Goal: Task Accomplishment & Management: Manage account settings

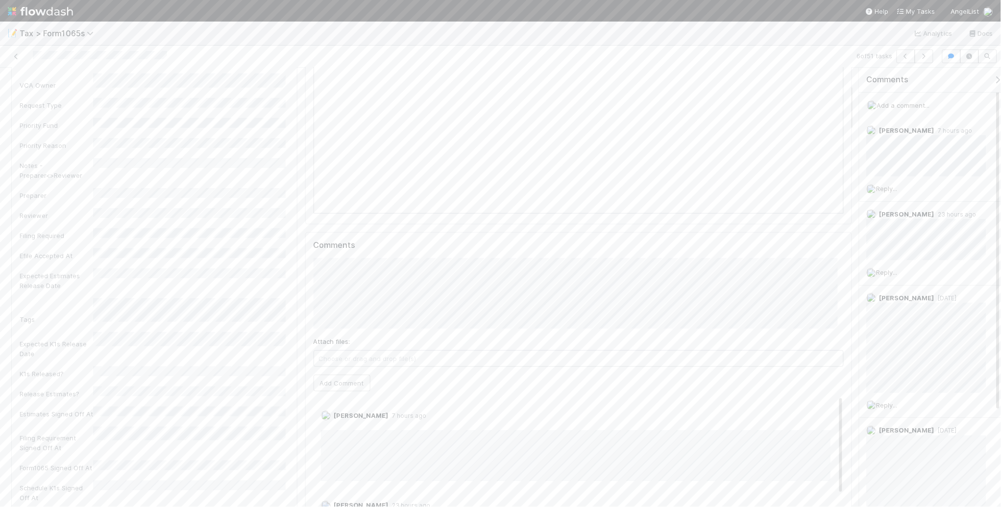
scroll to position [184, 0]
click at [340, 373] on button "Add Comment" at bounding box center [342, 372] width 57 height 17
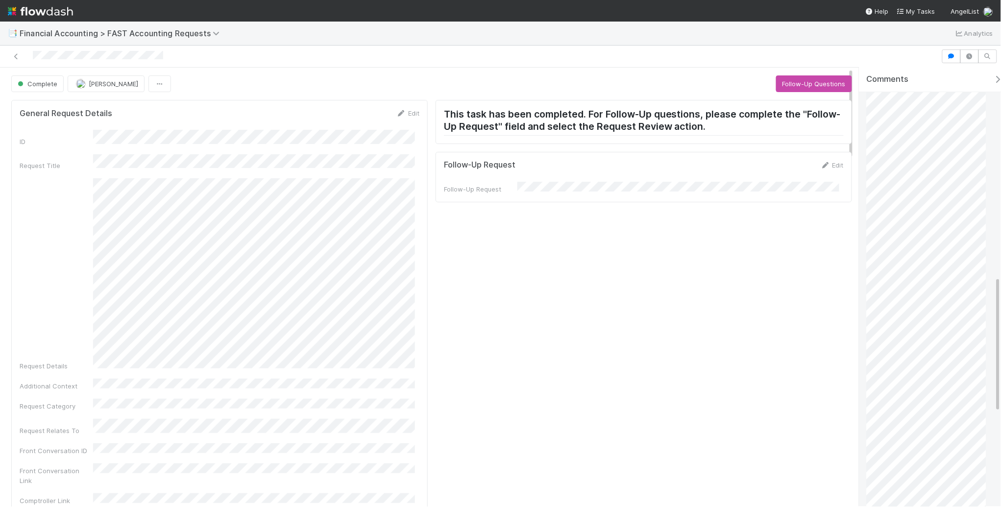
scroll to position [674, 0]
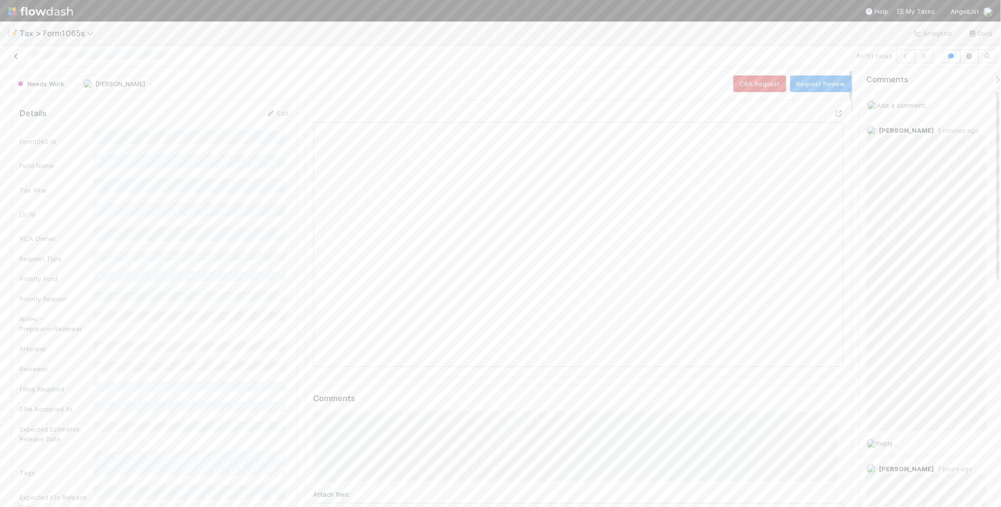
click at [16, 55] on icon at bounding box center [16, 56] width 10 height 6
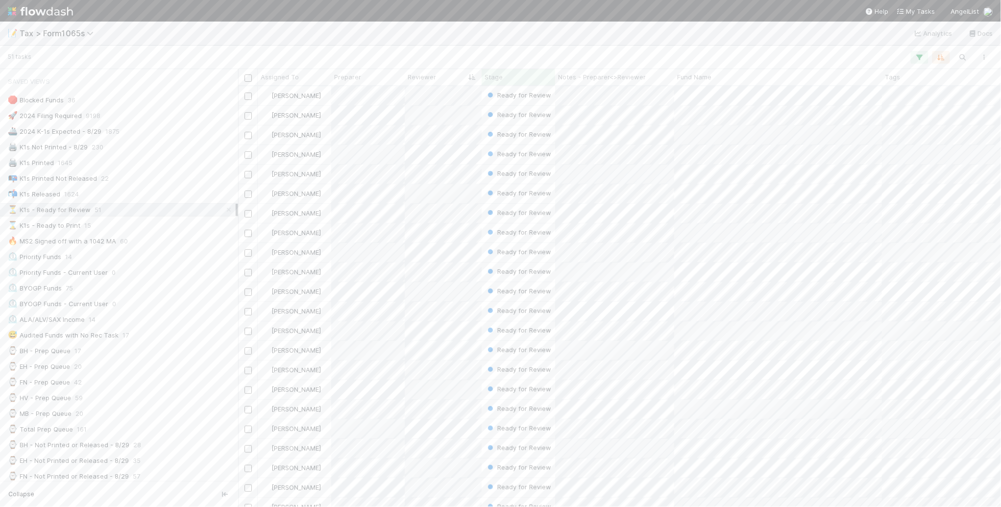
scroll to position [412, 754]
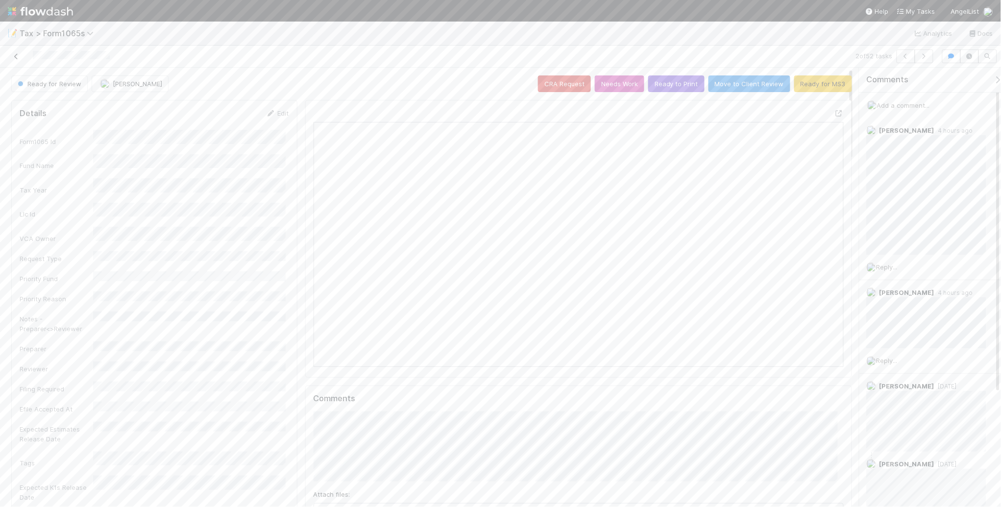
click at [15, 56] on icon at bounding box center [16, 56] width 10 height 6
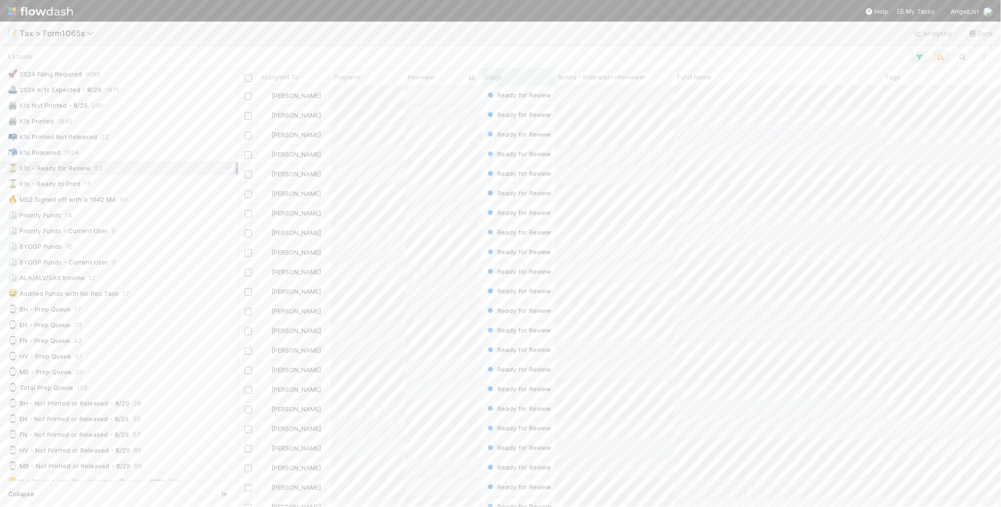
scroll to position [61, 0]
click at [157, 451] on div "⌚ MB - Not Printed or Released - 8/29 50" at bounding box center [122, 446] width 228 height 12
click at [322, 389] on div "Attach files: Choose or drag and drop file(s) Add Comment" at bounding box center [579, 369] width 530 height 161
click at [337, 450] on button "Add Comment" at bounding box center [342, 450] width 57 height 17
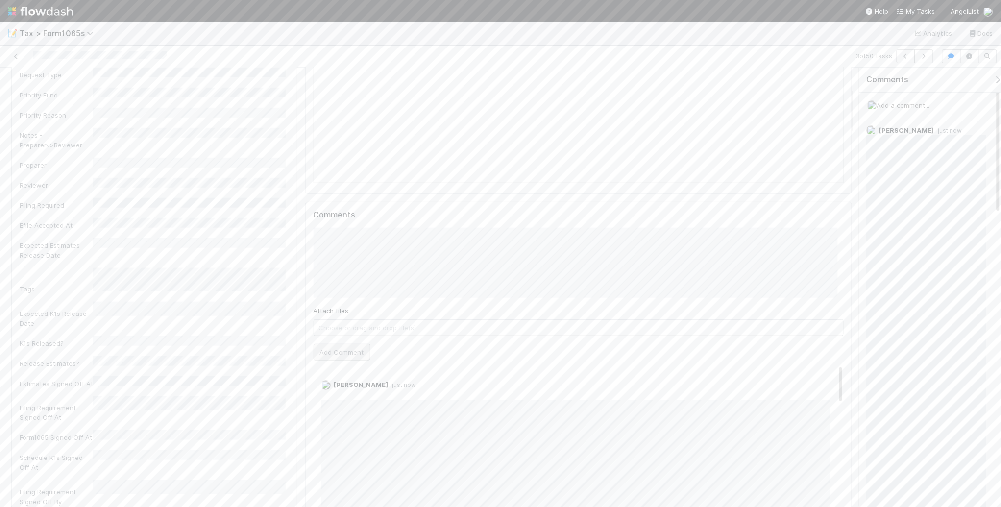
scroll to position [0, 0]
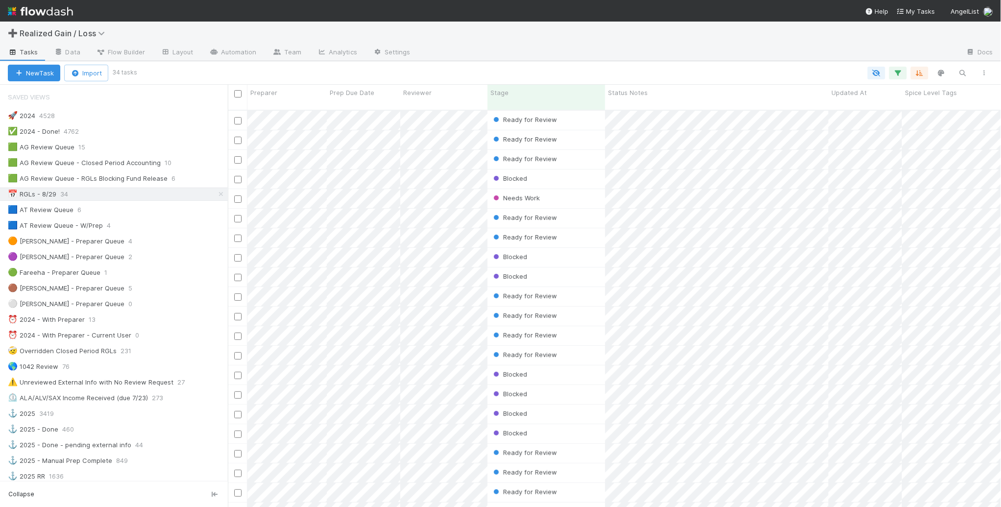
scroll to position [396, 764]
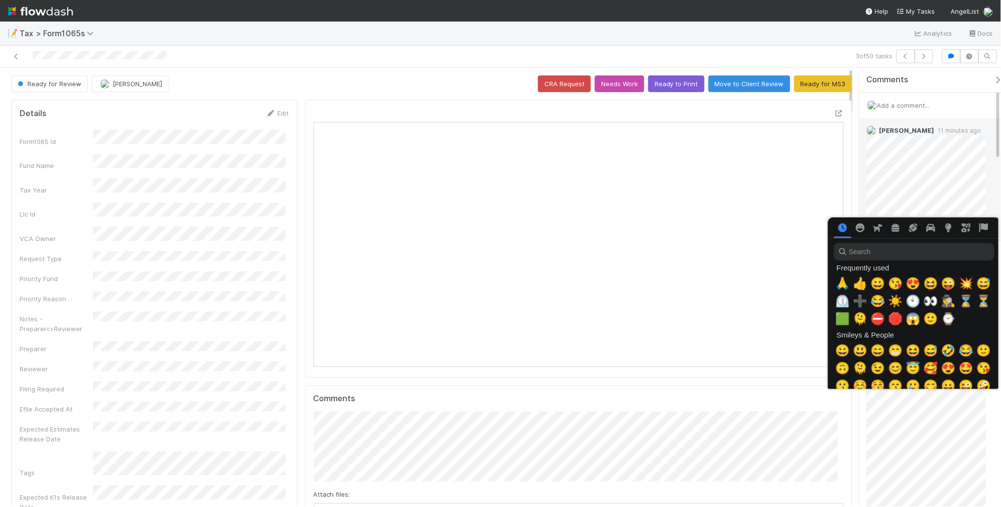
scroll to position [0, 5]
click at [853, 300] on span "➕" at bounding box center [858, 301] width 15 height 14
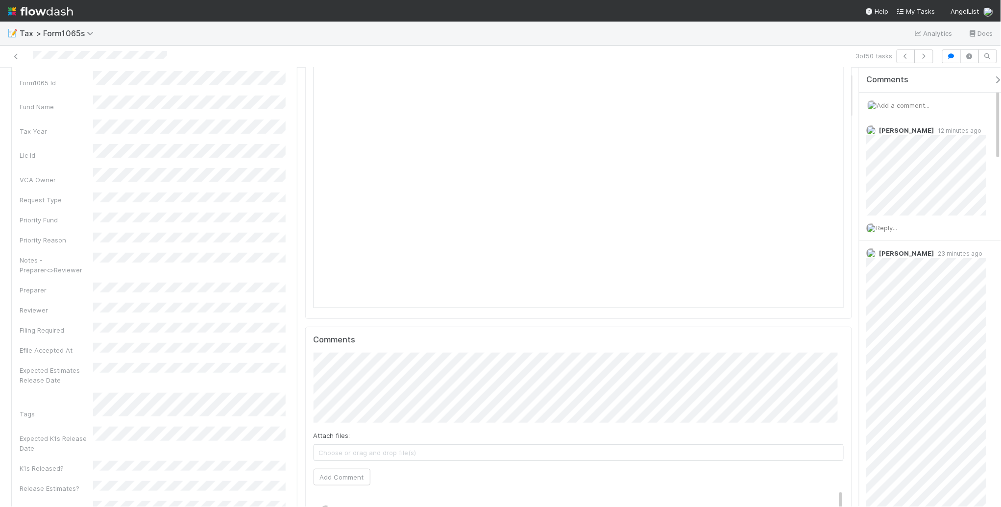
scroll to position [0, 0]
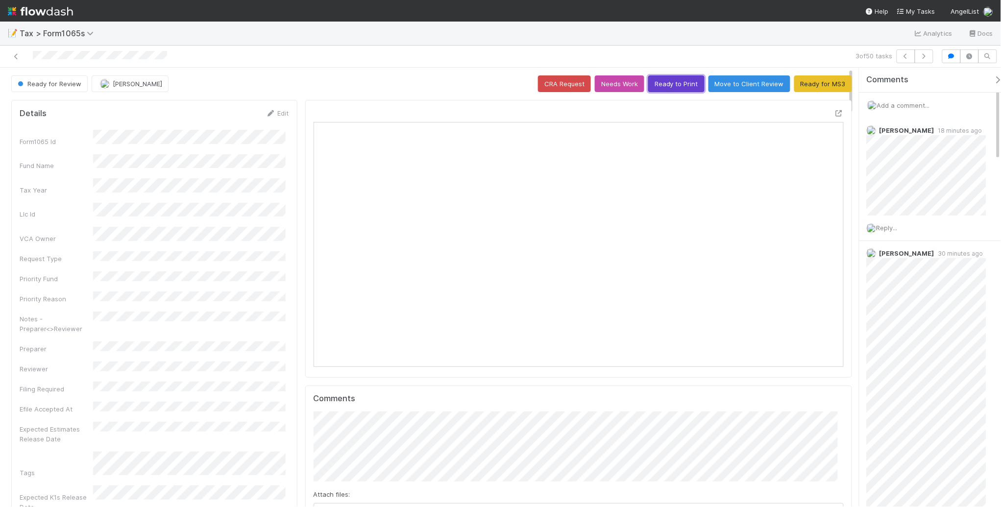
click at [656, 83] on button "Ready to Print" at bounding box center [676, 83] width 56 height 17
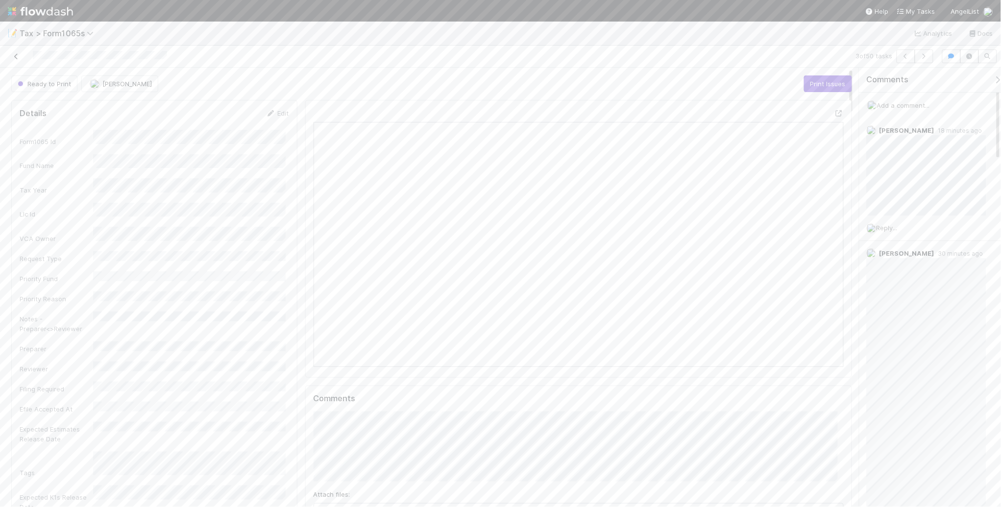
click at [15, 56] on icon at bounding box center [16, 56] width 10 height 6
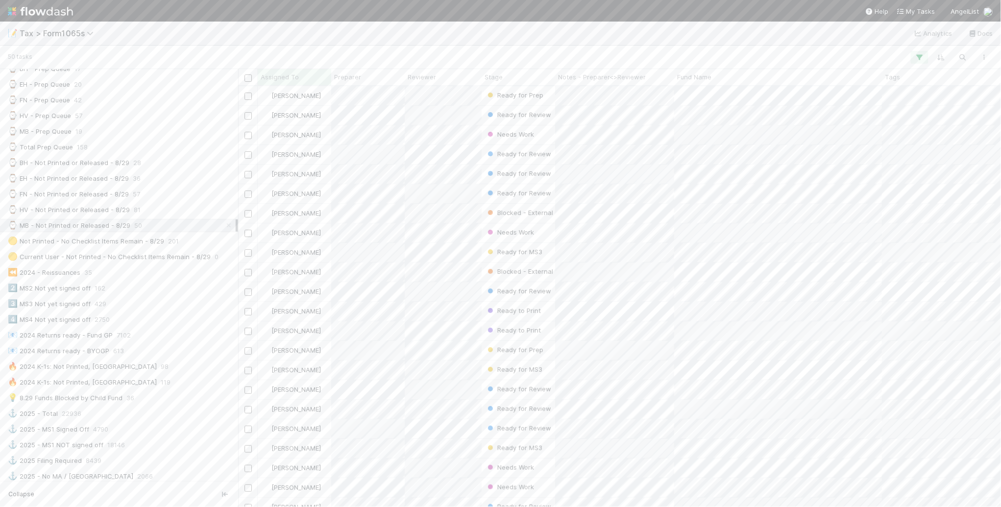
scroll to position [306, 0]
click at [191, 379] on div "💡 8.29 Funds Blocked by Child Fund 36" at bounding box center [122, 374] width 228 height 12
click at [157, 211] on div "⏳ K1s - Ready for Review 53" at bounding box center [122, 210] width 228 height 12
click at [147, 230] on div "⌛ K1s - Ready to Print 15" at bounding box center [122, 226] width 228 height 12
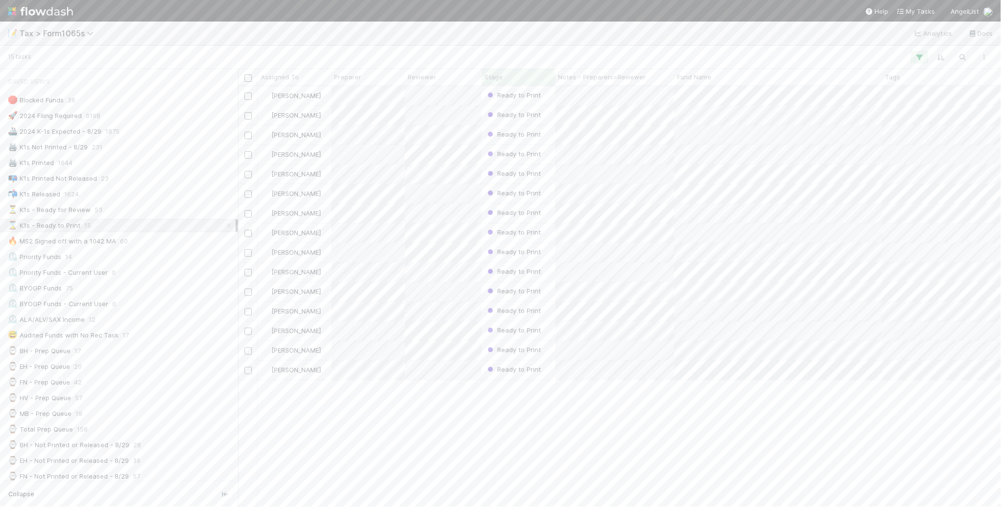
scroll to position [412, 754]
click at [982, 57] on icon "button" at bounding box center [984, 57] width 10 height 6
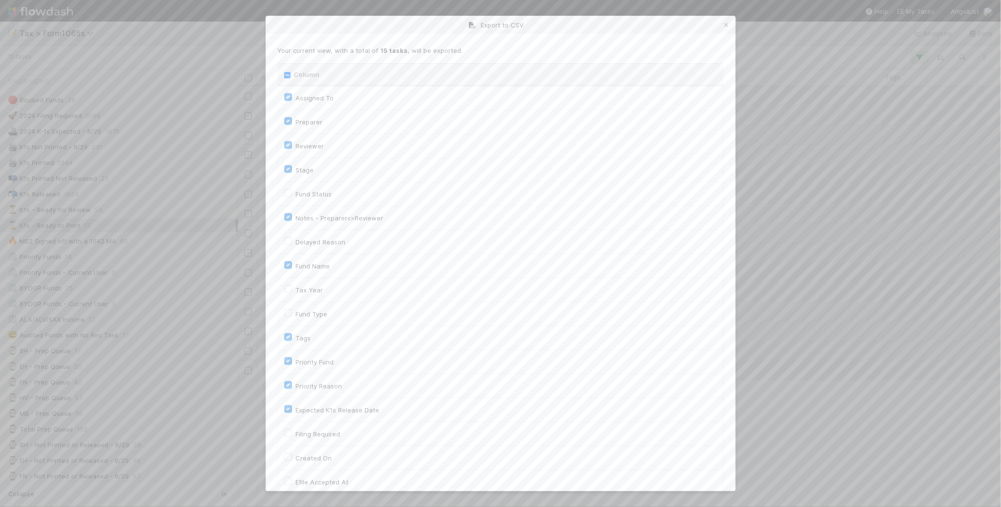
click at [287, 74] on input "Column" at bounding box center [287, 75] width 6 height 6
checkbox input "true"
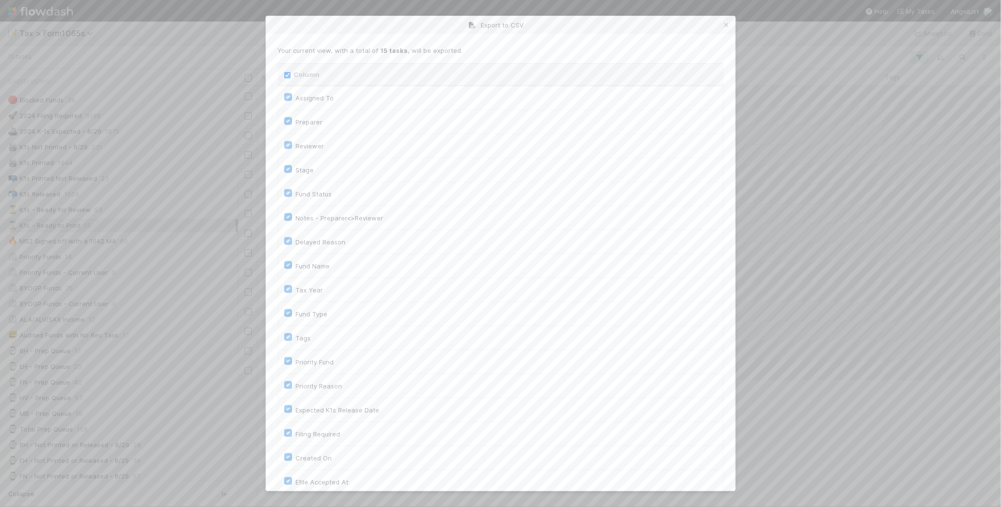
checkbox input "true"
checkbox On "true"
checkbox input "true"
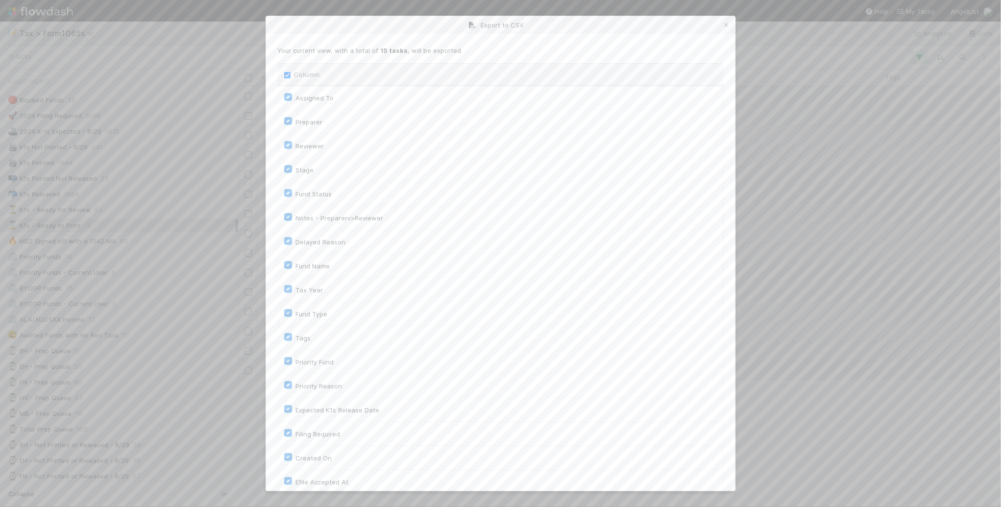
checkbox input "true"
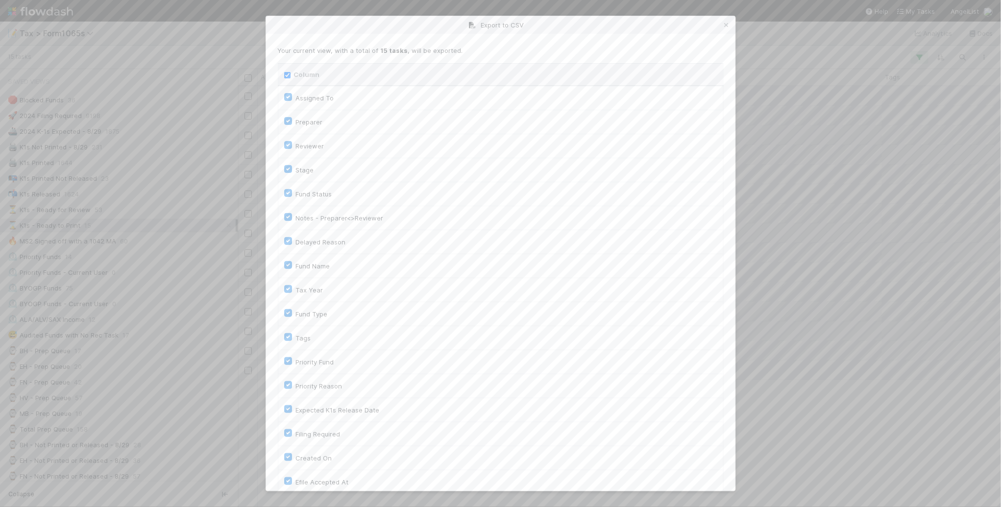
checkbox input "true"
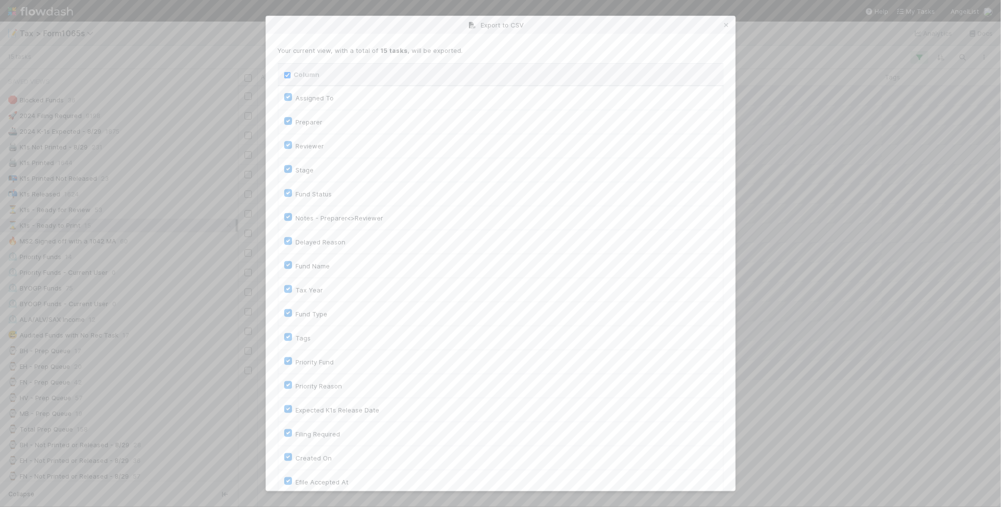
checkbox input "true"
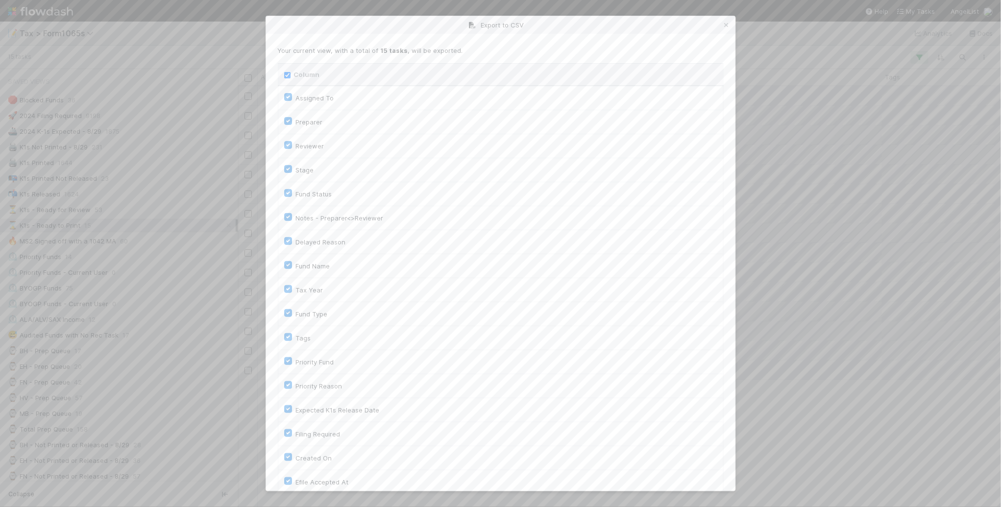
checkbox input "true"
click at [287, 74] on input "Column" at bounding box center [287, 75] width 6 height 6
checkbox input "false"
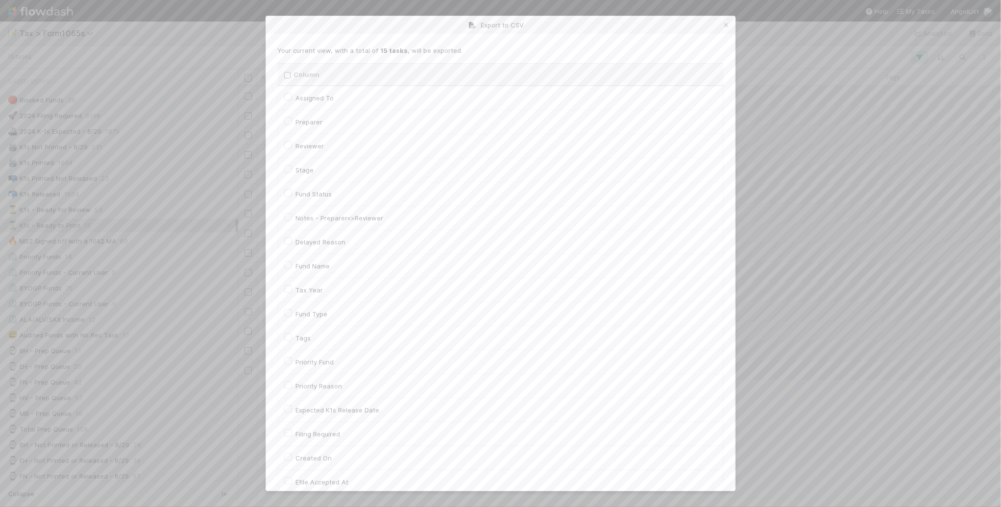
checkbox To "false"
checkbox input "false"
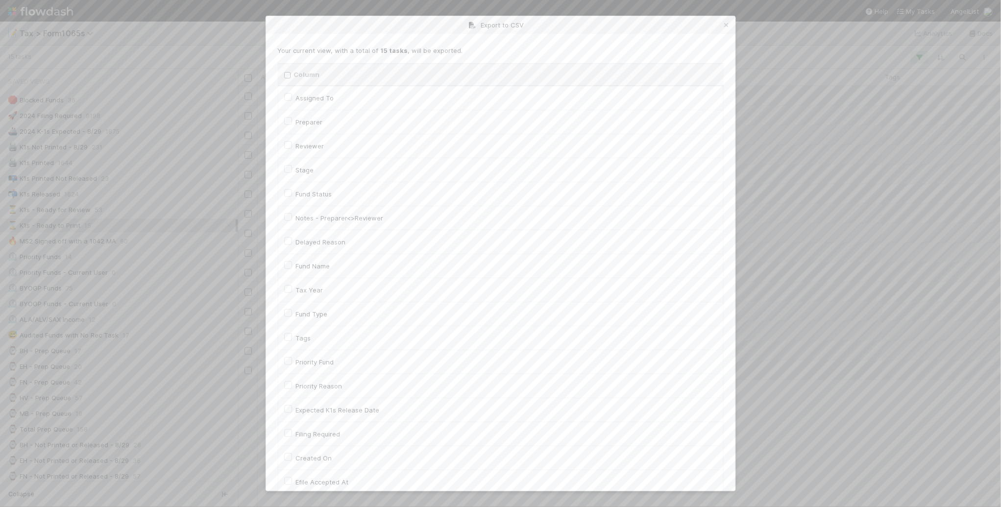
checkbox input "false"
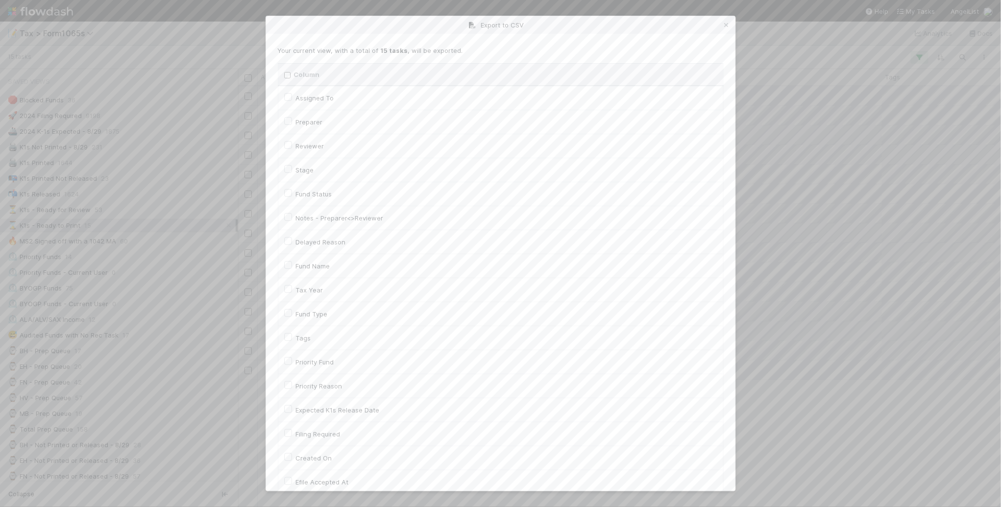
checkbox input "false"
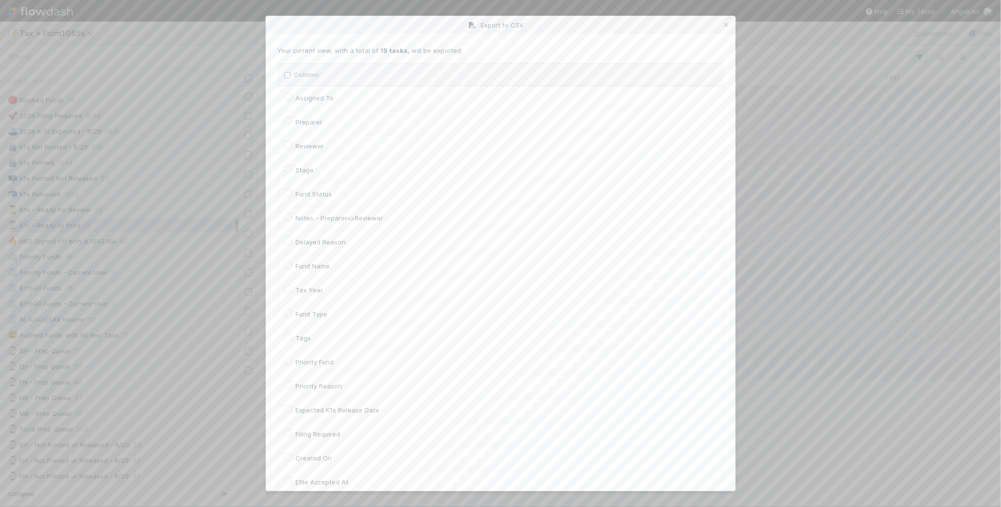
checkbox On "false"
checkbox input "false"
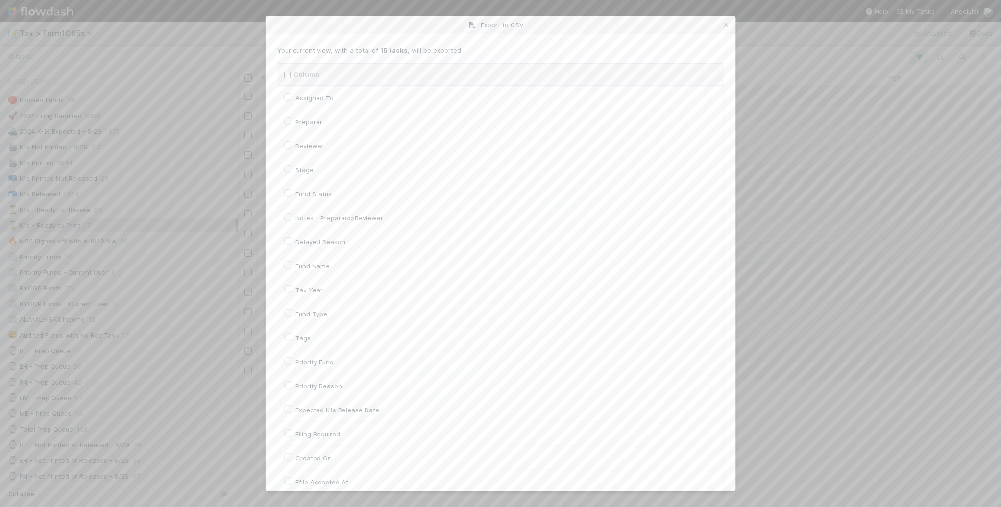
checkbox On "false"
checkbox input "false"
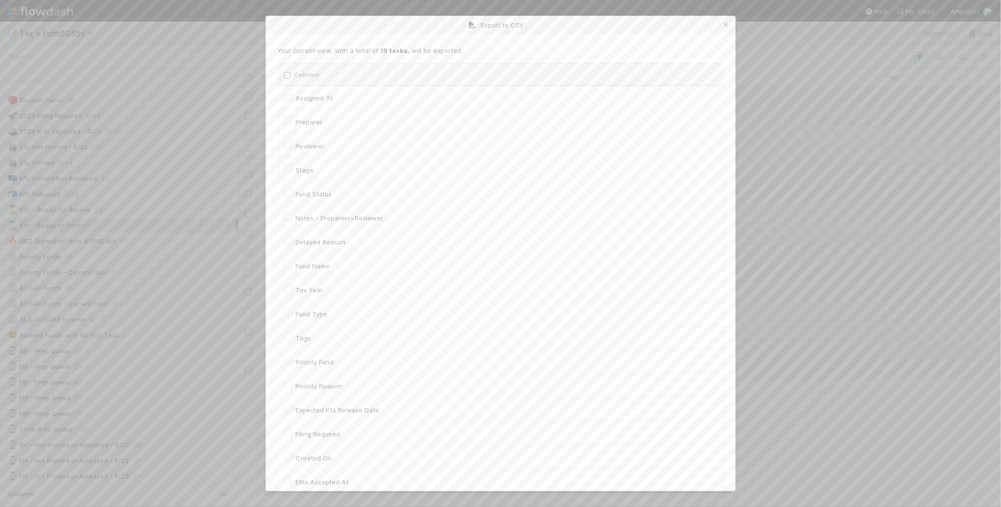
checkbox input "false"
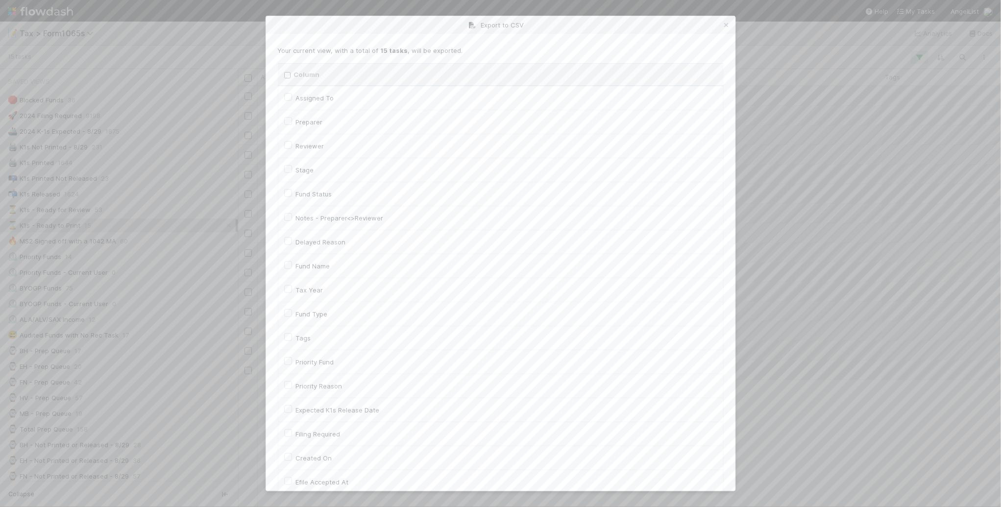
checkbox input "false"
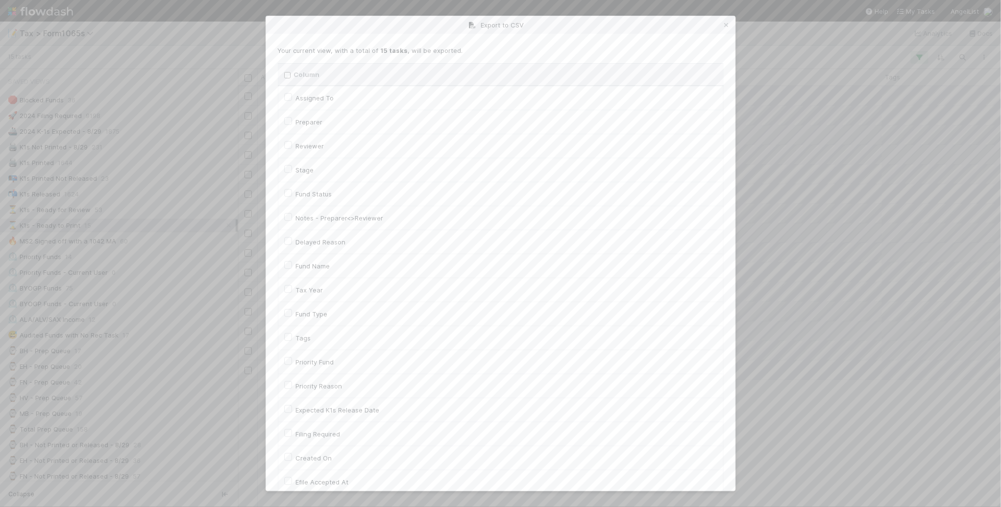
checkbox input "false"
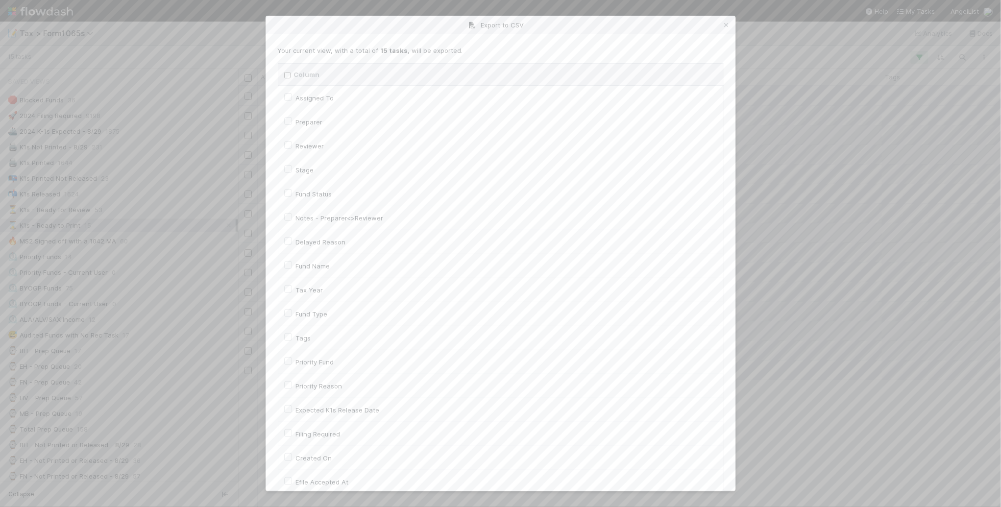
checkbox input "false"
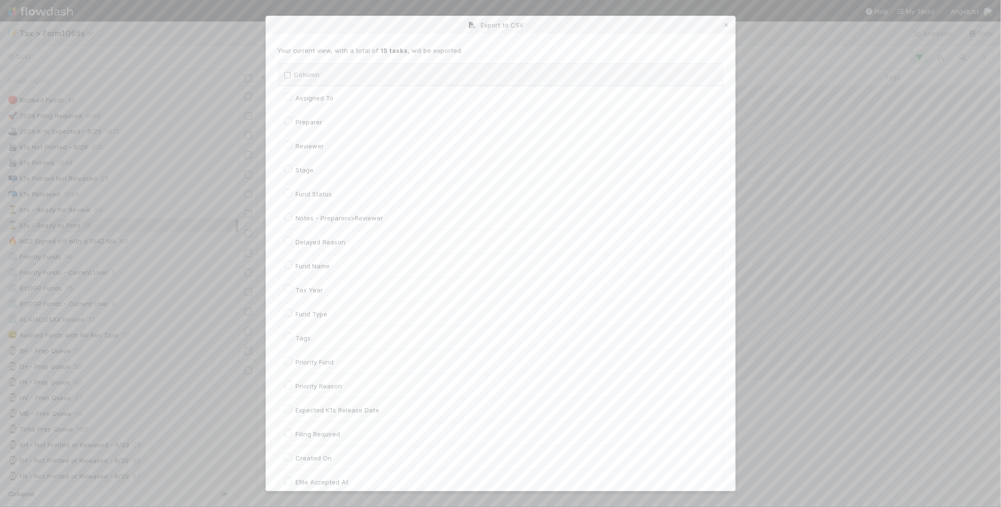
checkbox input "false"
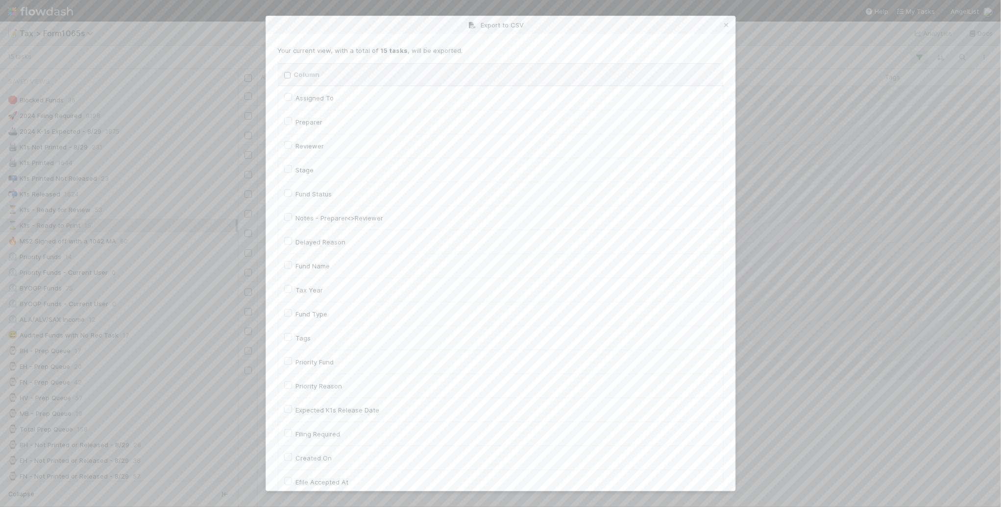
checkbox input "false"
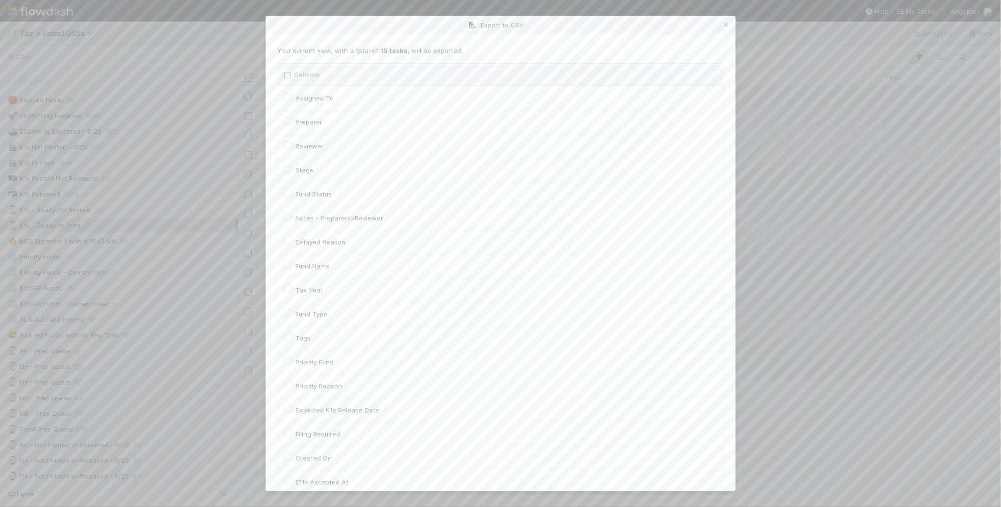
checkbox input "false"
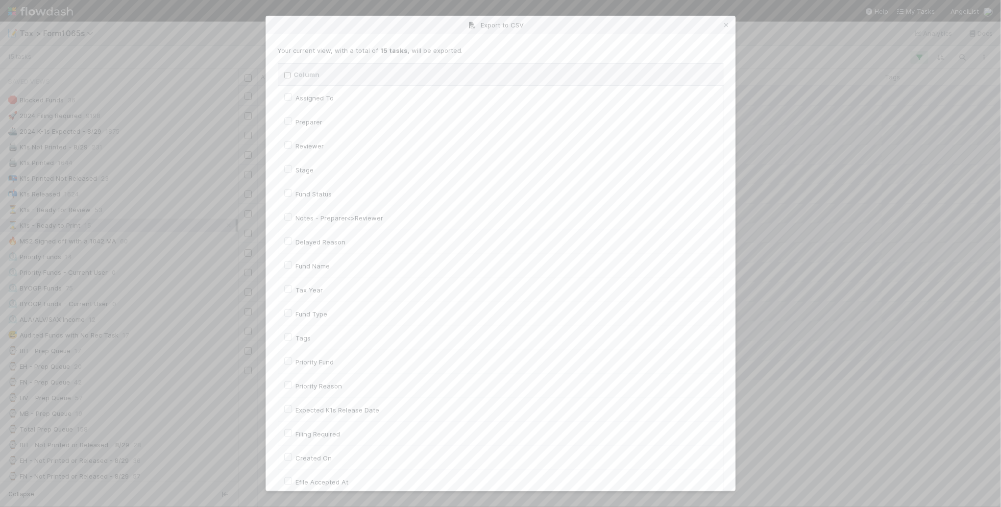
checkbox input "false"
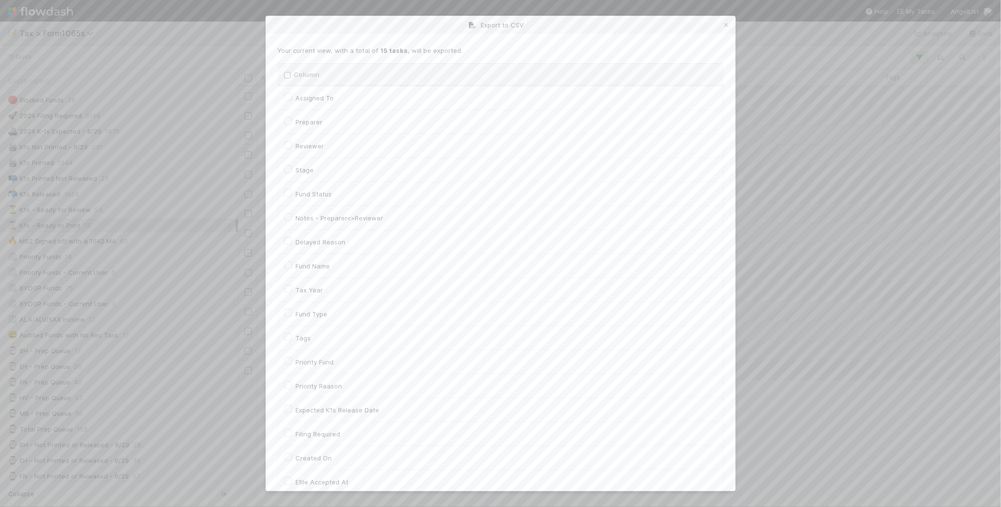
checkbox input "false"
checkbox URL "false"
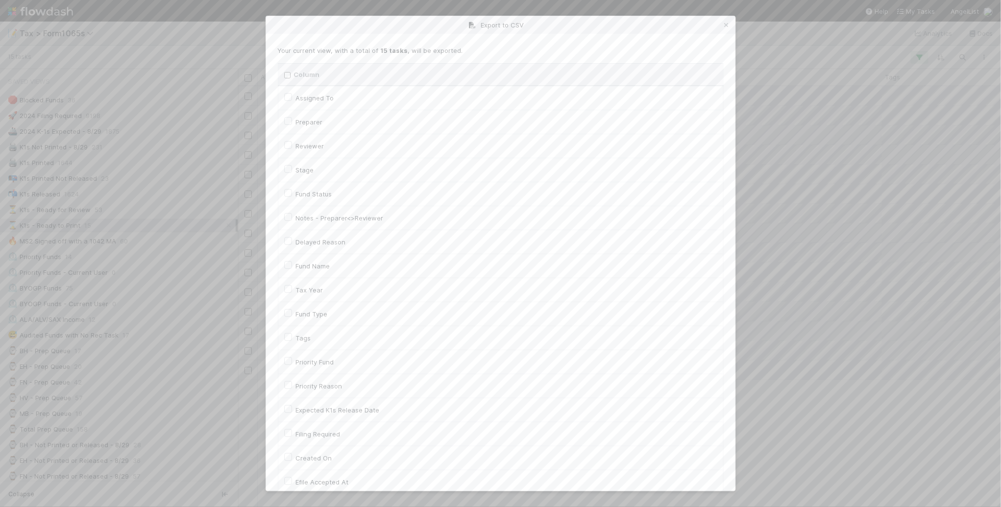
drag, startPoint x: 306, startPoint y: 268, endPoint x: 321, endPoint y: 269, distance: 14.7
click at [307, 269] on label "Fund Name" at bounding box center [313, 266] width 34 height 12
click at [292, 269] on input "Fund Name" at bounding box center [288, 264] width 8 height 9
checkbox input "true"
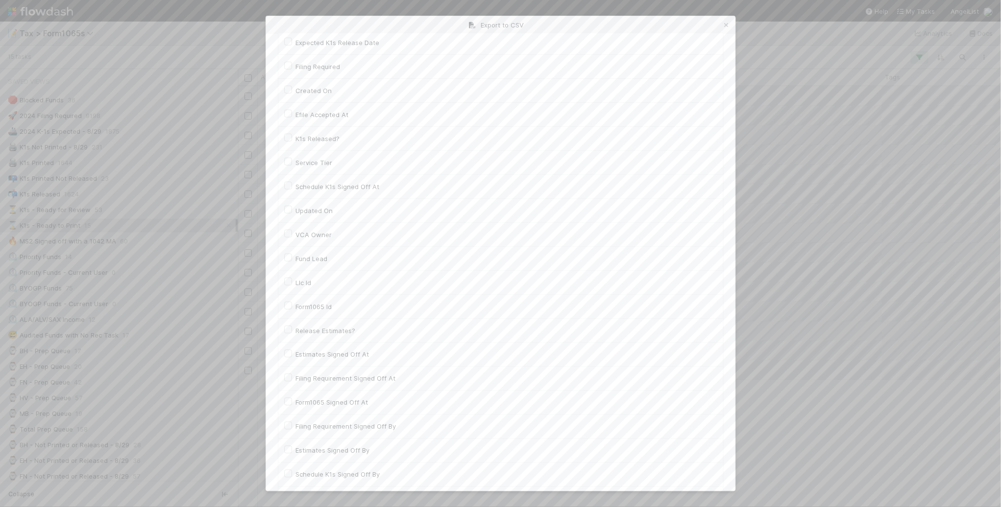
click at [309, 287] on label "Llc Id" at bounding box center [304, 283] width 16 height 12
click at [292, 286] on input "Llc Id" at bounding box center [288, 281] width 8 height 9
checkbox input "true"
click at [296, 465] on button "Generate CSV" at bounding box center [306, 471] width 57 height 17
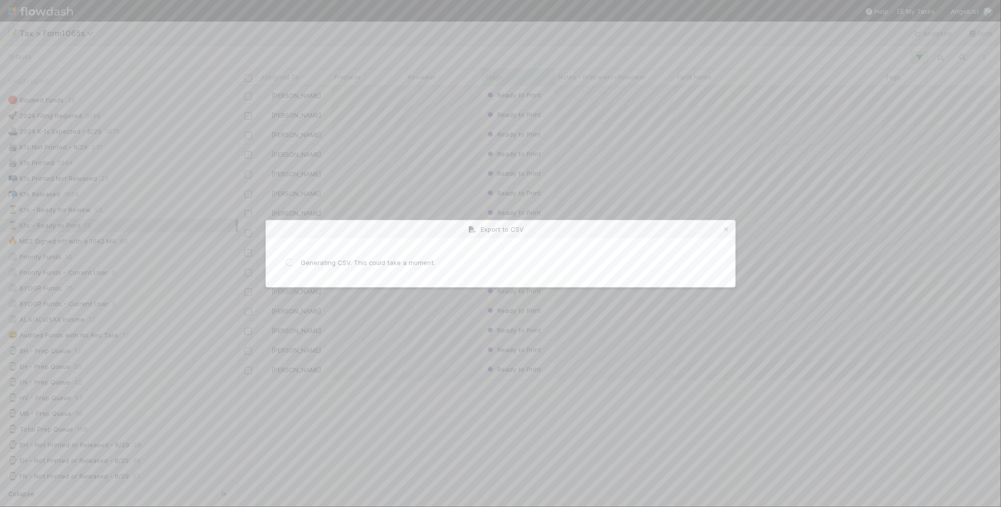
scroll to position [0, 0]
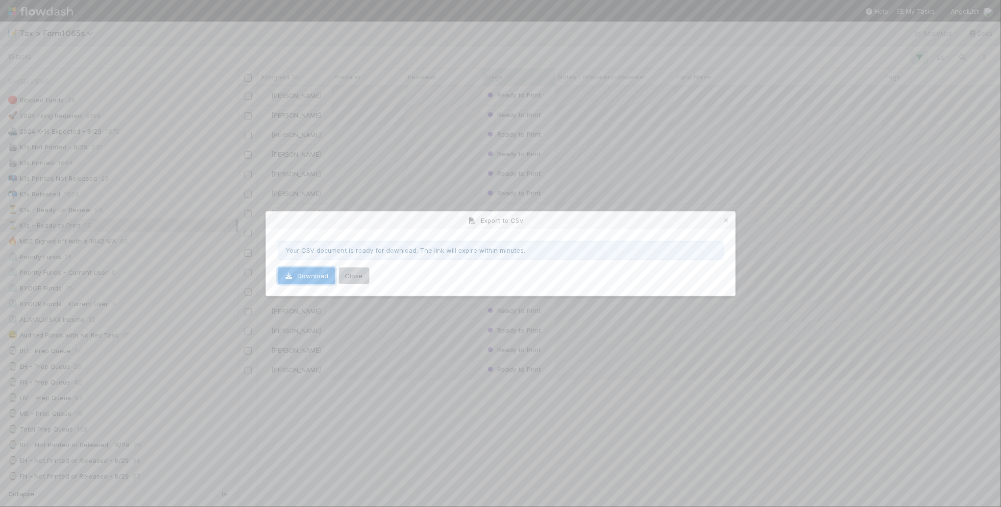
click at [321, 282] on link "Download" at bounding box center [306, 276] width 57 height 17
click at [728, 220] on icon at bounding box center [727, 221] width 10 height 6
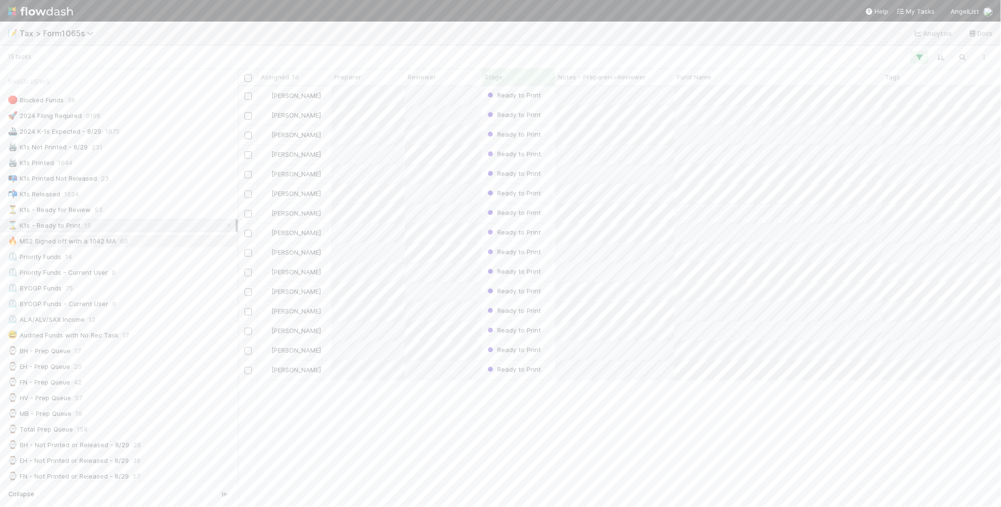
click at [147, 247] on div "🔥 MS2 Signed off with a 1042 MA 60" at bounding box center [122, 241] width 228 height 12
click at [140, 124] on div "Active 23151" at bounding box center [119, 117] width 238 height 13
click at [986, 62] on button "button" at bounding box center [985, 57] width 18 height 13
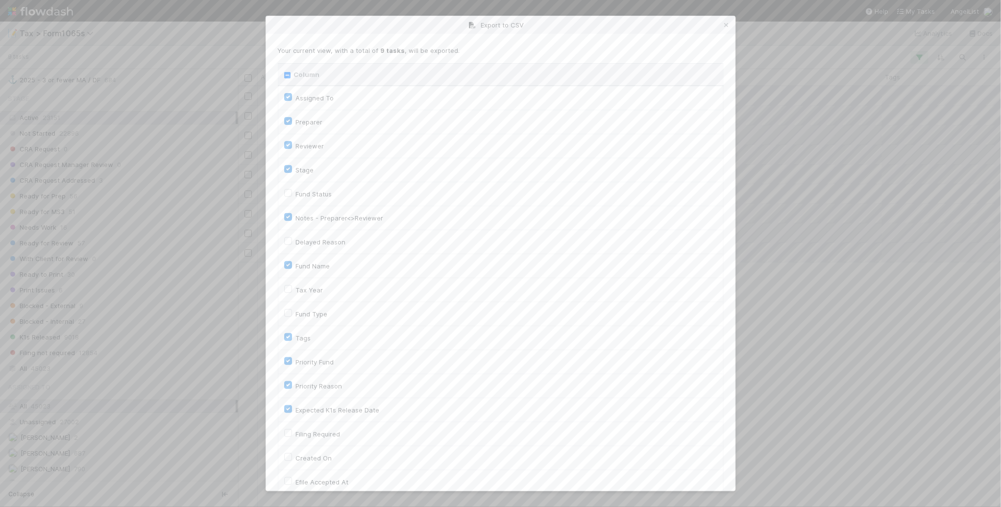
click at [290, 75] on input "Column" at bounding box center [287, 75] width 6 height 6
checkbox input "true"
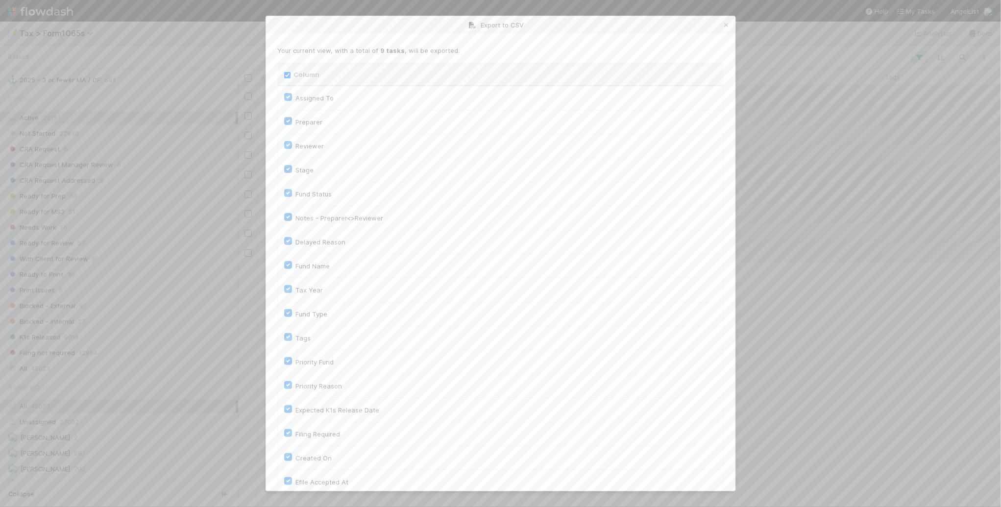
checkbox input "true"
checkbox On "true"
checkbox input "true"
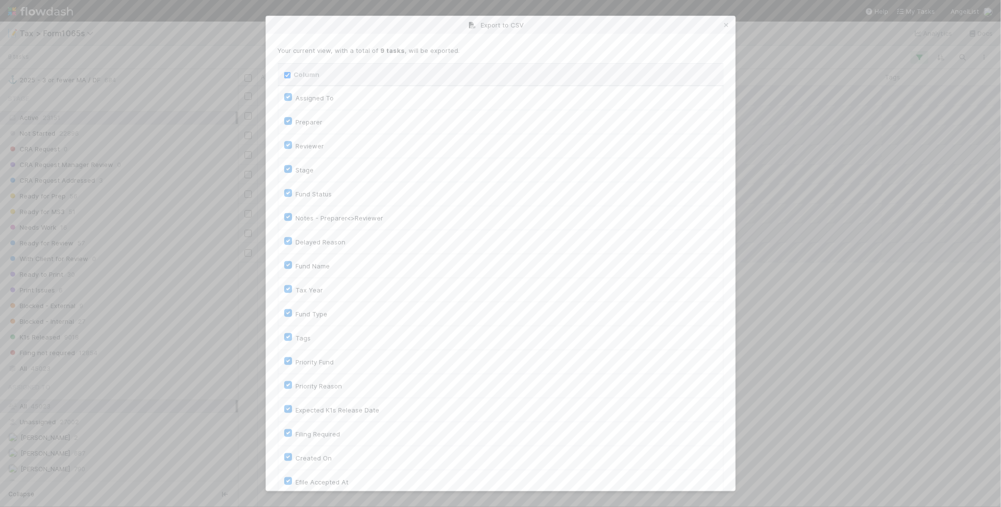
checkbox input "true"
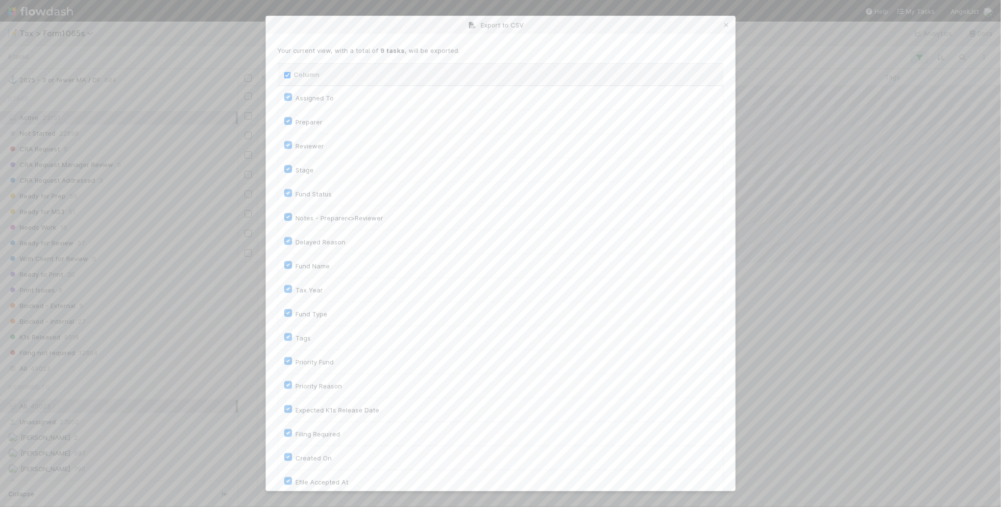
checkbox input "true"
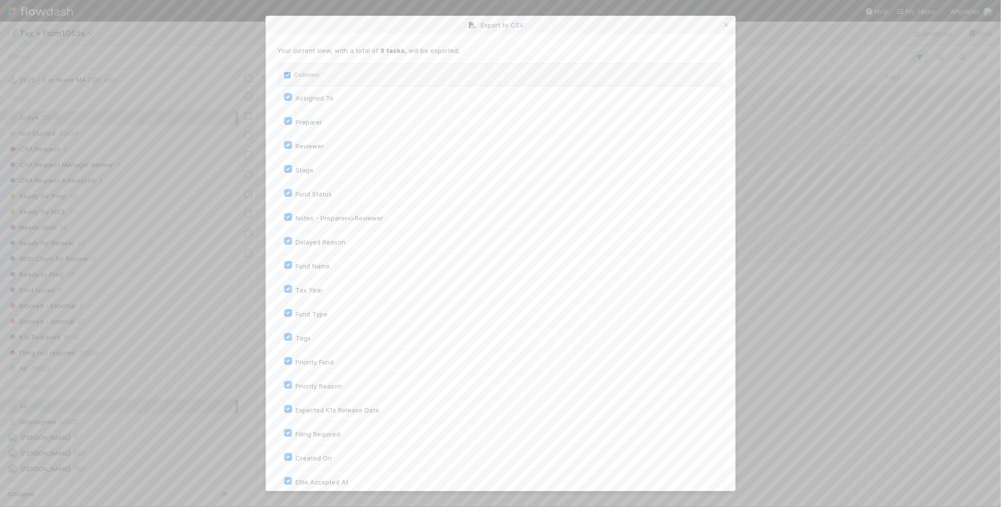
checkbox input "true"
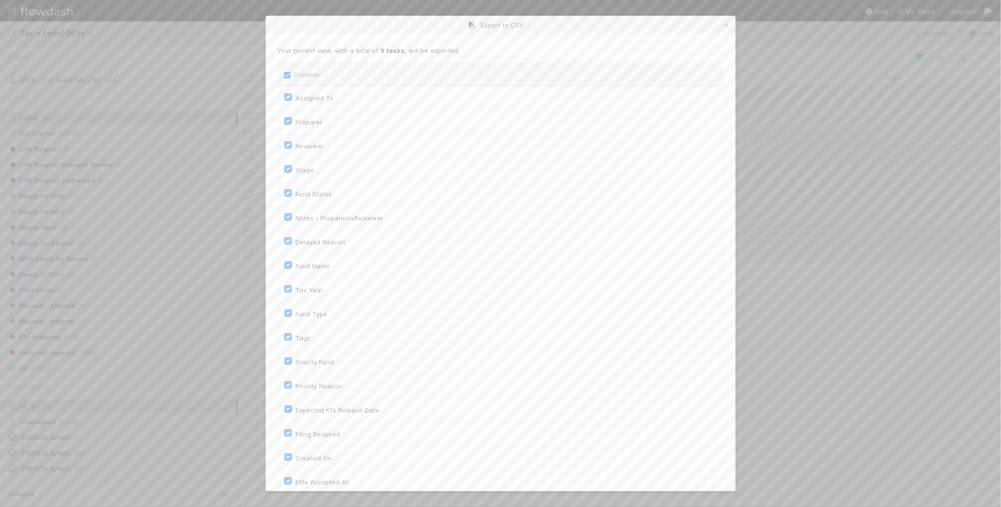
checkbox input "true"
click at [290, 75] on input "Column" at bounding box center [287, 75] width 6 height 6
checkbox input "false"
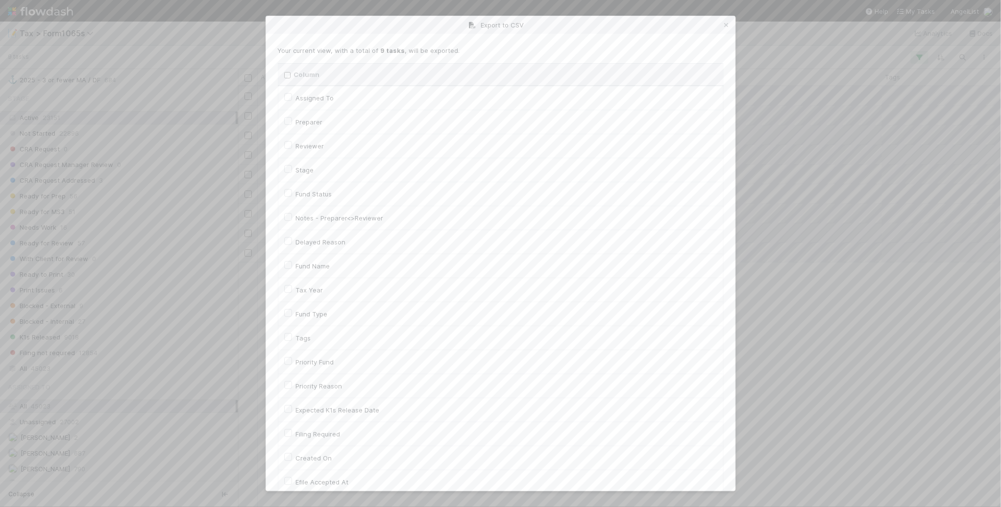
checkbox To "false"
checkbox input "false"
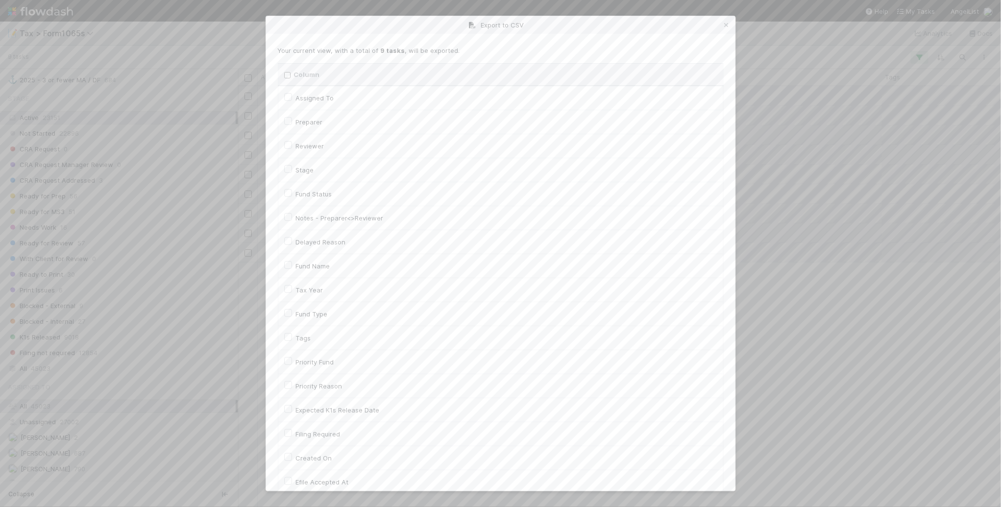
checkbox input "false"
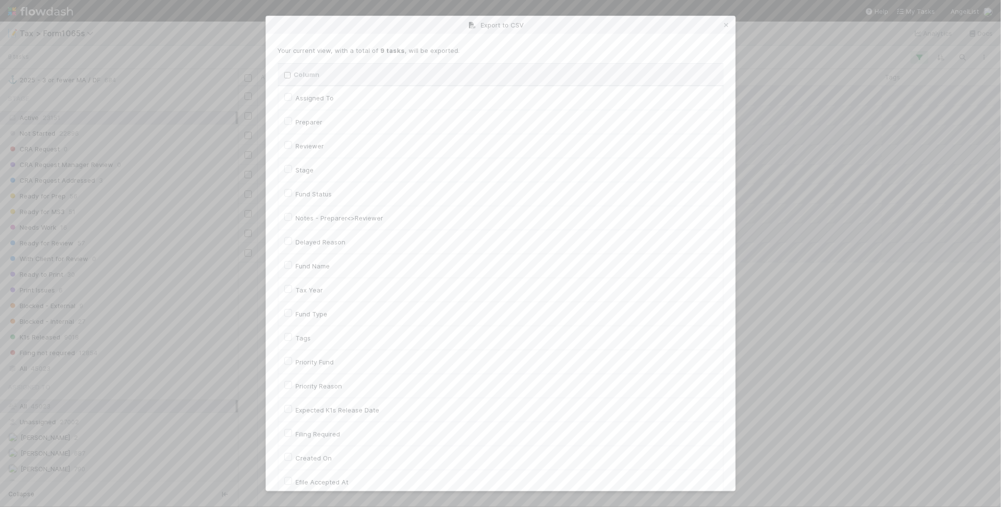
checkbox input "false"
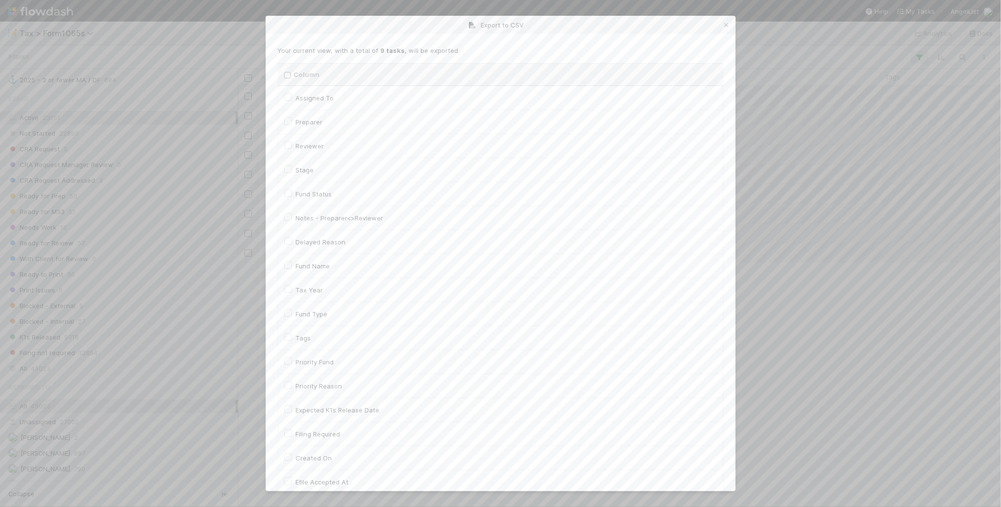
checkbox On "false"
checkbox input "false"
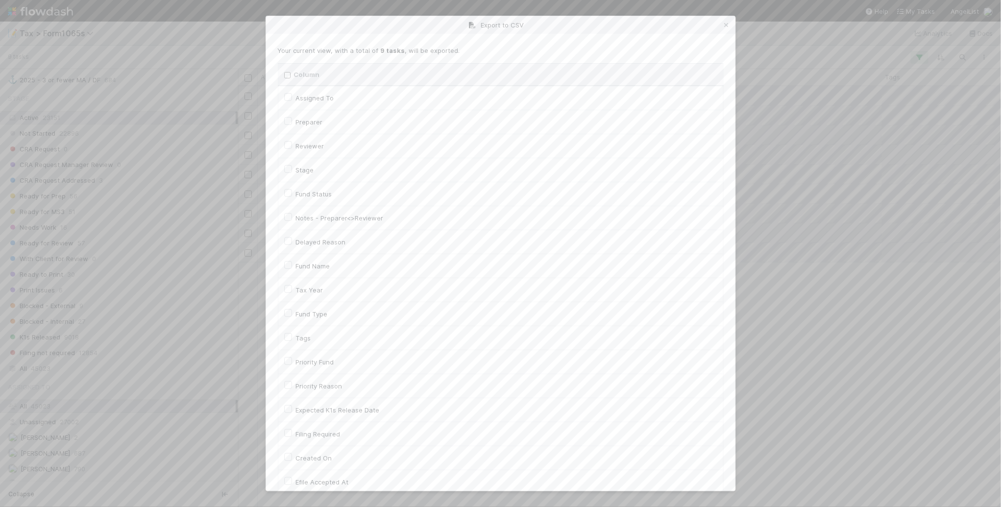
checkbox On "false"
checkbox input "false"
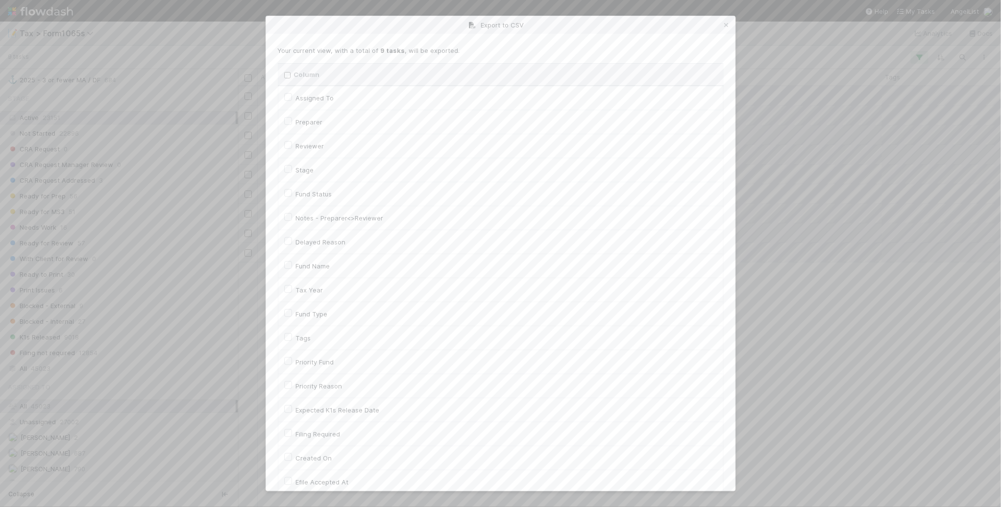
checkbox input "false"
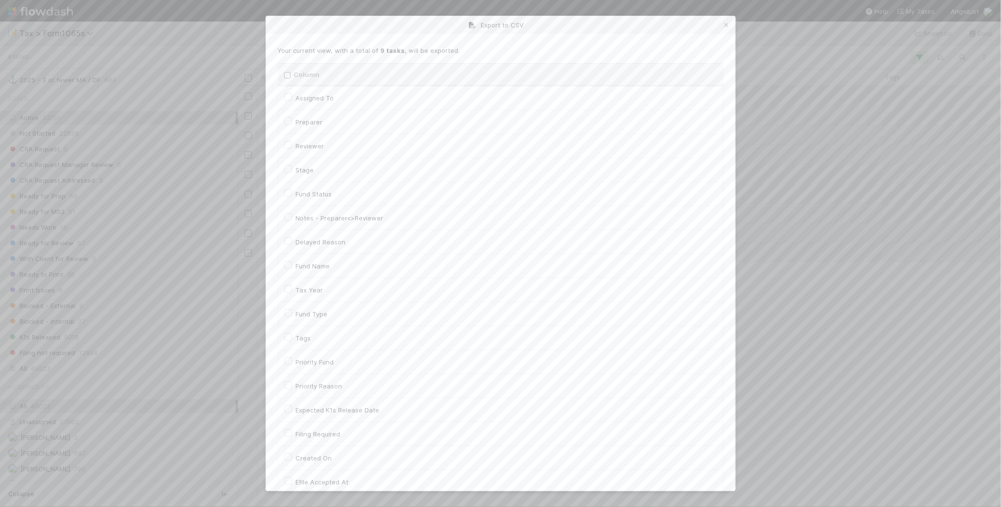
checkbox input "false"
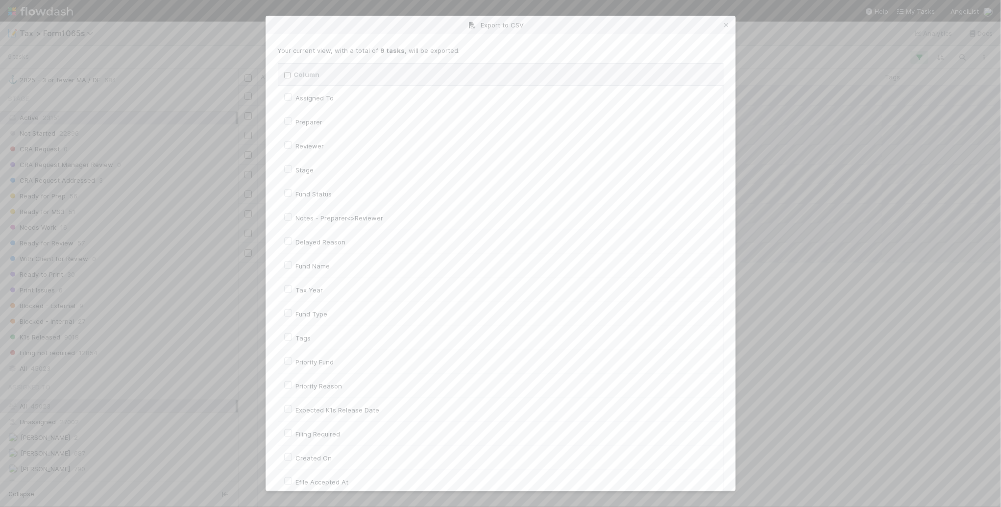
checkbox input "false"
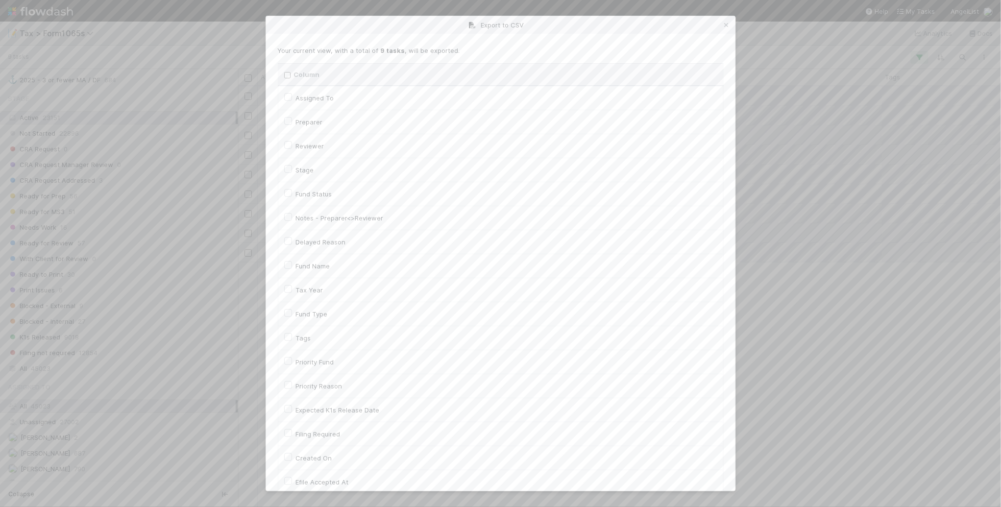
checkbox input "false"
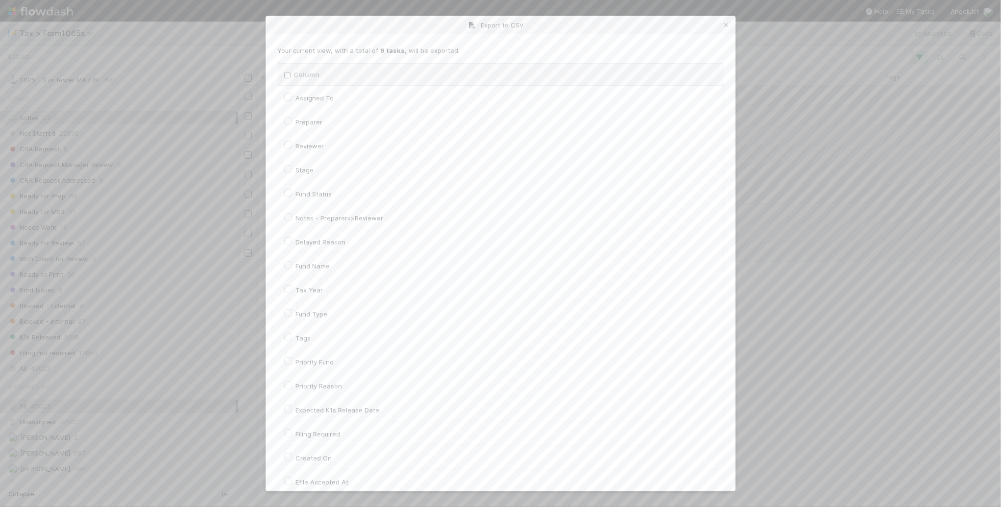
checkbox input "false"
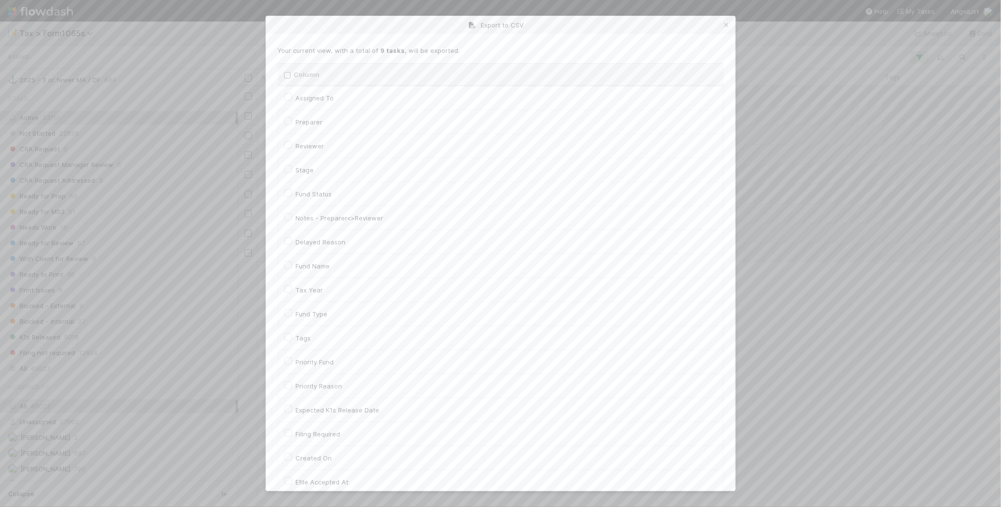
checkbox input "false"
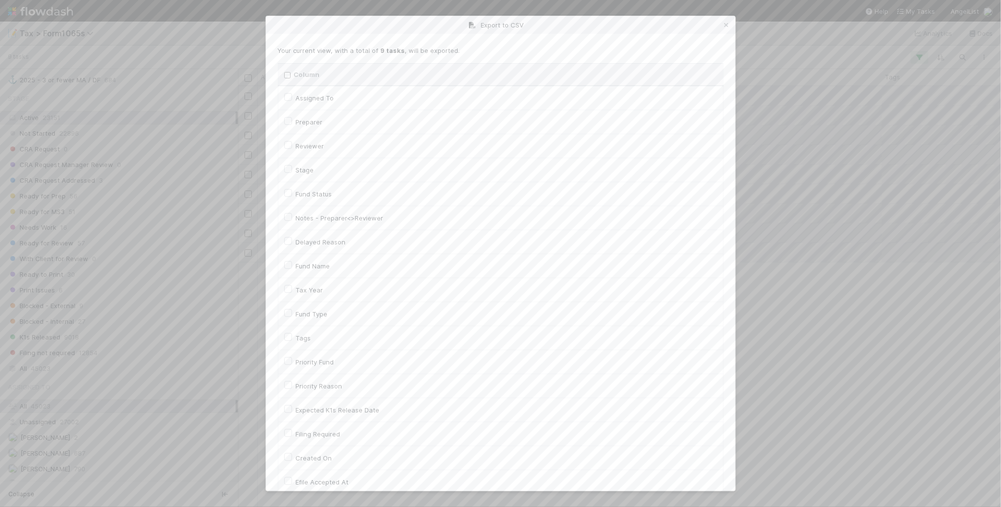
checkbox input "false"
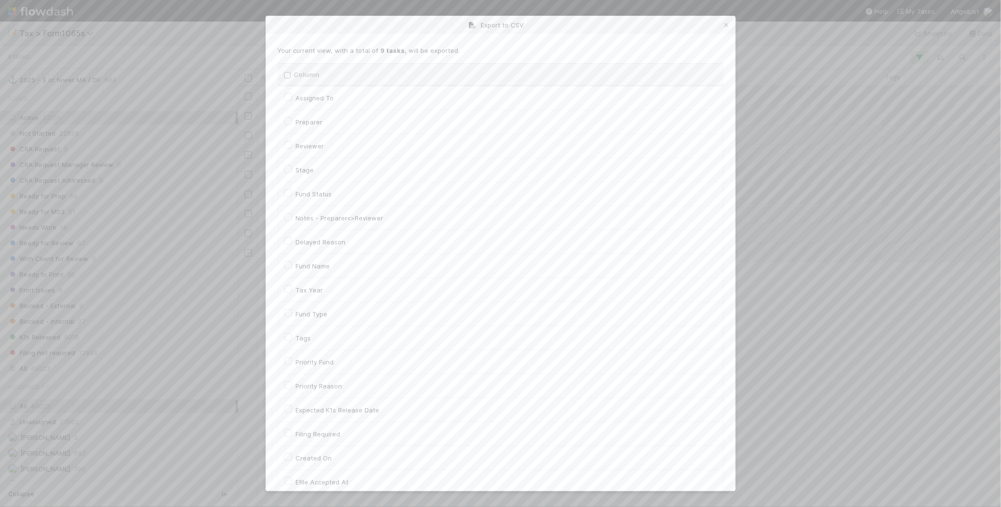
checkbox input "false"
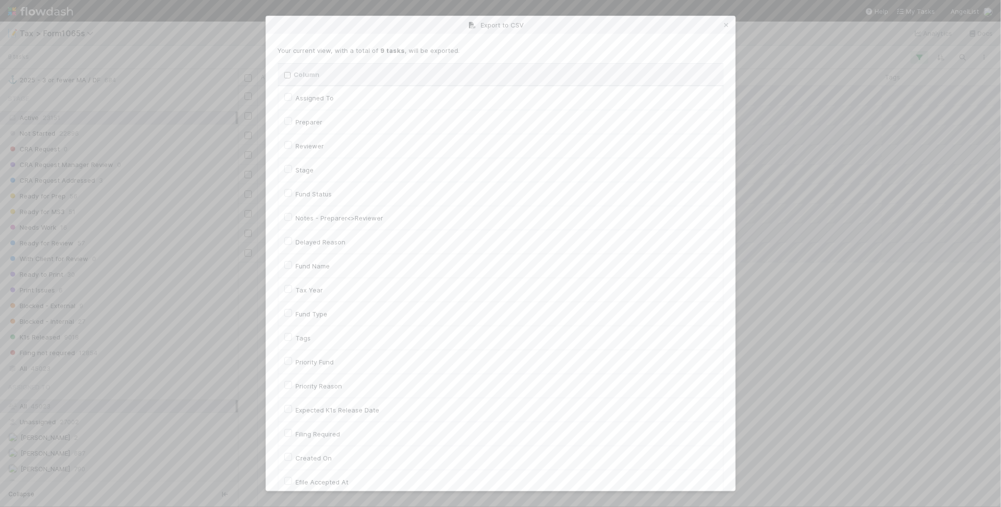
checkbox input "false"
checkbox URL "false"
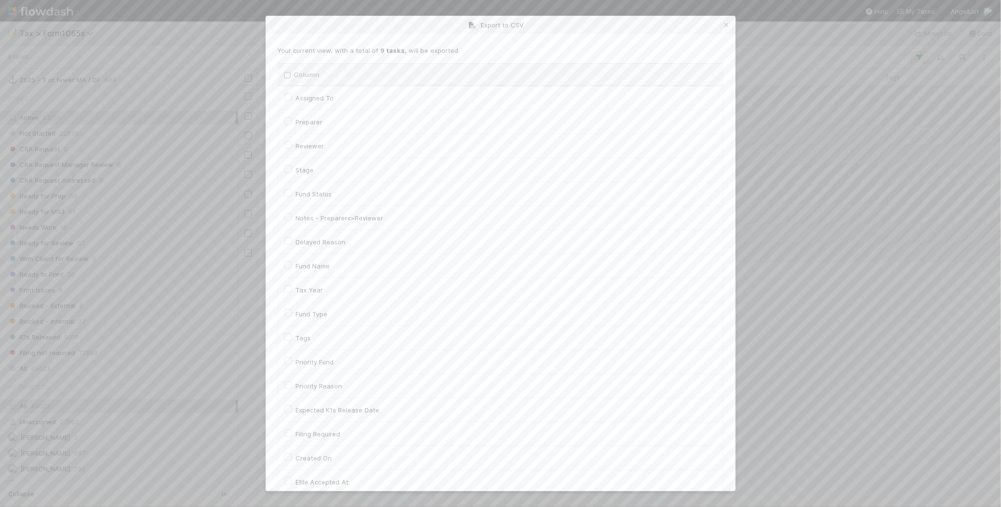
click at [315, 289] on label "Tax Year" at bounding box center [309, 290] width 27 height 12
click at [292, 289] on input "Tax Year" at bounding box center [288, 288] width 8 height 9
checkbox input "true"
click at [312, 350] on div "Llc Id" at bounding box center [500, 344] width 433 height 12
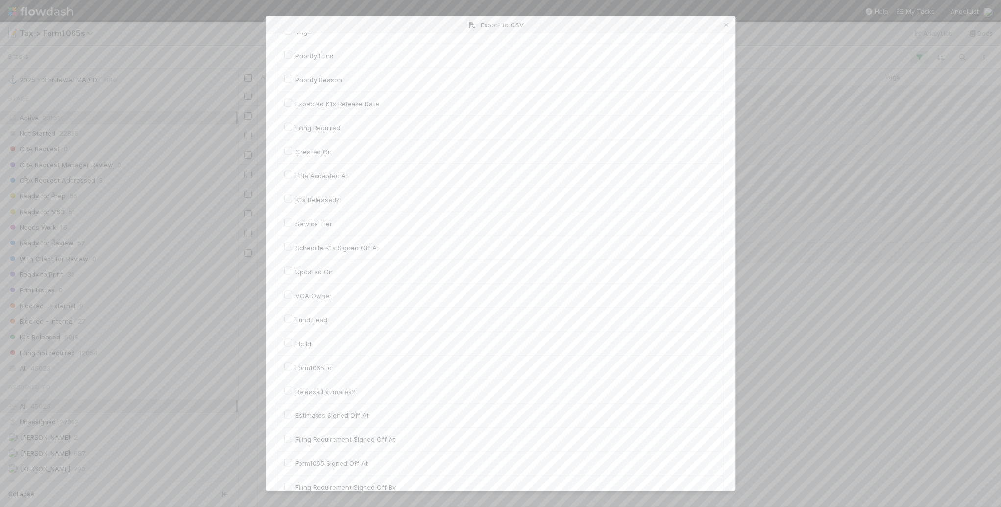
click at [295, 343] on div "Llc Id" at bounding box center [500, 344] width 433 height 12
click at [296, 346] on label "Llc Id" at bounding box center [304, 344] width 16 height 12
click at [291, 346] on input "Llc Id" at bounding box center [288, 342] width 8 height 9
checkbox input "true"
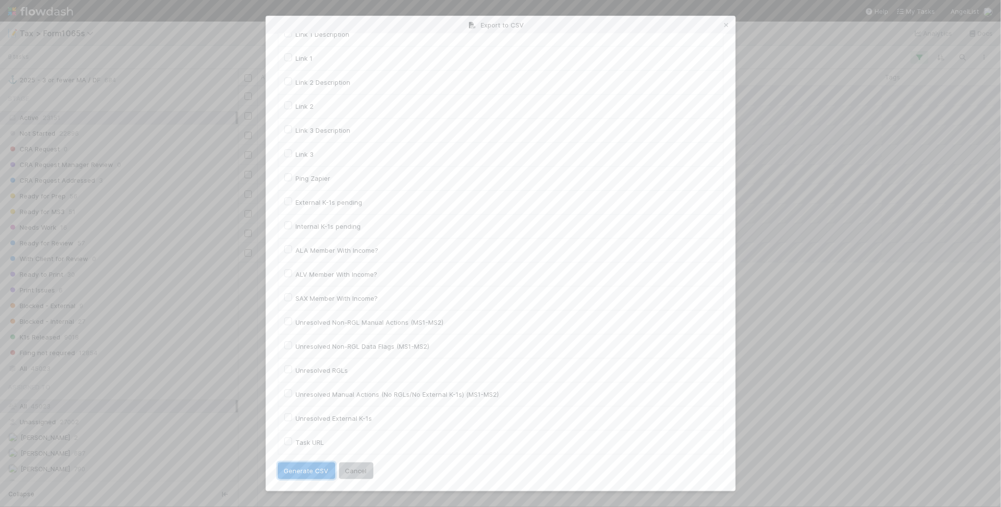
click at [318, 471] on button "Generate CSV" at bounding box center [306, 471] width 57 height 17
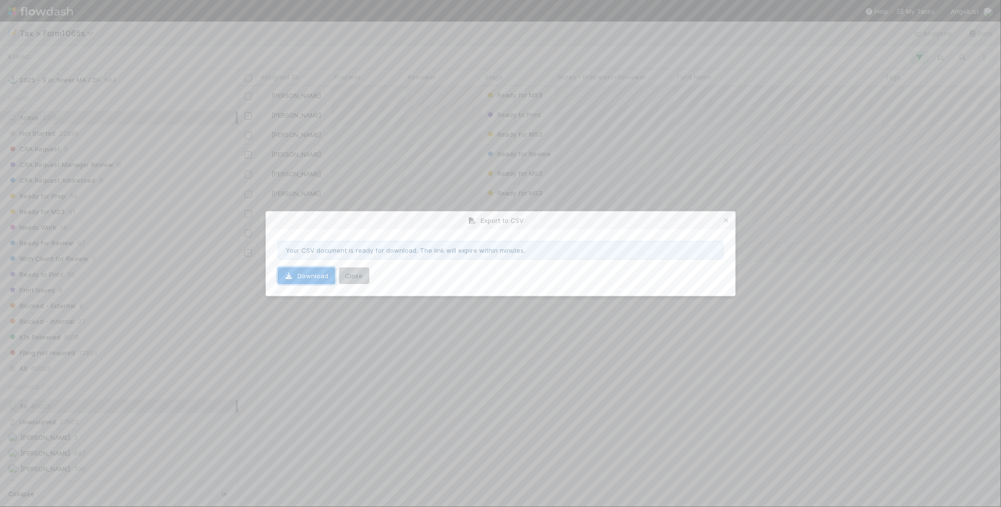
click at [312, 275] on link "Download" at bounding box center [306, 276] width 57 height 17
click at [725, 219] on icon at bounding box center [727, 221] width 10 height 6
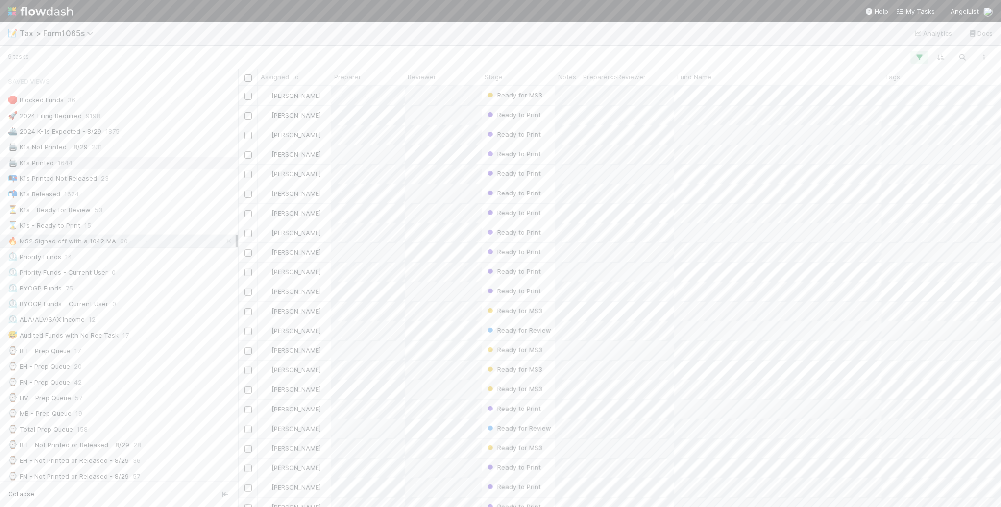
click at [146, 163] on div "🖨️ K1s Printed 1644" at bounding box center [122, 163] width 228 height 12
click at [185, 182] on div "📭 K1s Printed Not Released 23" at bounding box center [122, 178] width 228 height 12
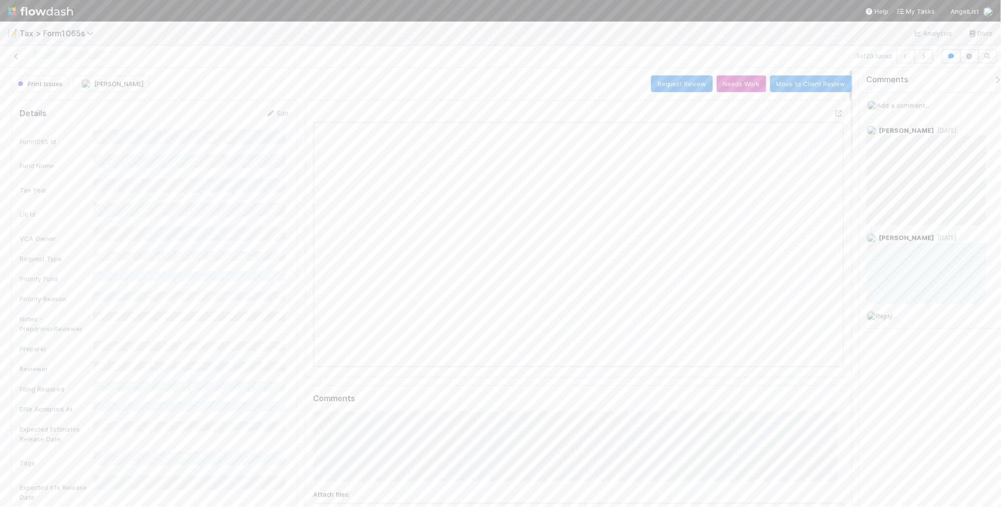
scroll to position [190, 257]
click at [925, 60] on button "button" at bounding box center [924, 56] width 19 height 14
click at [456, 46] on div "2 of 20 tasks" at bounding box center [500, 57] width 1001 height 22
click at [491, 56] on div "2 of 20 tasks" at bounding box center [704, 56] width 465 height 14
click at [501, 27] on div "📝 Tax > Form1065s Analytics Docs" at bounding box center [500, 34] width 1001 height 24
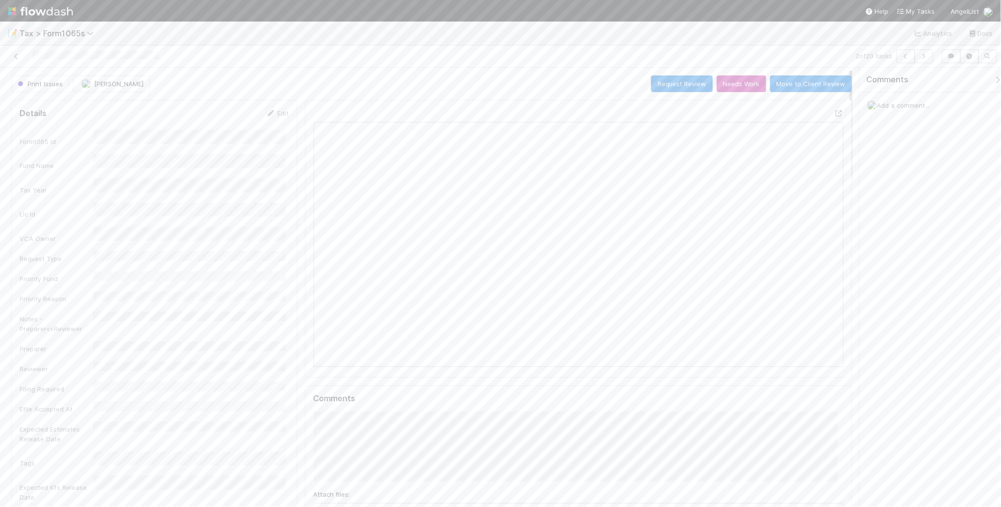
click at [493, 39] on div "📝 Tax > Form1065s Analytics Docs" at bounding box center [500, 34] width 1001 height 24
click at [924, 60] on button "button" at bounding box center [924, 56] width 19 height 14
click at [505, 41] on div "📝 Tax > Form1065s Analytics Docs" at bounding box center [500, 34] width 1001 height 24
click at [699, 42] on div "📝 Tax > Form1065s Analytics Docs" at bounding box center [500, 34] width 1001 height 24
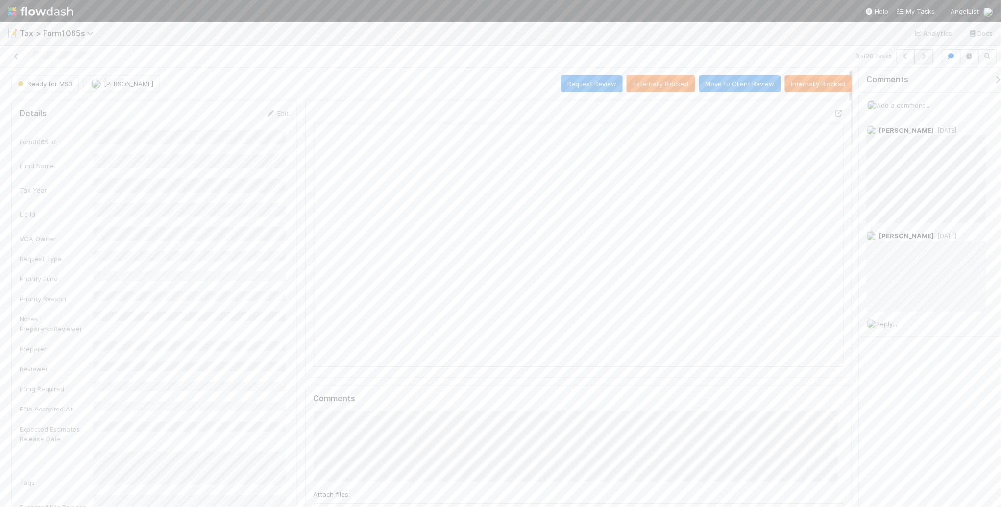
click at [925, 58] on icon "button" at bounding box center [924, 56] width 10 height 6
click at [15, 57] on icon at bounding box center [16, 56] width 10 height 6
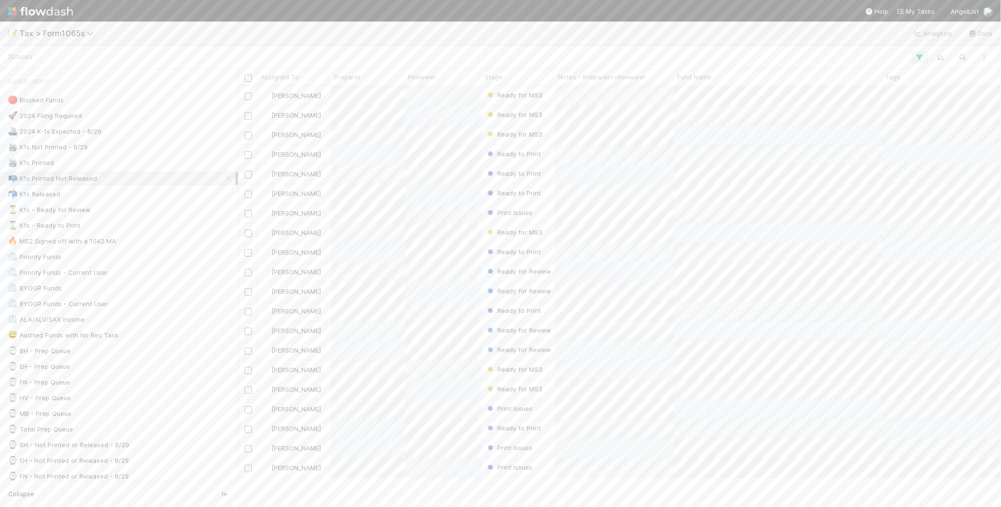
scroll to position [412, 754]
click at [519, 78] on div "Stage" at bounding box center [519, 77] width 68 height 10
click at [522, 98] on div "Sort First → Last" at bounding box center [541, 95] width 112 height 15
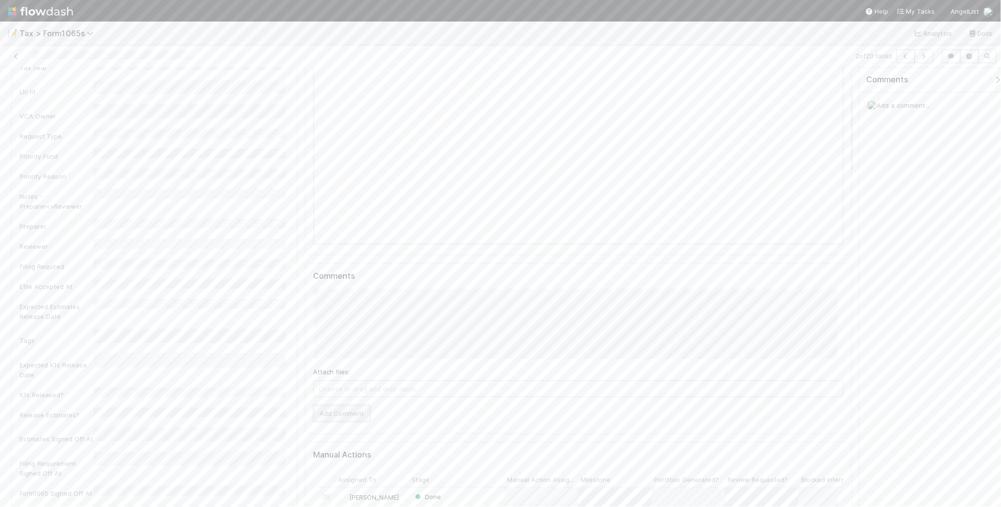
click at [353, 415] on button "Add Comment" at bounding box center [342, 413] width 57 height 17
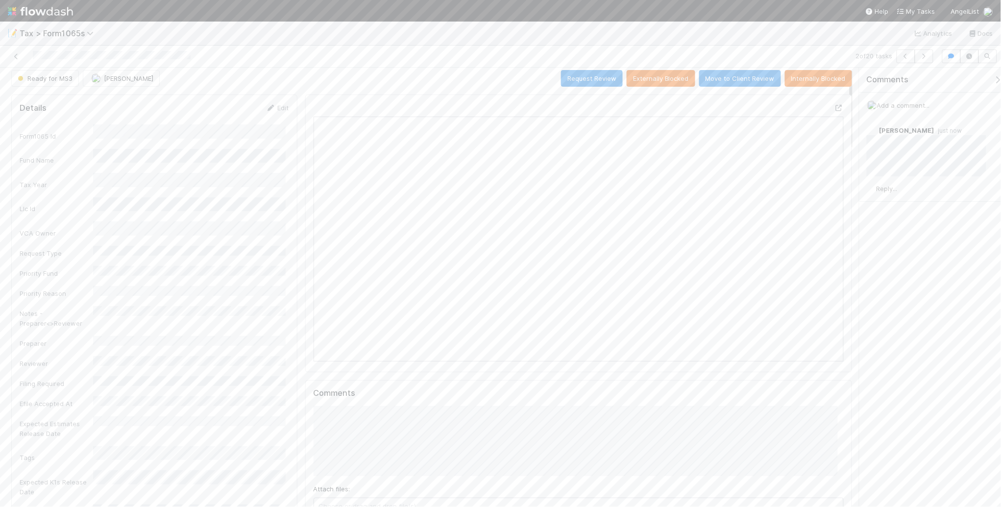
scroll to position [0, 0]
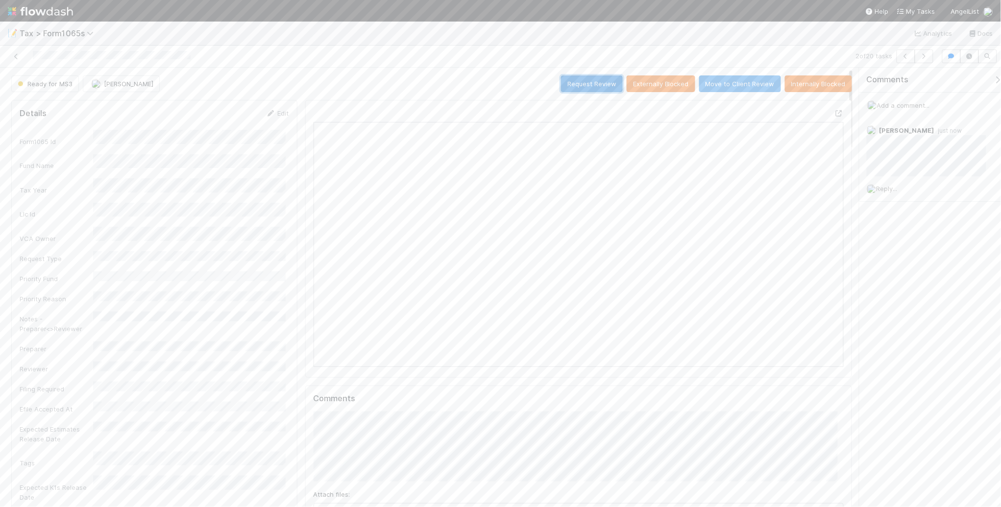
click at [572, 86] on button "Request Review" at bounding box center [592, 83] width 62 height 17
click at [271, 113] on icon at bounding box center [271, 113] width 10 height 6
click at [262, 115] on button "Cancel" at bounding box center [272, 116] width 34 height 17
click at [925, 57] on icon "button" at bounding box center [924, 56] width 10 height 6
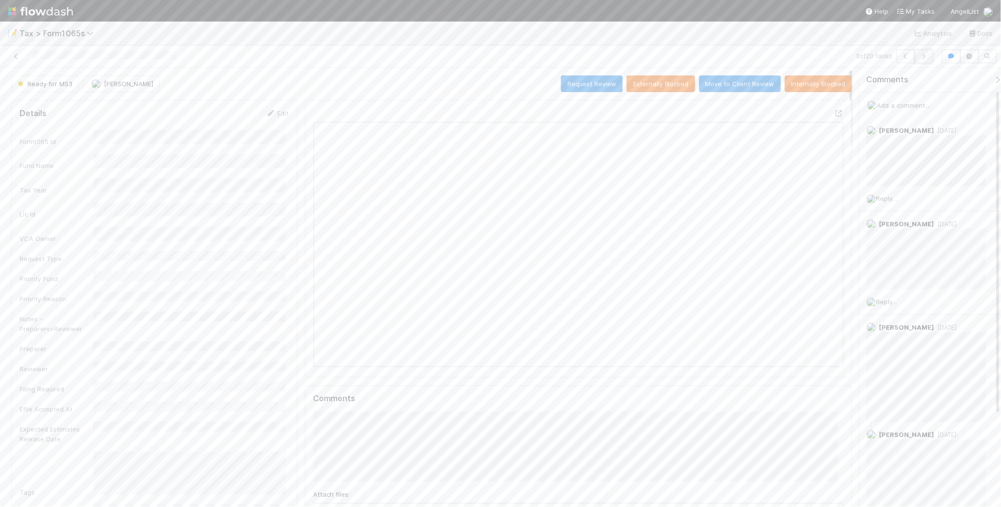
click at [919, 57] on icon "button" at bounding box center [924, 56] width 10 height 6
click at [925, 58] on icon "button" at bounding box center [924, 56] width 10 height 6
click at [905, 55] on icon "button" at bounding box center [906, 56] width 10 height 6
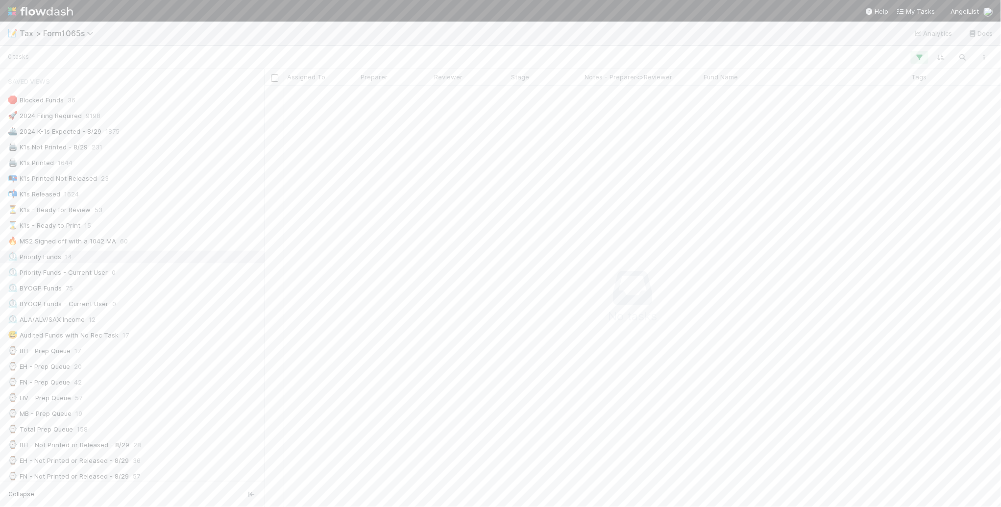
scroll to position [402, 718]
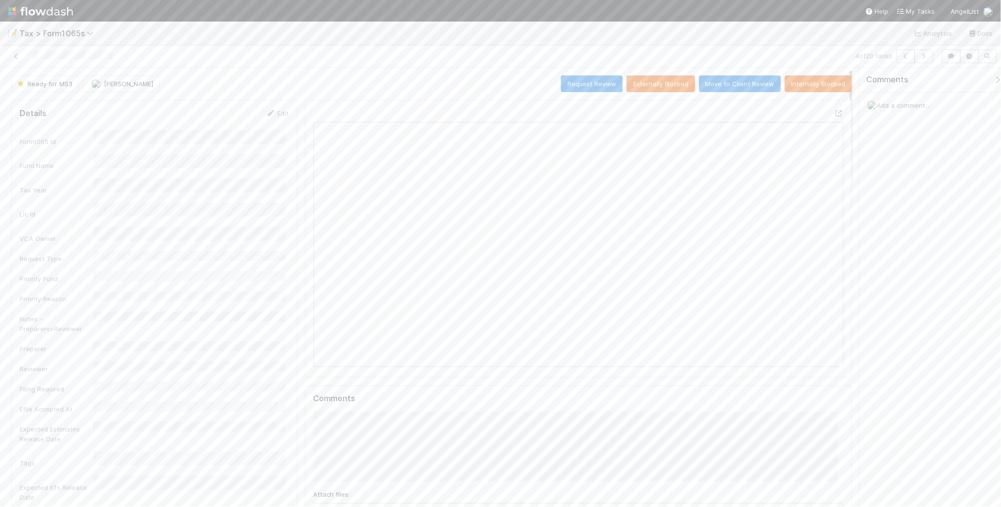
scroll to position [190, 515]
click at [567, 85] on button "Request Review" at bounding box center [592, 83] width 62 height 17
click at [920, 55] on icon "button" at bounding box center [924, 56] width 10 height 6
click at [924, 57] on icon "button" at bounding box center [924, 56] width 10 height 6
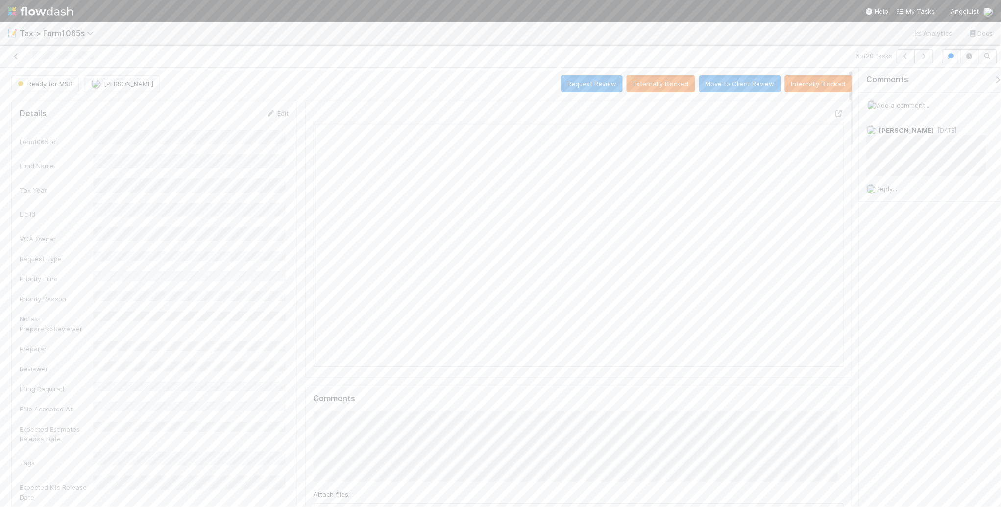
scroll to position [61, 0]
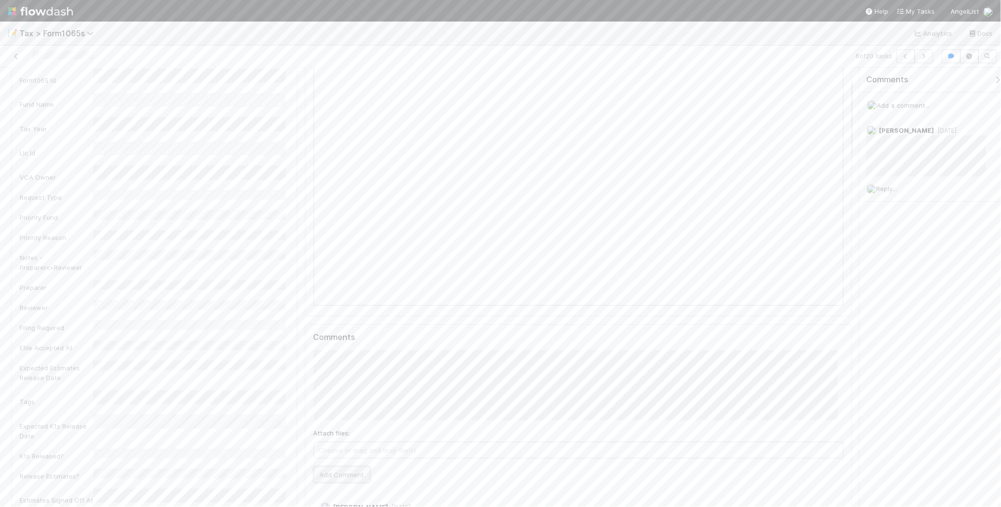
click at [358, 473] on button "Add Comment" at bounding box center [342, 474] width 57 height 17
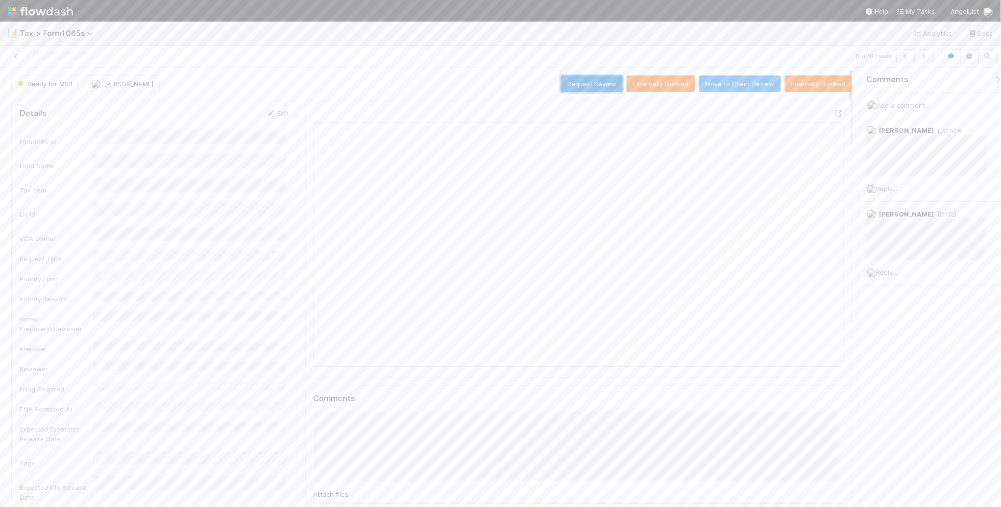
click at [577, 87] on button "Request Review" at bounding box center [592, 83] width 62 height 17
click at [921, 56] on icon "button" at bounding box center [924, 56] width 10 height 6
click at [926, 55] on icon "button" at bounding box center [924, 56] width 10 height 6
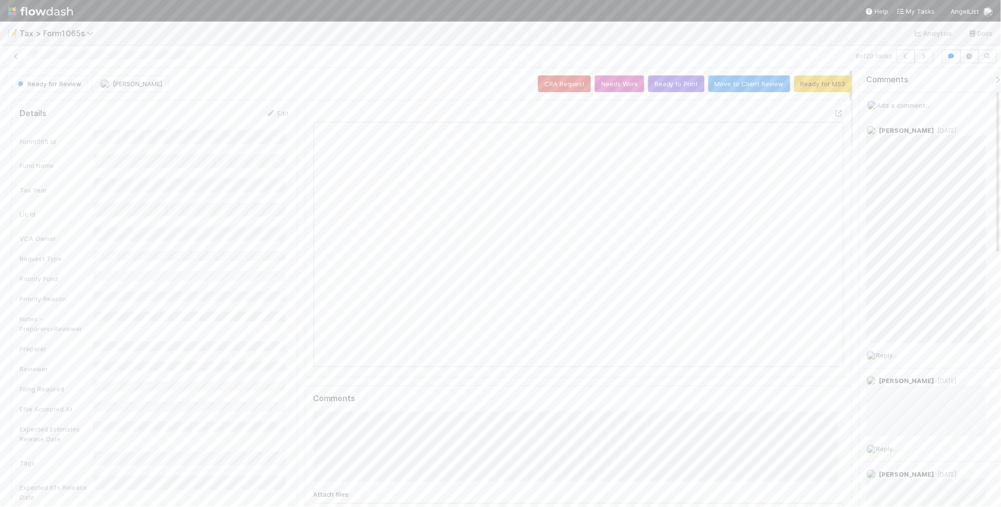
scroll to position [190, 515]
click at [923, 55] on icon "button" at bounding box center [924, 56] width 10 height 6
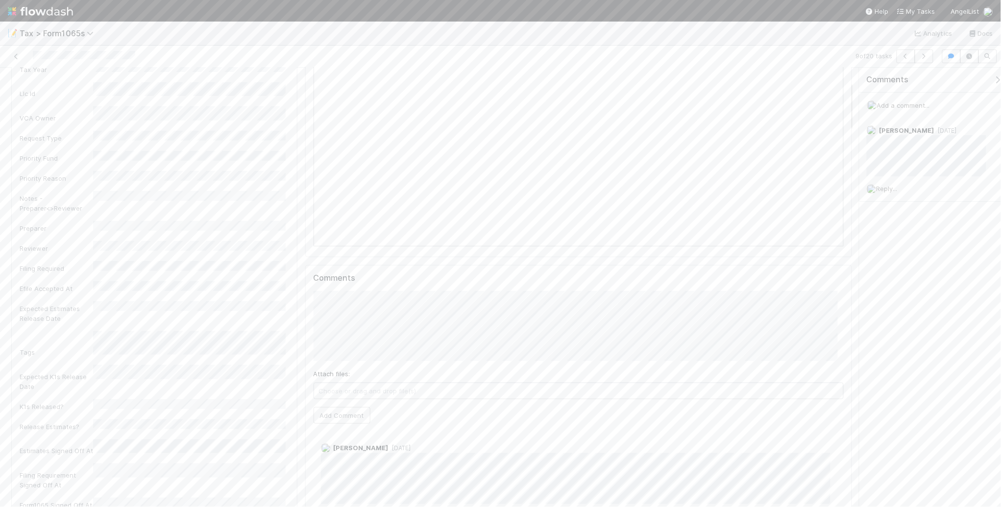
scroll to position [122, 0]
click at [341, 413] on button "Add Comment" at bounding box center [342, 413] width 57 height 17
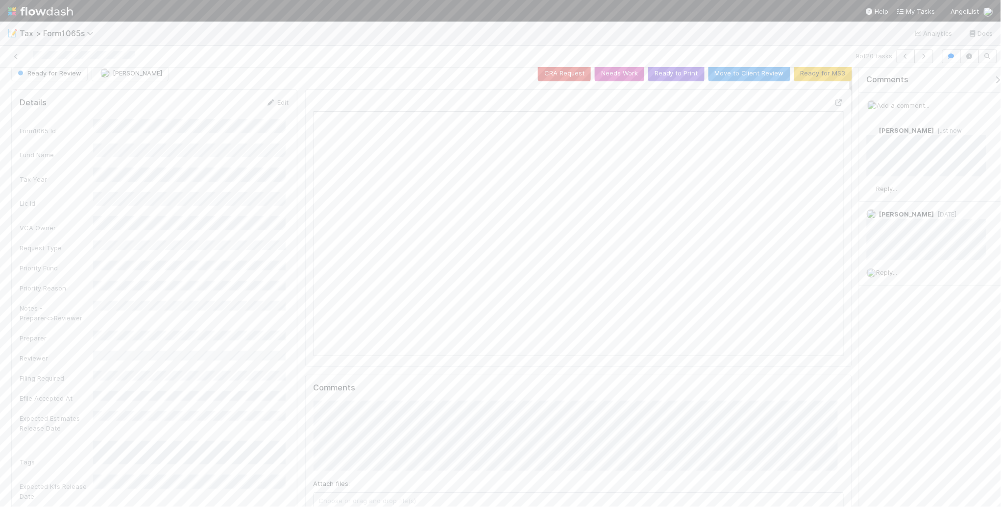
scroll to position [0, 0]
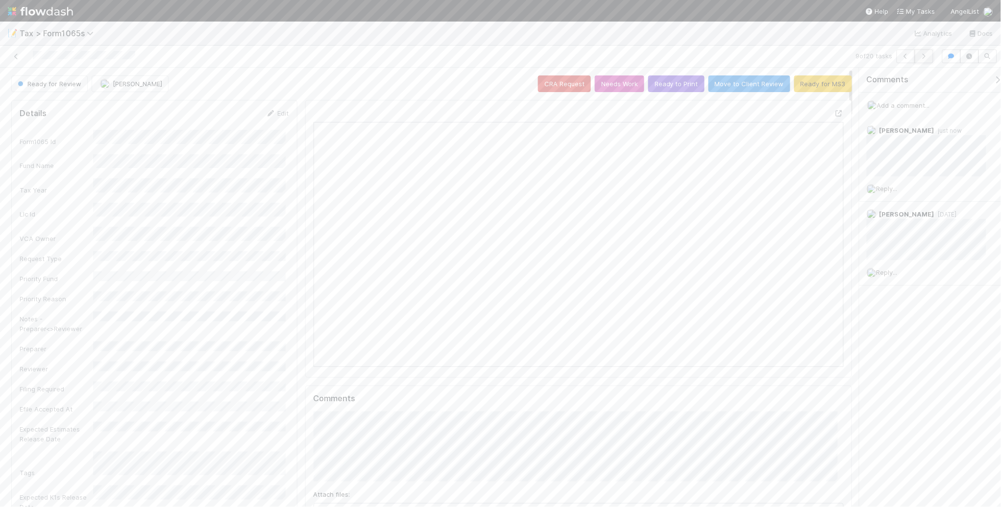
click at [922, 55] on icon "button" at bounding box center [924, 56] width 10 height 6
click at [902, 60] on button "button" at bounding box center [906, 56] width 19 height 14
click at [922, 60] on button "button" at bounding box center [924, 56] width 19 height 14
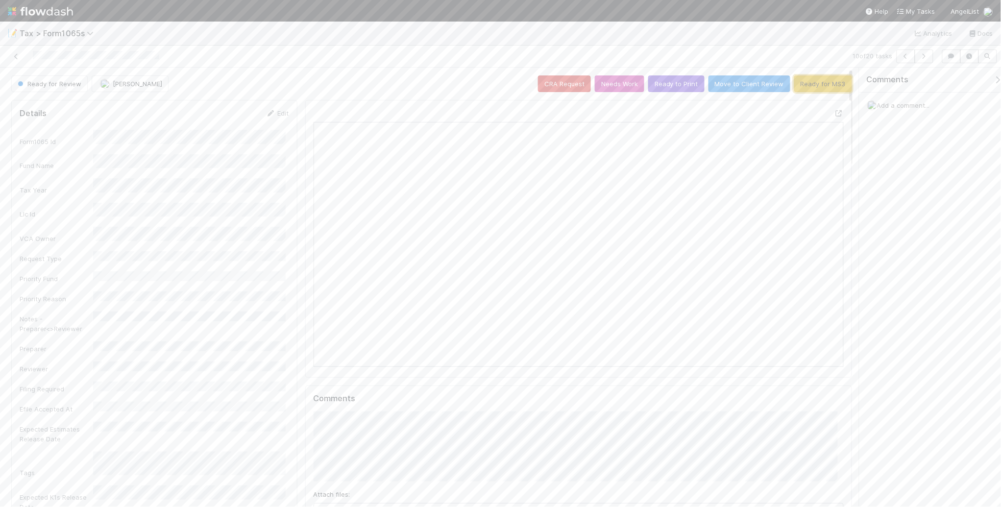
click at [807, 88] on button "Ready for MS3" at bounding box center [823, 83] width 58 height 17
click at [924, 59] on icon "button" at bounding box center [924, 56] width 10 height 6
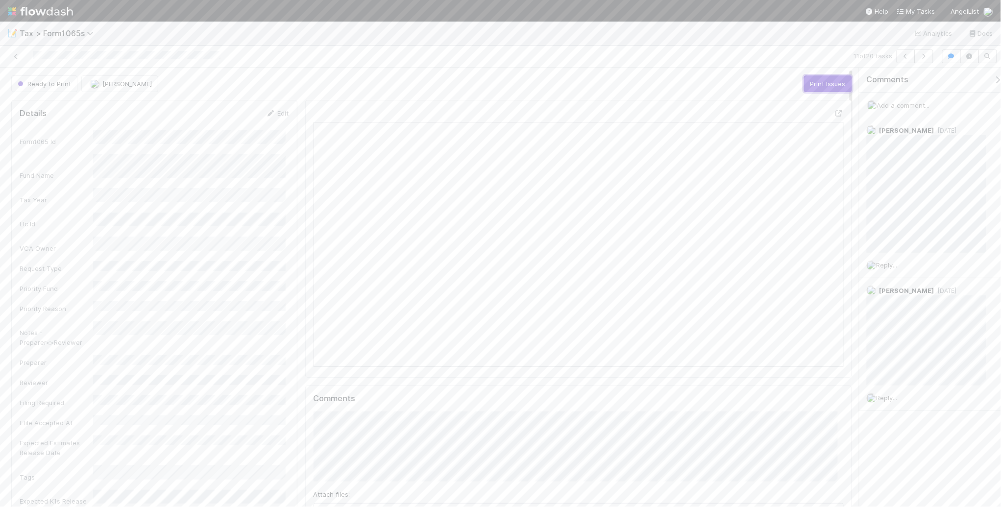
drag, startPoint x: 807, startPoint y: 87, endPoint x: 818, endPoint y: 84, distance: 11.2
click at [809, 88] on button "Print Issues" at bounding box center [828, 83] width 48 height 17
click at [928, 59] on button "button" at bounding box center [924, 56] width 19 height 14
click at [814, 86] on button "Print Issues" at bounding box center [828, 83] width 48 height 17
click at [929, 58] on icon "button" at bounding box center [924, 56] width 10 height 6
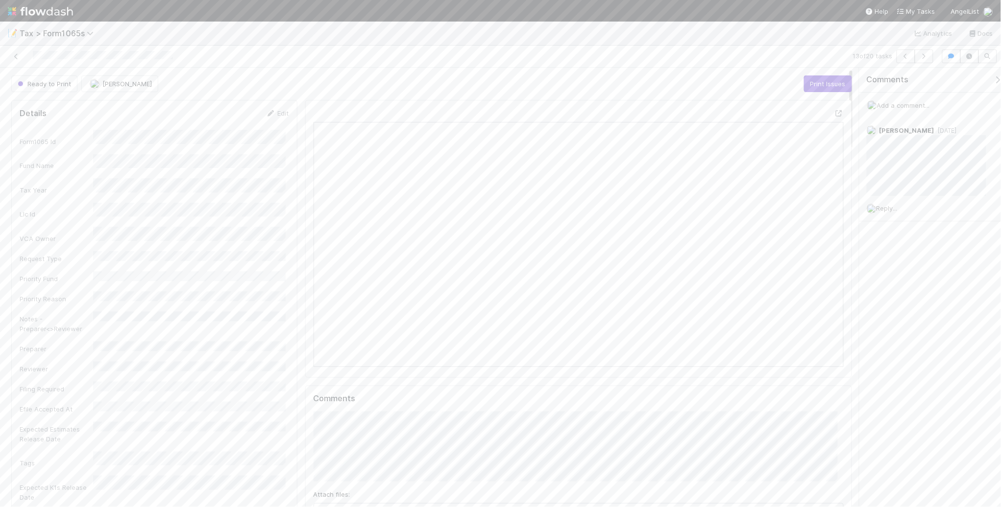
scroll to position [190, 515]
click at [813, 82] on button "Print Issues" at bounding box center [828, 83] width 48 height 17
click at [922, 59] on icon "button" at bounding box center [924, 56] width 10 height 6
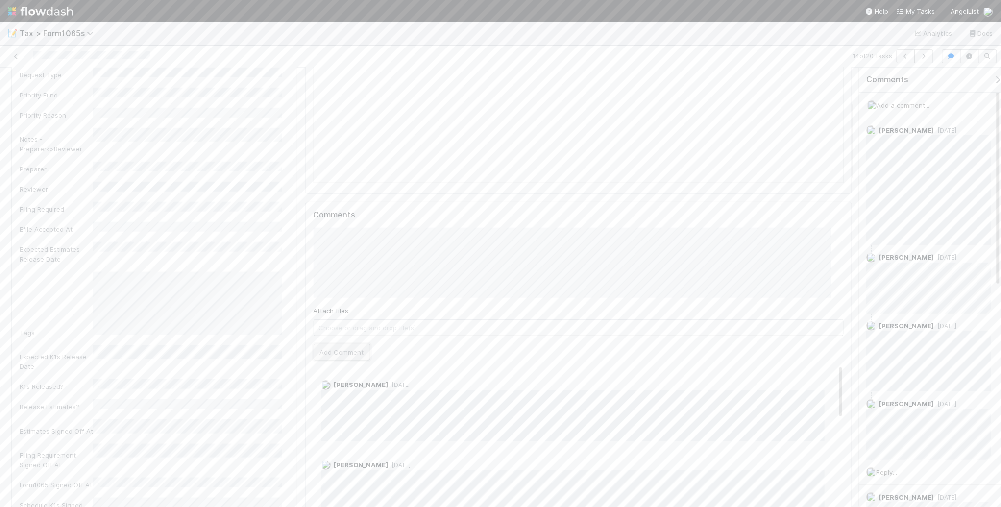
click at [339, 354] on button "Add Comment" at bounding box center [342, 352] width 57 height 17
click at [47, 84] on div "Ready to Print" at bounding box center [46, 83] width 70 height 17
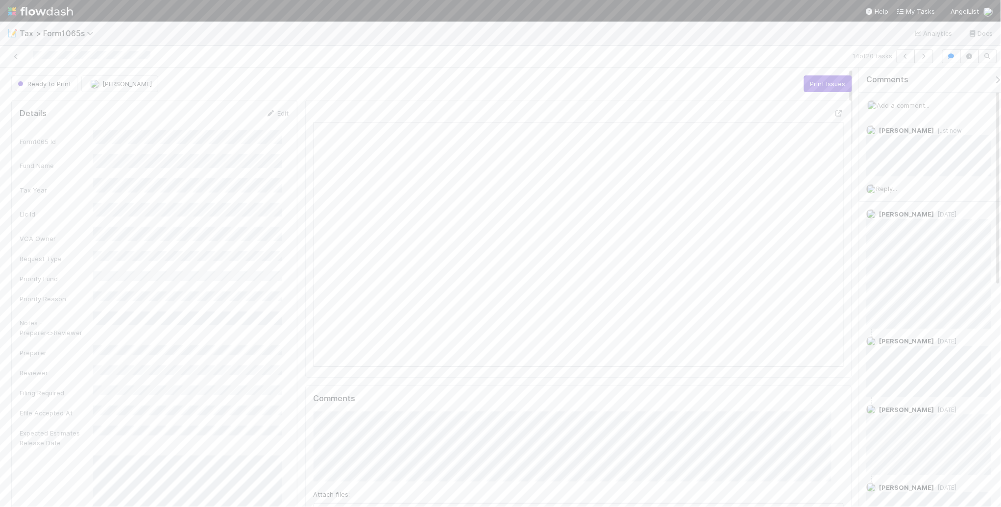
click at [38, 82] on div "Ready to Print" at bounding box center [46, 83] width 70 height 17
click at [40, 82] on div "Ready to Print" at bounding box center [46, 83] width 70 height 17
click at [41, 82] on div "Ready to Print" at bounding box center [46, 83] width 70 height 17
click at [28, 82] on div "Ready to Print" at bounding box center [46, 83] width 70 height 17
click at [11, 83] on div "Ready to Print" at bounding box center [46, 83] width 70 height 17
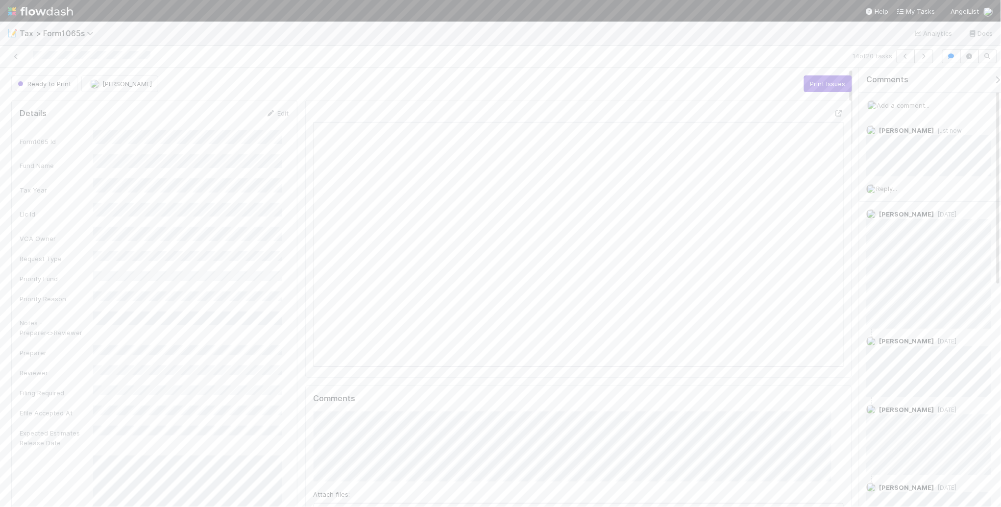
click at [21, 82] on div "Ready to Print" at bounding box center [46, 83] width 70 height 17
click at [41, 81] on div "Ready to Print" at bounding box center [46, 83] width 70 height 17
click at [42, 81] on div "Ready to Print" at bounding box center [46, 83] width 70 height 17
click at [43, 81] on div "Ready to Print" at bounding box center [46, 83] width 70 height 17
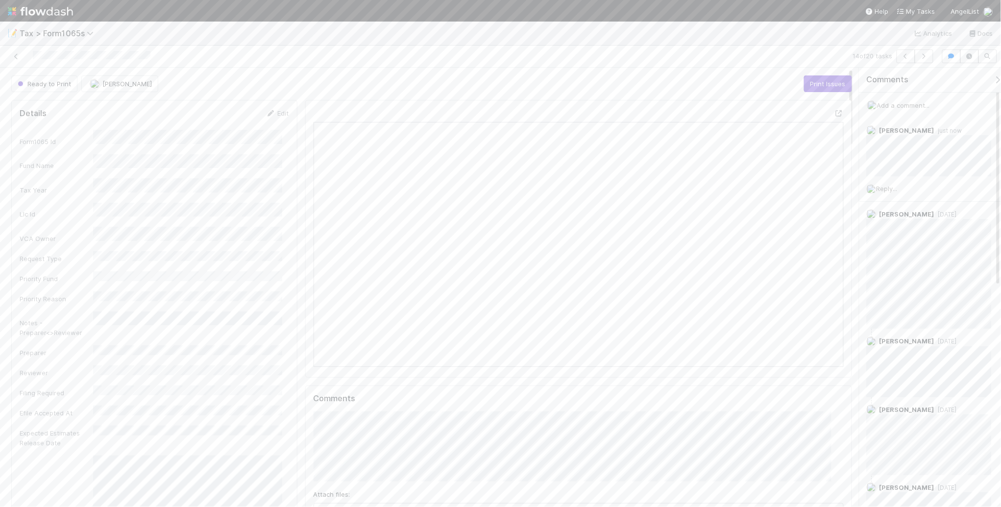
click at [49, 76] on div "Ready to Print" at bounding box center [46, 83] width 70 height 17
click at [49, 80] on div "Ready to Print" at bounding box center [46, 83] width 70 height 17
click at [50, 80] on div "Ready to Print" at bounding box center [46, 83] width 70 height 17
click at [919, 57] on icon "button" at bounding box center [924, 56] width 10 height 6
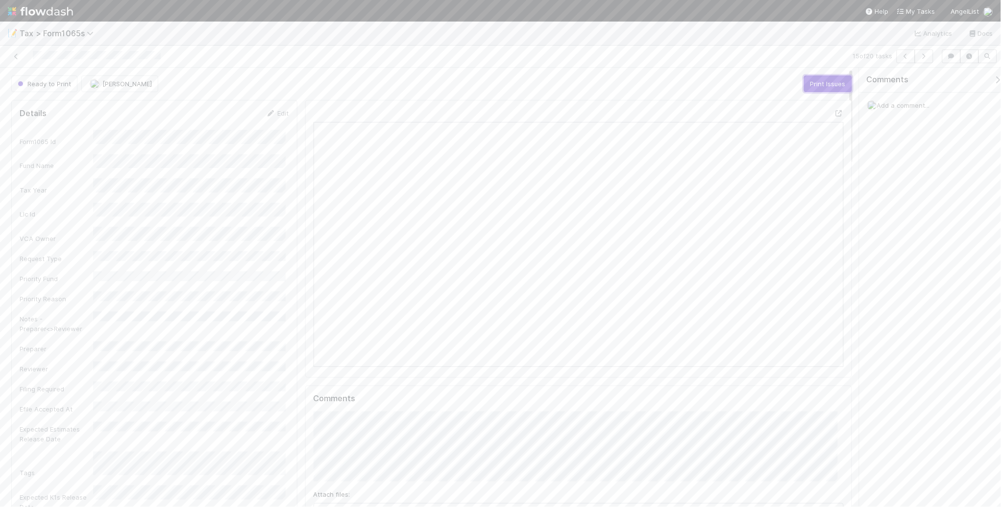
click at [807, 84] on button "Print Issues" at bounding box center [828, 83] width 48 height 17
click at [922, 58] on icon "button" at bounding box center [924, 56] width 10 height 6
click at [814, 86] on button "Print Issues" at bounding box center [828, 83] width 48 height 17
click at [922, 54] on icon "button" at bounding box center [924, 56] width 10 height 6
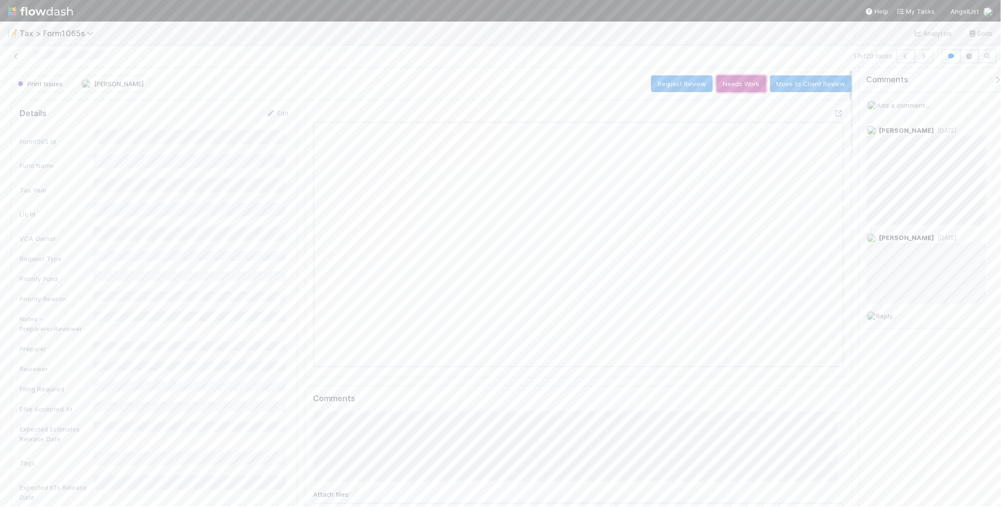
click at [735, 88] on button "Needs Work" at bounding box center [741, 83] width 49 height 17
click at [802, 91] on button "Request Review" at bounding box center [821, 83] width 62 height 17
click at [807, 88] on button "Ready for MS3" at bounding box center [823, 83] width 58 height 17
click at [925, 55] on icon "button" at bounding box center [924, 56] width 10 height 6
click at [928, 54] on icon "button" at bounding box center [924, 56] width 10 height 6
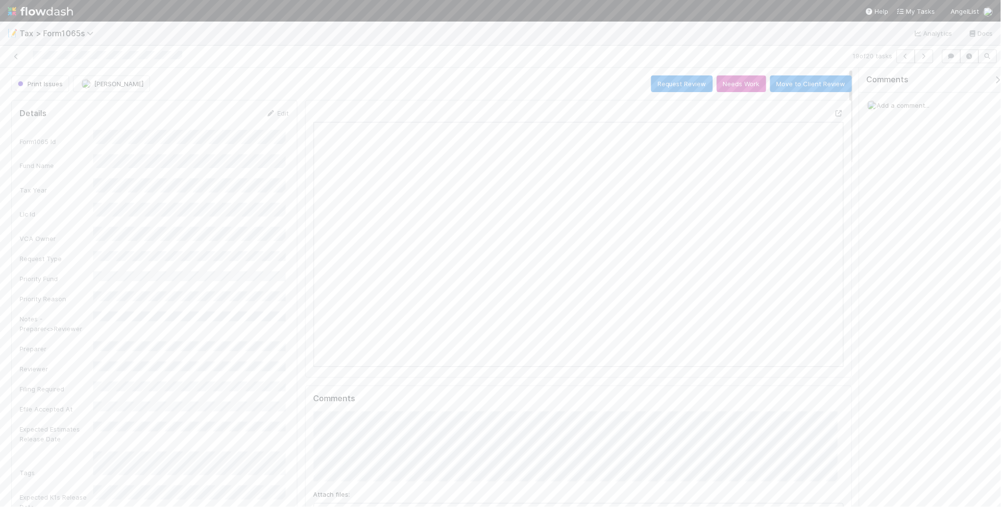
scroll to position [190, 515]
click at [919, 60] on button "button" at bounding box center [924, 56] width 19 height 14
click at [728, 89] on button "Needs Work" at bounding box center [741, 83] width 49 height 17
click at [804, 85] on button "Request Review" at bounding box center [821, 83] width 62 height 17
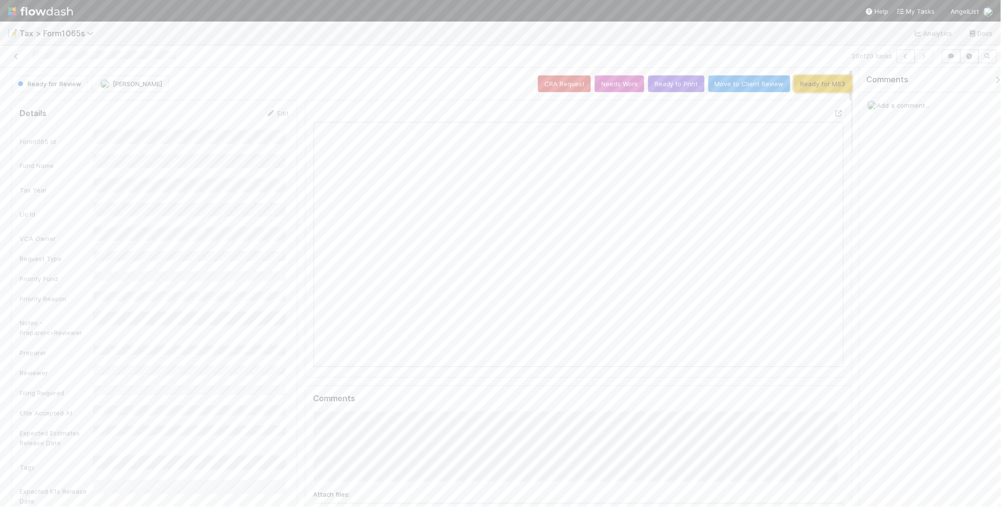
click at [808, 85] on button "Ready for MS3" at bounding box center [823, 83] width 58 height 17
click at [13, 56] on icon at bounding box center [16, 56] width 10 height 6
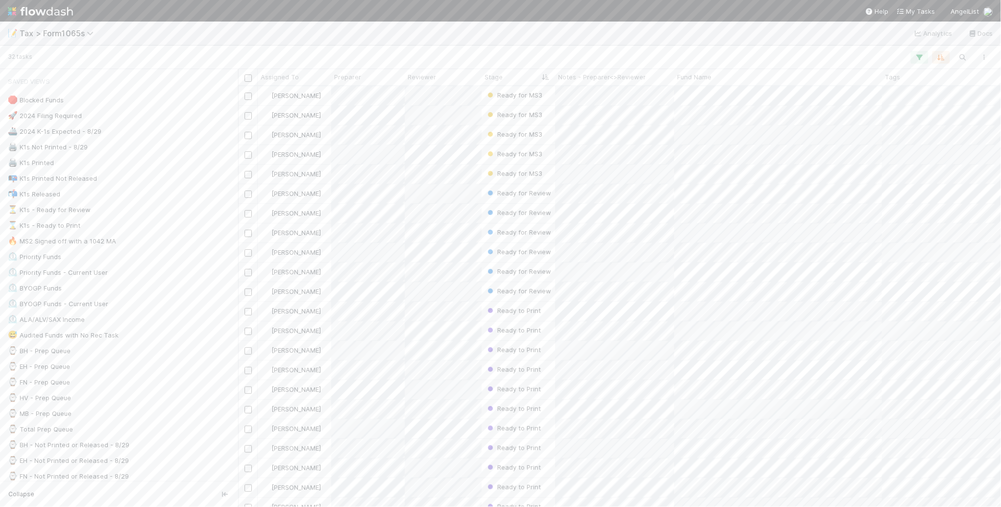
scroll to position [412, 754]
click at [152, 180] on div "📭 K1s Printed Not Released 35" at bounding box center [122, 178] width 228 height 12
click at [176, 161] on div "🖨️ K1s Printed 1656" at bounding box center [122, 163] width 228 height 12
click at [136, 197] on div "📬 K1s Released 1624" at bounding box center [122, 194] width 228 height 12
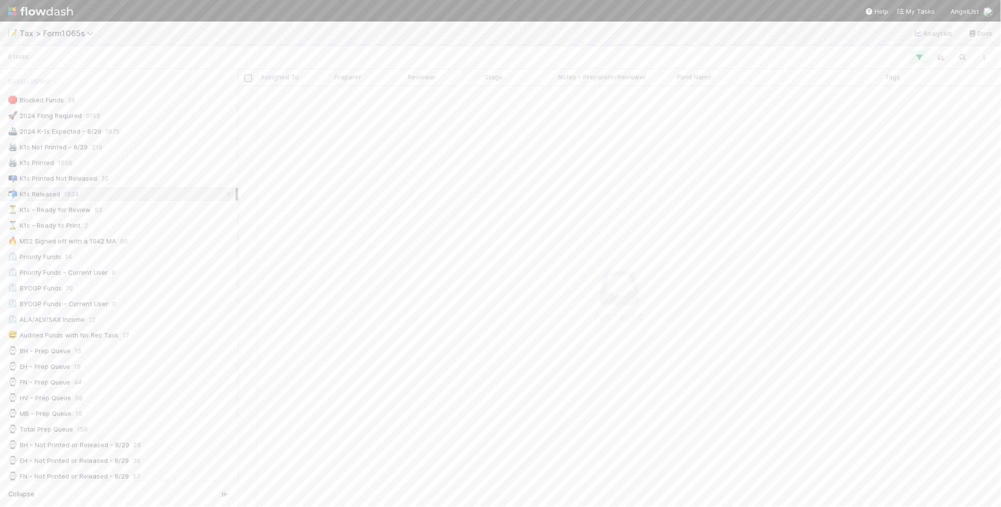
scroll to position [402, 745]
click at [170, 226] on div "⌛ K1s - Ready to Print 2" at bounding box center [122, 226] width 228 height 12
click at [155, 215] on div "⏳ K1s - Ready for Review 53" at bounding box center [122, 210] width 228 height 12
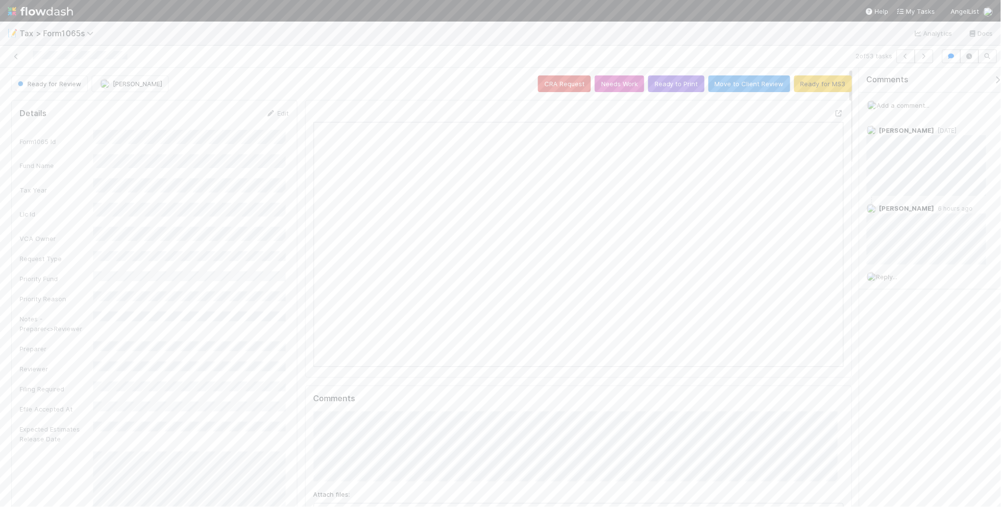
scroll to position [190, 515]
click at [14, 55] on icon at bounding box center [16, 56] width 10 height 6
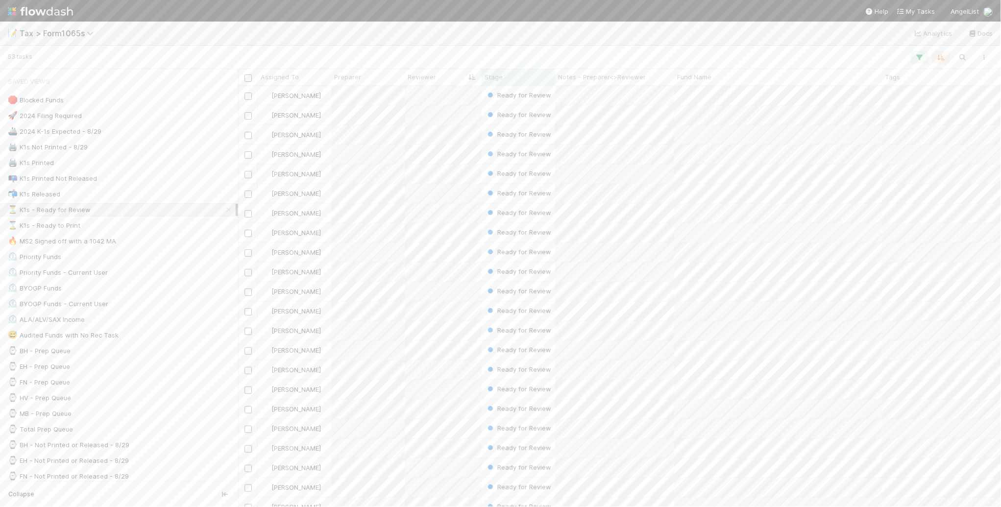
scroll to position [412, 754]
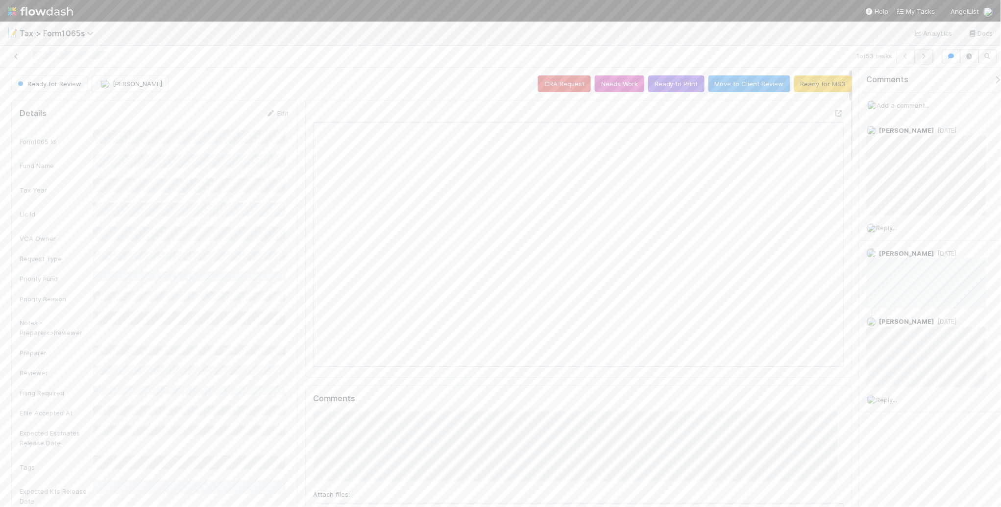
click at [925, 57] on icon "button" at bounding box center [924, 56] width 10 height 6
click at [663, 86] on button "Ready to Print" at bounding box center [676, 83] width 56 height 17
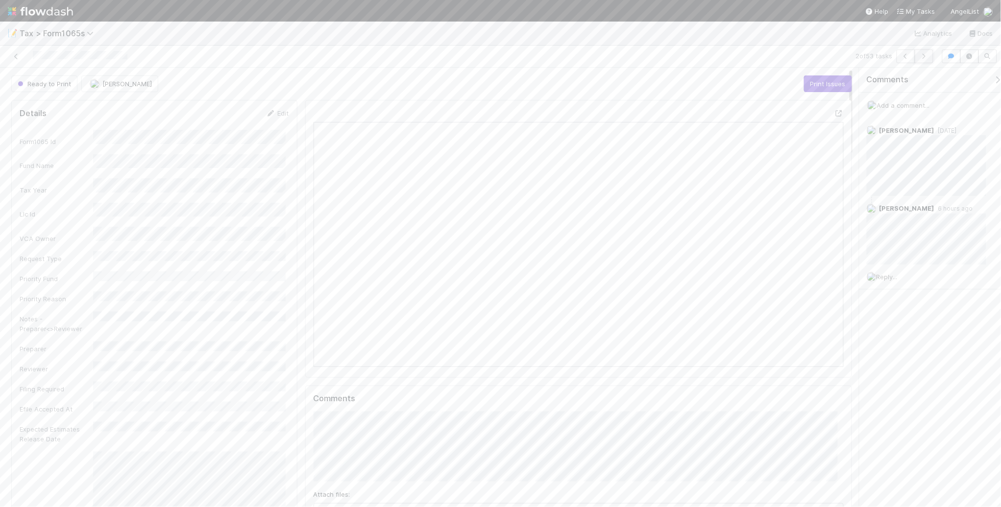
click at [919, 58] on icon "button" at bounding box center [924, 56] width 10 height 6
click at [666, 84] on button "Ready to Print" at bounding box center [676, 83] width 56 height 17
click at [925, 58] on icon "button" at bounding box center [924, 56] width 10 height 6
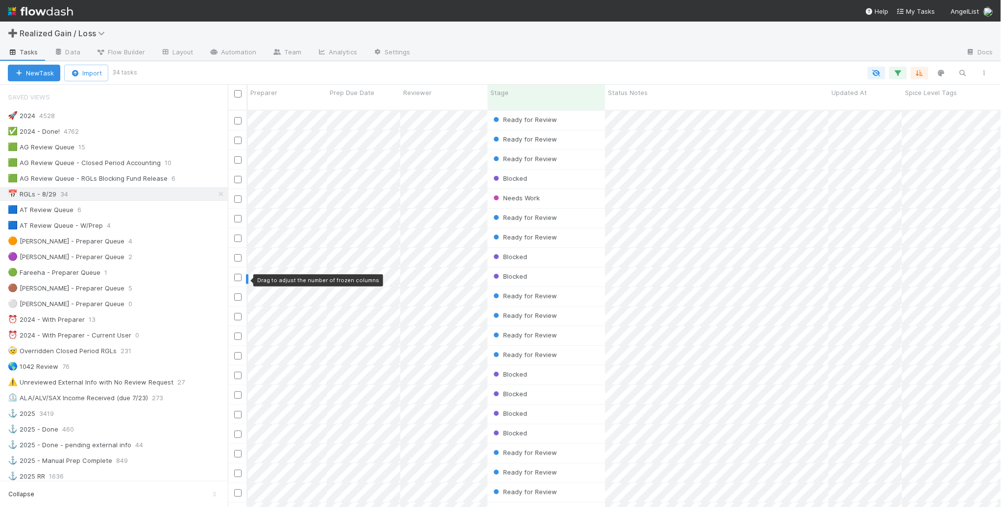
scroll to position [396, 764]
click at [154, 153] on div "🟩 AG Review Queue 15" at bounding box center [118, 147] width 220 height 12
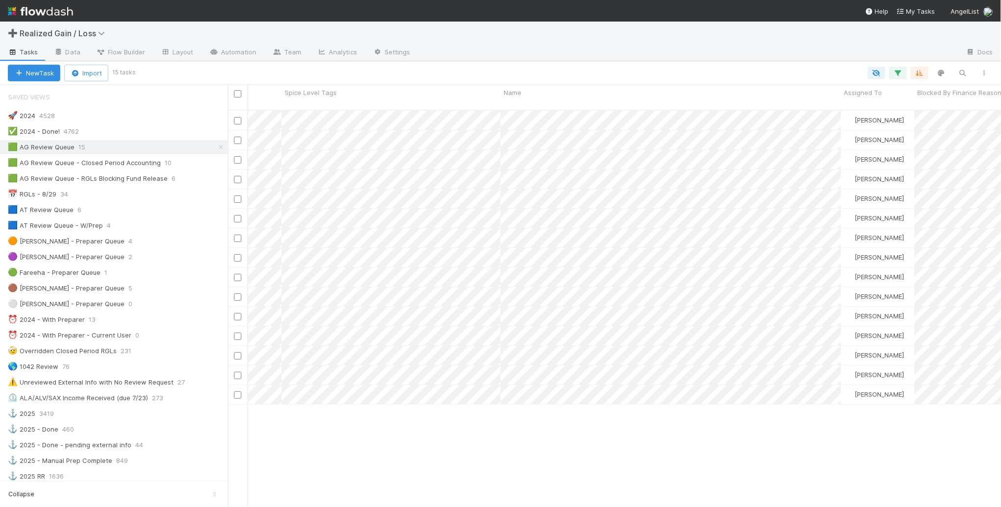
scroll to position [0, 646]
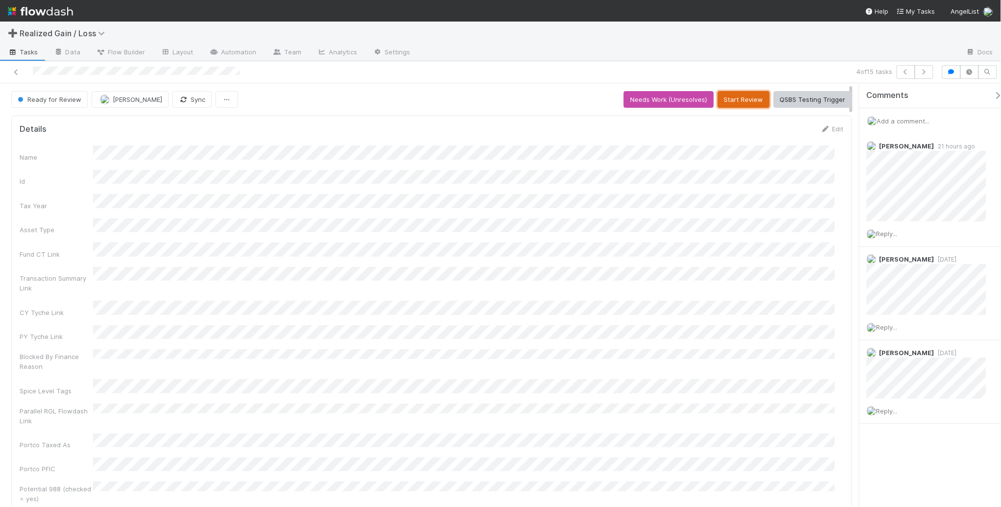
click at [721, 94] on button "Start Review" at bounding box center [744, 99] width 52 height 17
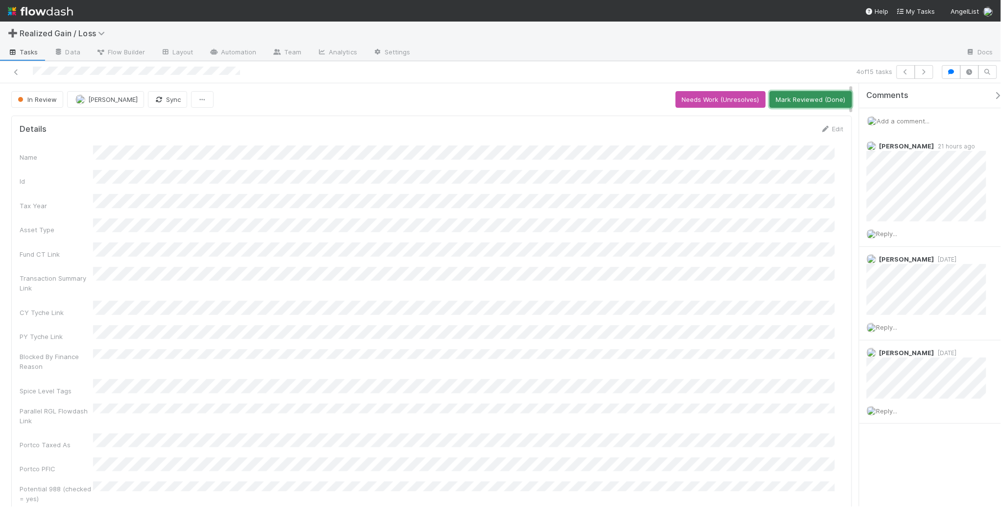
click at [795, 103] on button "Mark Reviewed (Done)" at bounding box center [811, 99] width 82 height 17
click at [927, 74] on icon "button" at bounding box center [924, 72] width 10 height 6
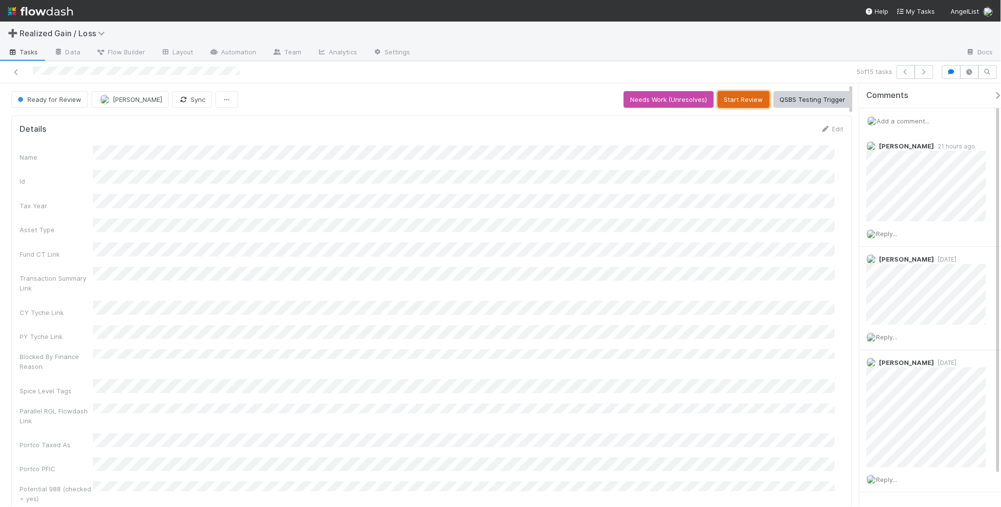
click at [719, 105] on button "Start Review" at bounding box center [744, 99] width 52 height 17
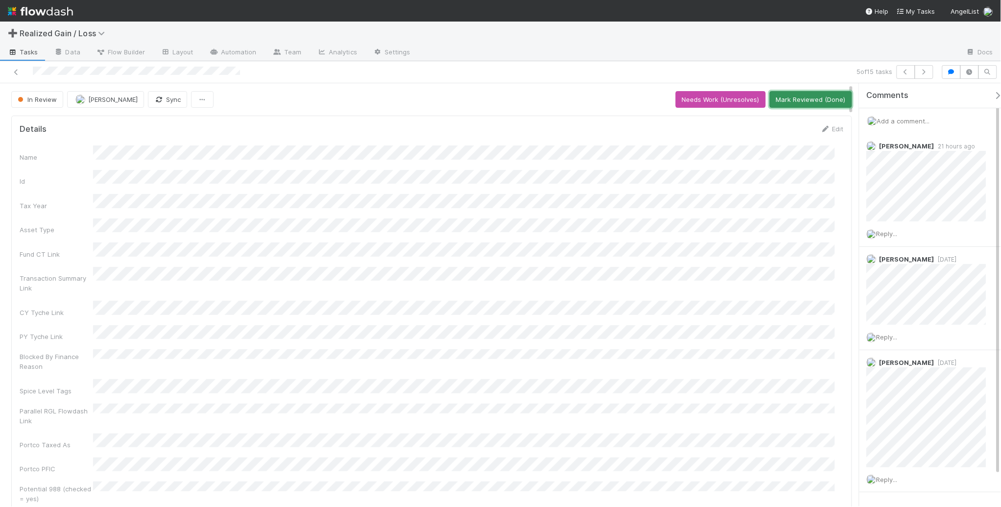
click at [784, 106] on button "Mark Reviewed (Done)" at bounding box center [811, 99] width 82 height 17
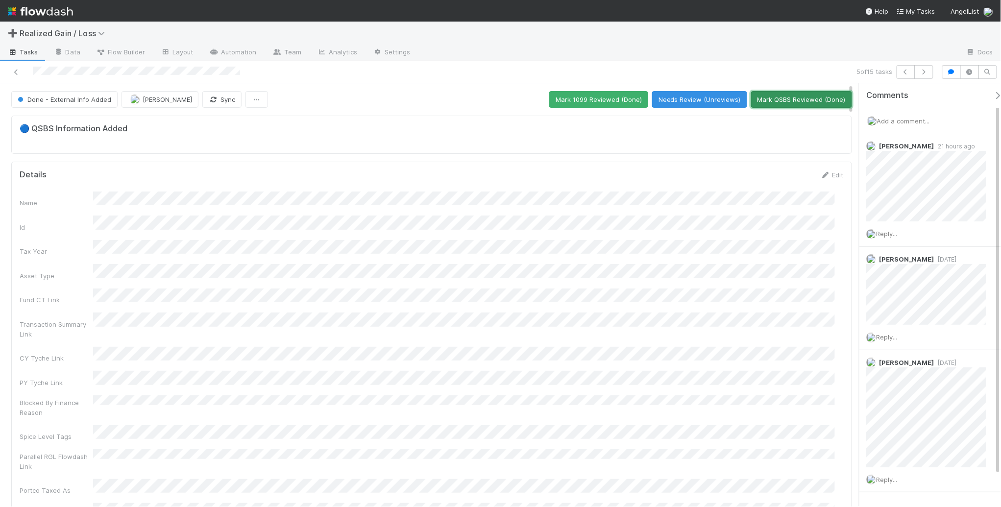
click at [783, 105] on button "Mark QSBS Reviewed (Done)" at bounding box center [801, 99] width 101 height 17
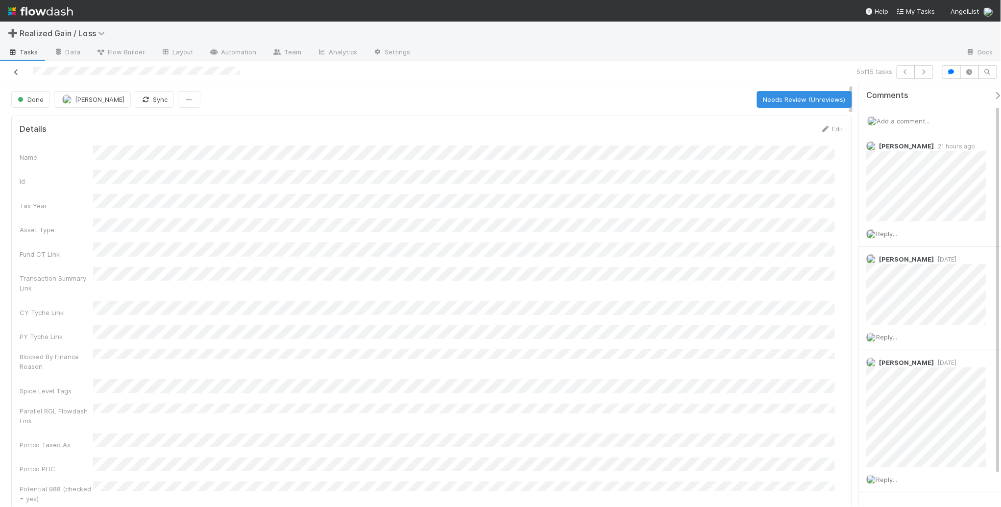
click at [13, 73] on icon at bounding box center [16, 72] width 10 height 6
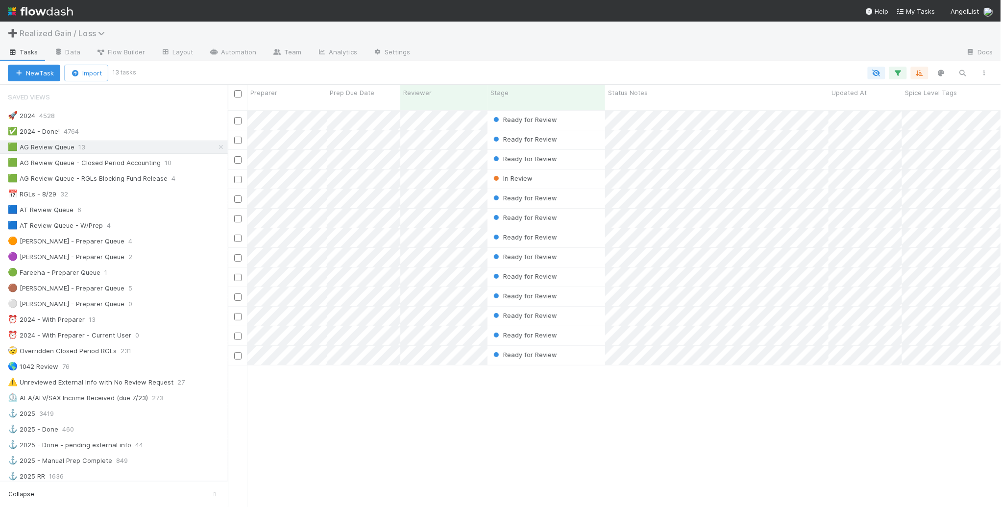
scroll to position [10, 10]
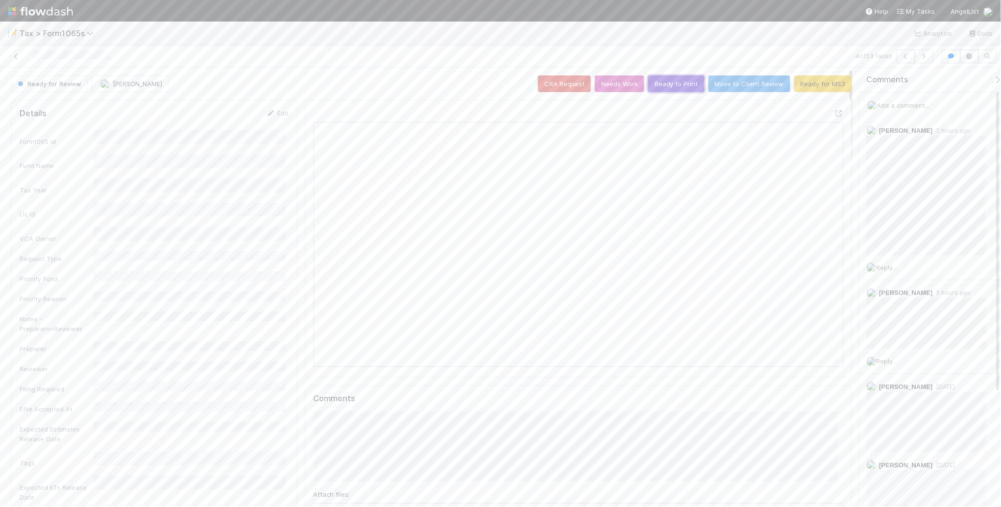
click at [664, 90] on button "Ready to Print" at bounding box center [676, 83] width 56 height 17
click at [919, 57] on icon "button" at bounding box center [924, 56] width 10 height 6
click at [666, 86] on button "Ready to Print" at bounding box center [676, 83] width 56 height 17
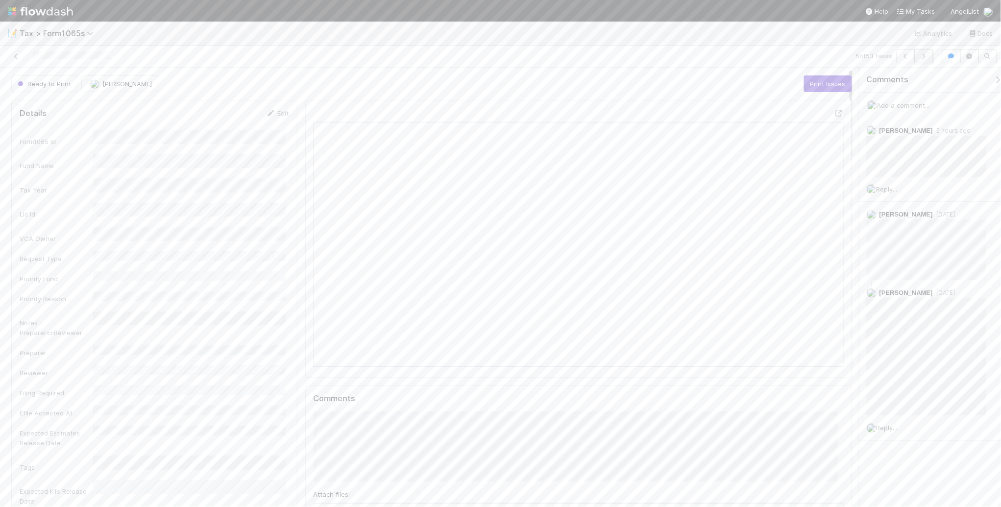
click at [921, 55] on icon "button" at bounding box center [924, 56] width 10 height 6
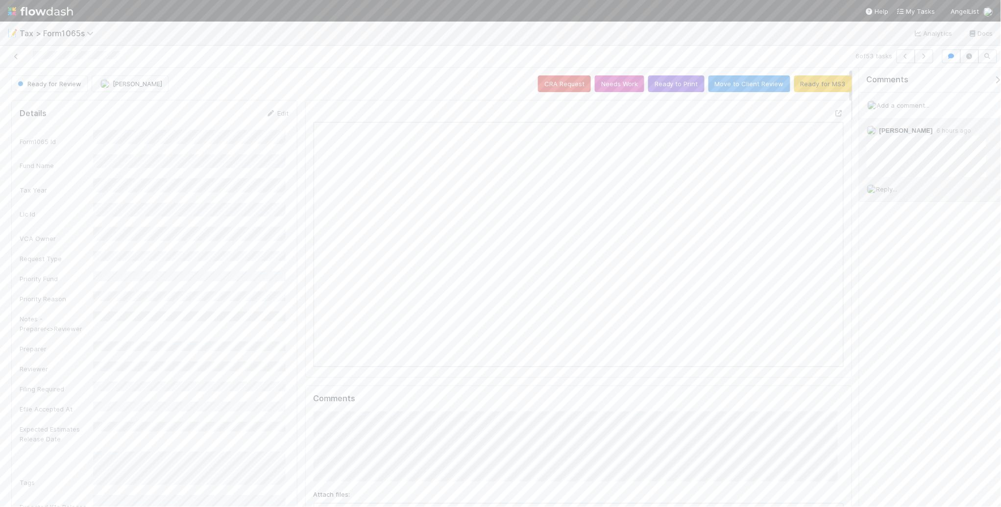
scroll to position [190, 515]
click at [807, 87] on button "Ready for MS3" at bounding box center [823, 83] width 58 height 17
click at [924, 59] on icon "button" at bounding box center [924, 56] width 10 height 6
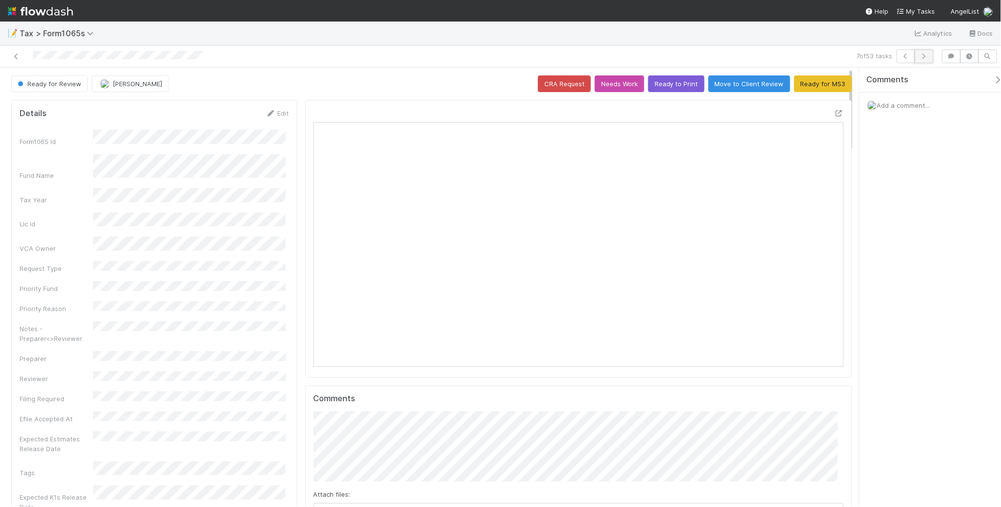
click at [920, 57] on icon "button" at bounding box center [924, 56] width 10 height 6
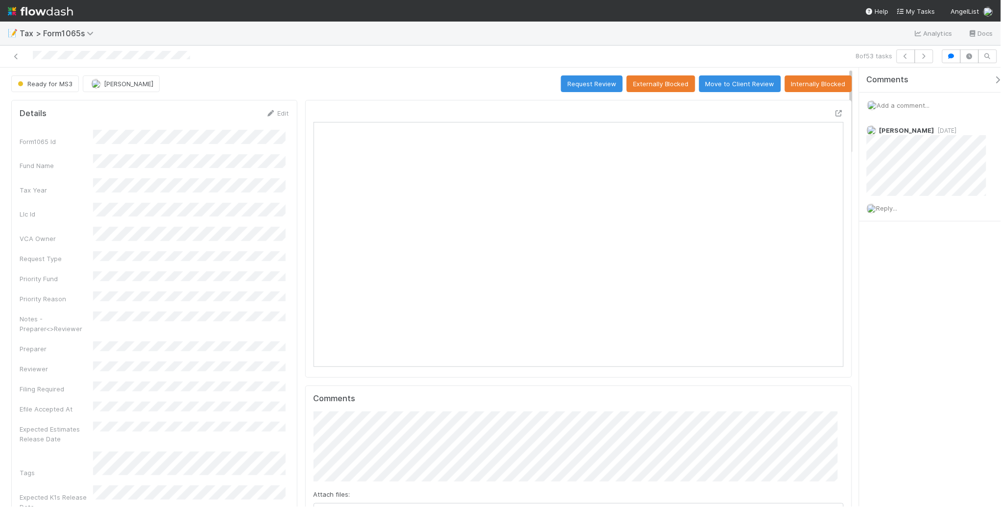
scroll to position [190, 515]
click at [925, 57] on icon "button" at bounding box center [924, 56] width 10 height 6
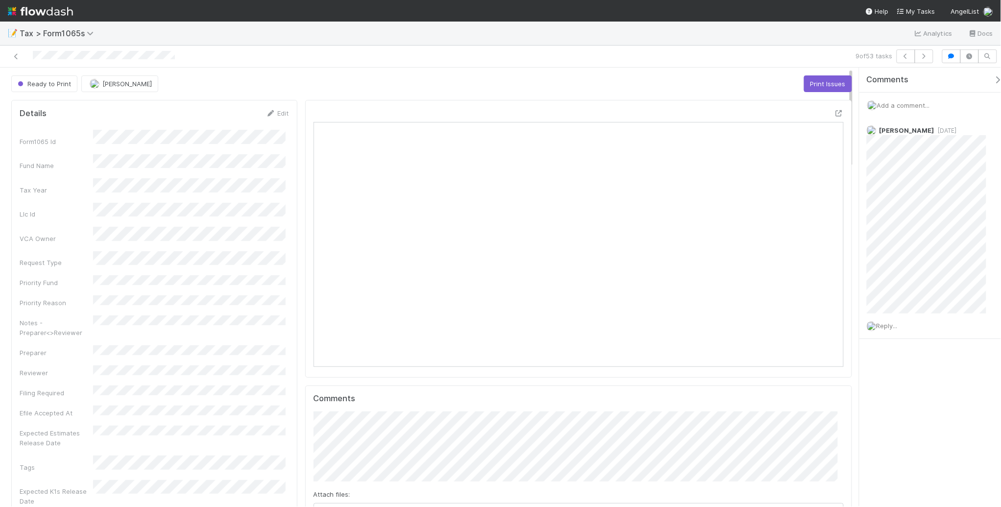
scroll to position [190, 515]
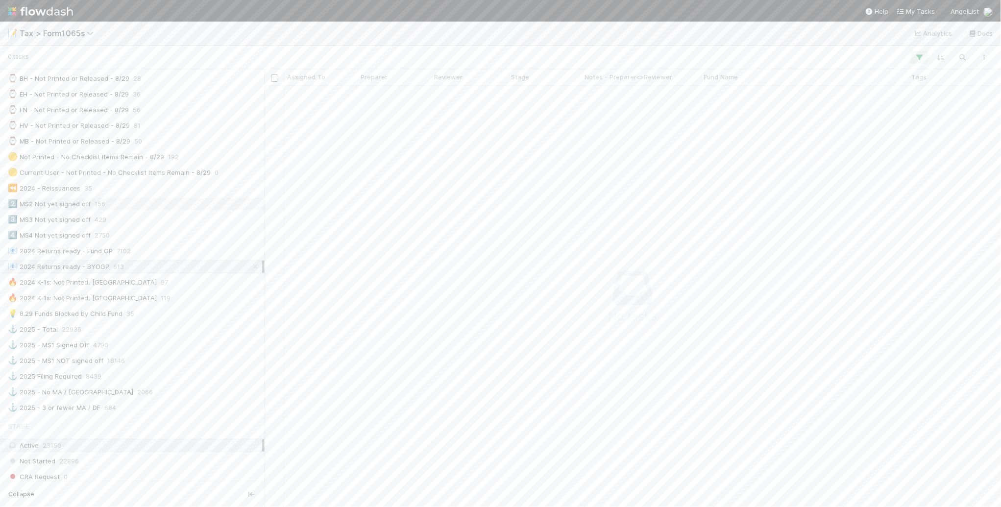
scroll to position [367, 0]
click at [186, 319] on div "💡 8.29 Funds Blocked by Child Fund 35" at bounding box center [135, 313] width 254 height 12
click at [138, 182] on div "📭 K1s Printed Not Released 35" at bounding box center [135, 178] width 254 height 12
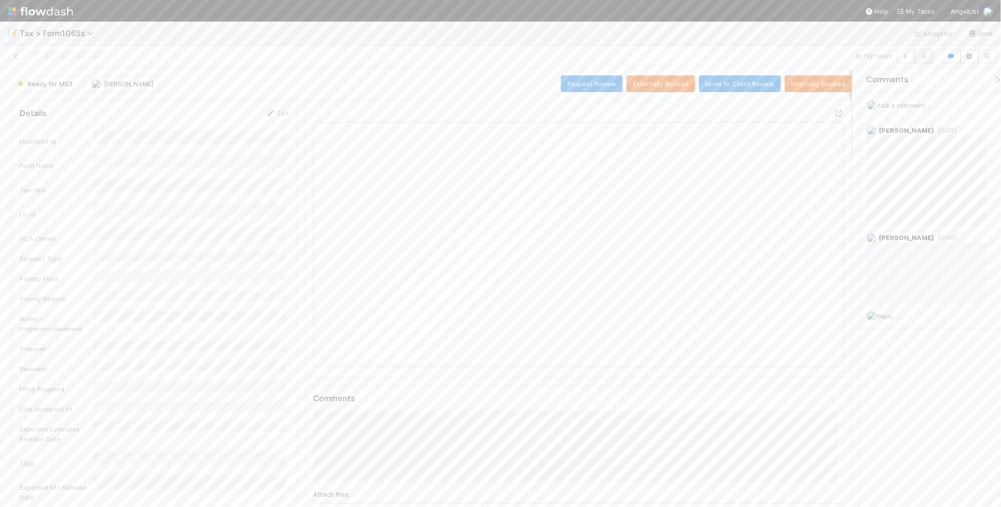
click at [922, 57] on icon "button" at bounding box center [924, 56] width 10 height 6
click at [17, 57] on icon at bounding box center [16, 56] width 10 height 6
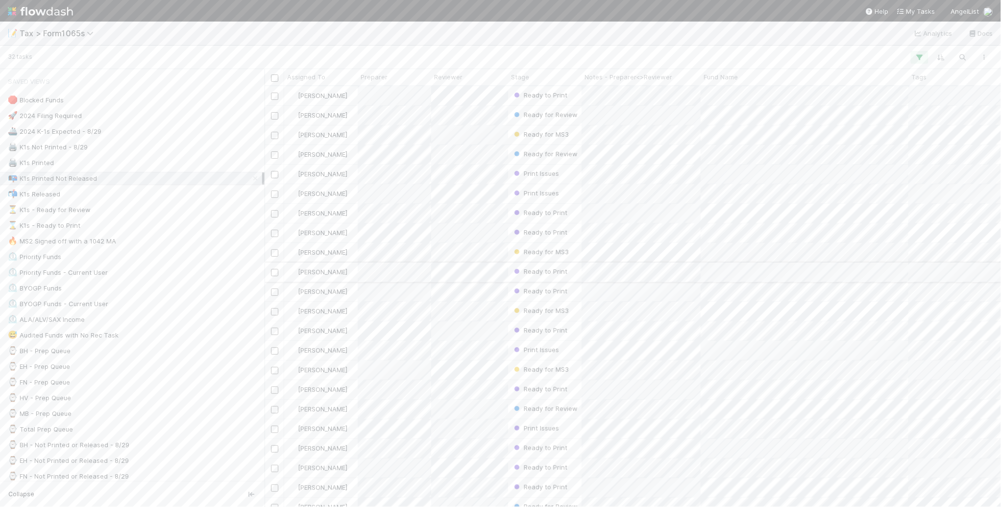
scroll to position [412, 728]
click at [131, 213] on div "⏳ K1s - Ready for Review 49" at bounding box center [135, 210] width 254 height 12
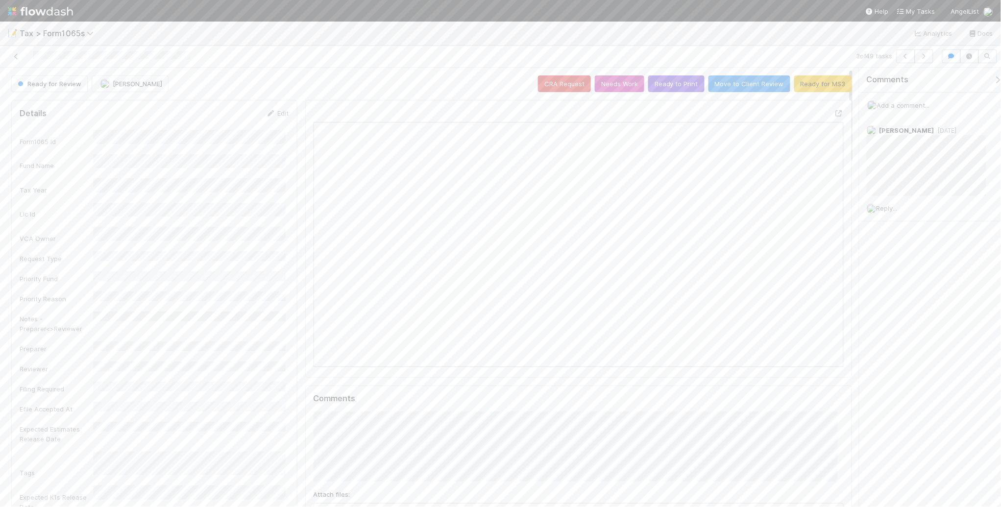
scroll to position [190, 515]
click at [805, 87] on button "Ready for MS3" at bounding box center [823, 83] width 58 height 17
click at [925, 57] on icon "button" at bounding box center [924, 56] width 10 height 6
click at [659, 84] on button "Ready to Print" at bounding box center [676, 83] width 56 height 17
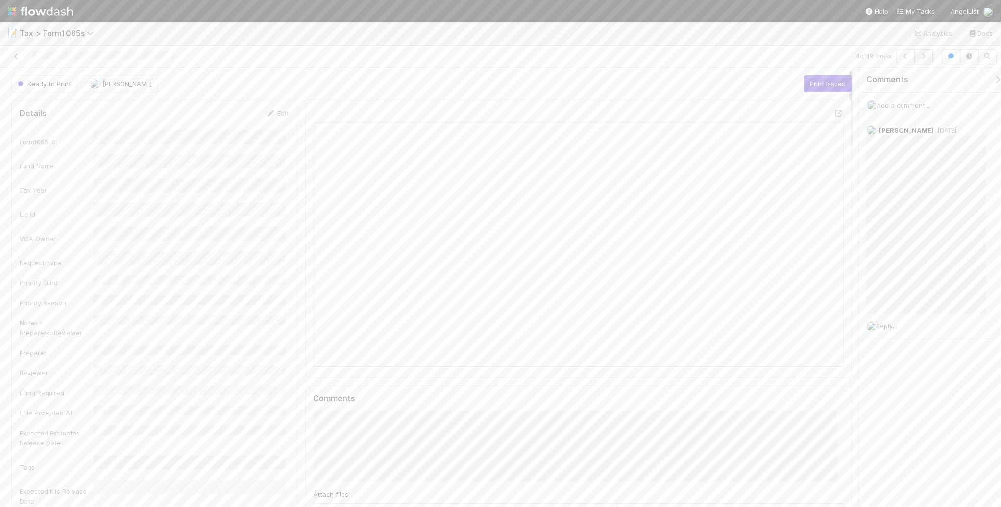
click at [924, 58] on icon "button" at bounding box center [924, 56] width 10 height 6
click at [927, 58] on icon "button" at bounding box center [924, 56] width 10 height 6
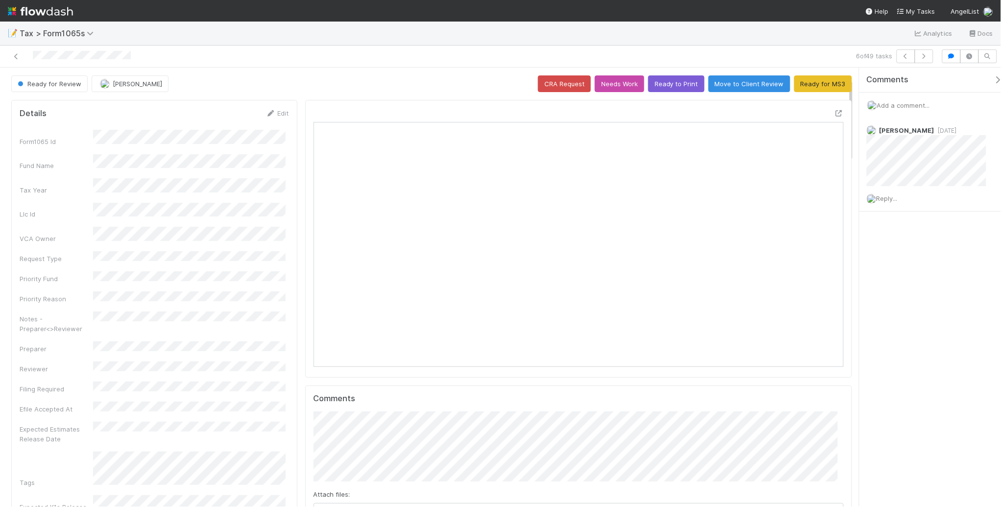
scroll to position [61, 0]
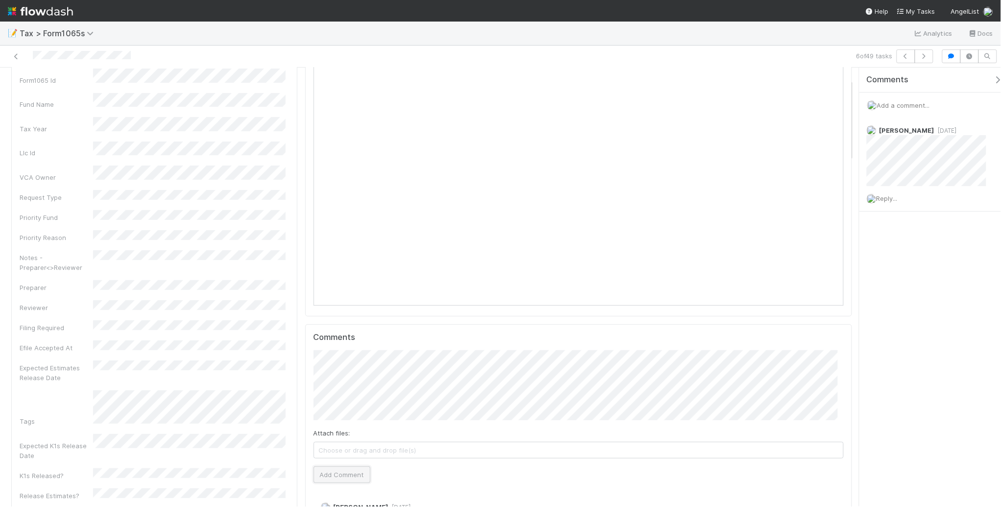
click at [344, 474] on button "Add Comment" at bounding box center [342, 474] width 57 height 17
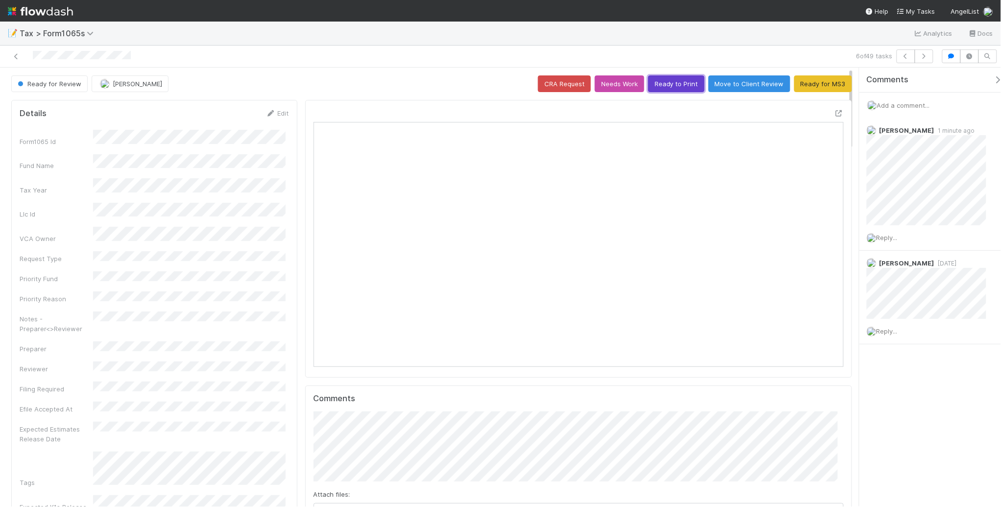
click at [677, 84] on button "Ready to Print" at bounding box center [676, 83] width 56 height 17
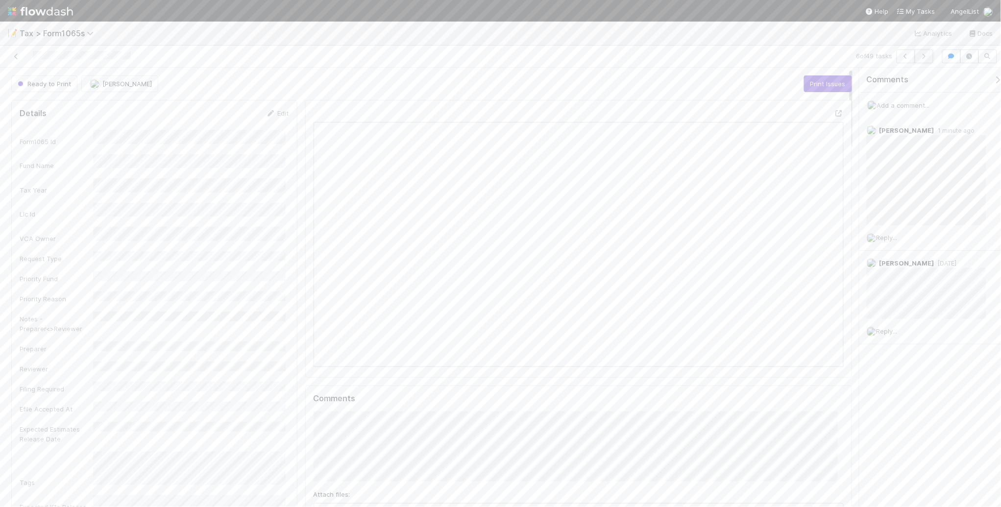
click at [920, 55] on icon "button" at bounding box center [924, 56] width 10 height 6
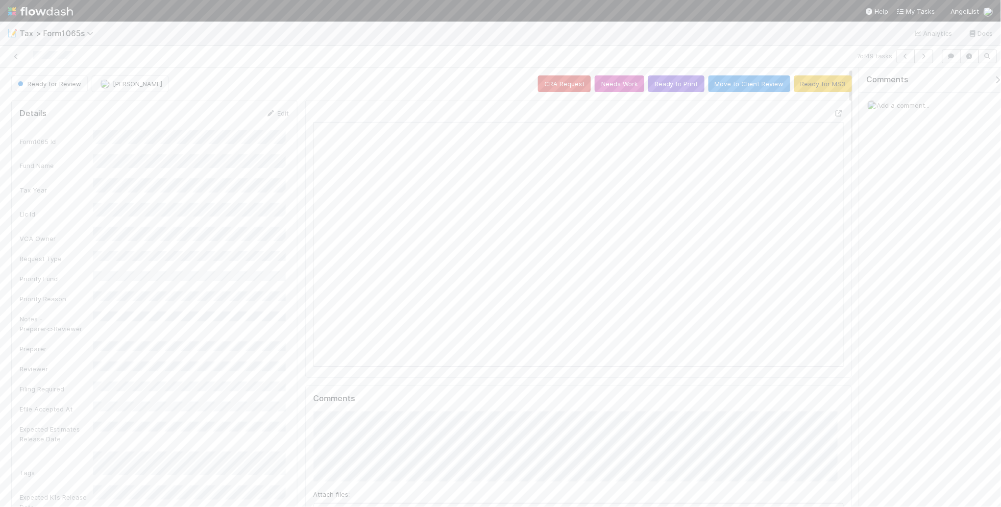
scroll to position [190, 257]
click at [920, 59] on button "button" at bounding box center [924, 56] width 19 height 14
click at [922, 62] on button "button" at bounding box center [924, 56] width 19 height 14
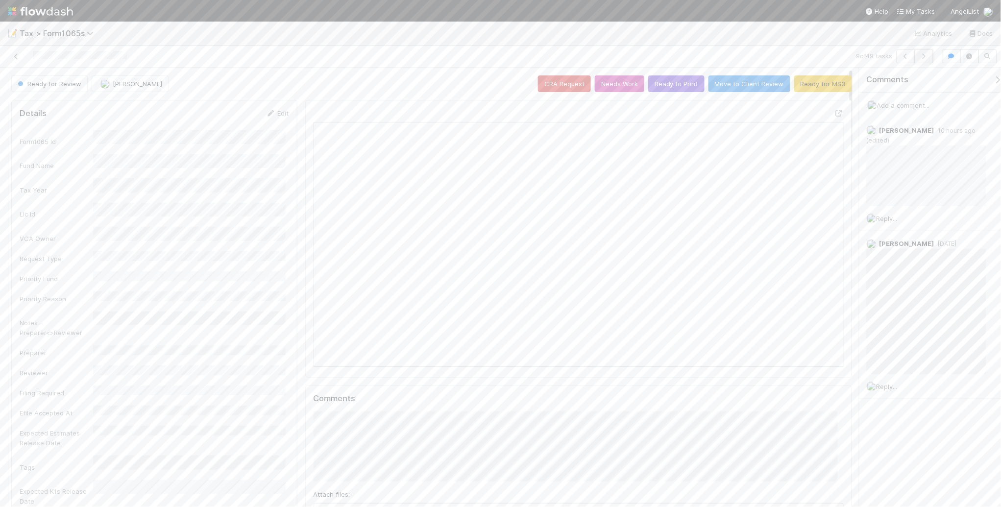
click at [927, 59] on button "button" at bounding box center [924, 56] width 19 height 14
click at [919, 57] on icon "button" at bounding box center [924, 56] width 10 height 6
click at [923, 55] on icon "button" at bounding box center [924, 56] width 10 height 6
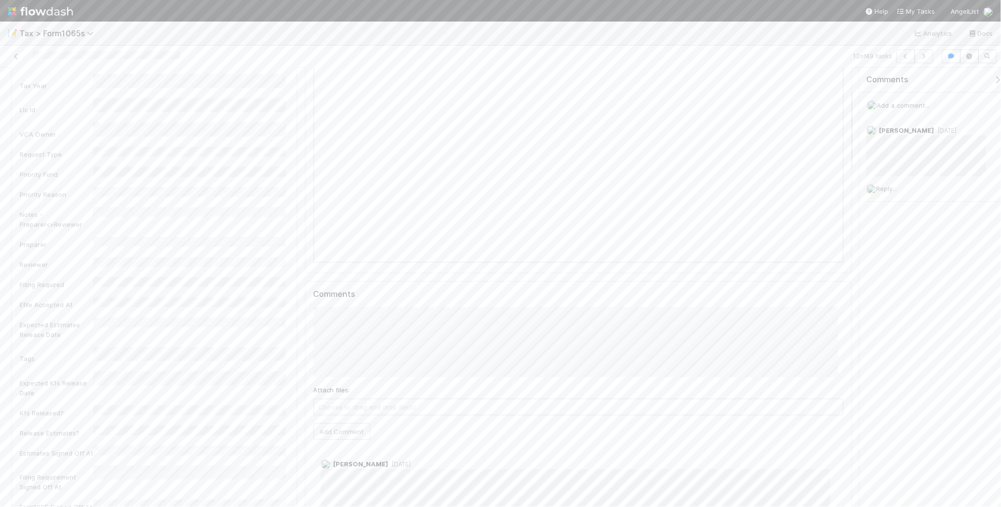
scroll to position [122, 0]
click at [352, 420] on button "Add Comment" at bounding box center [342, 413] width 57 height 17
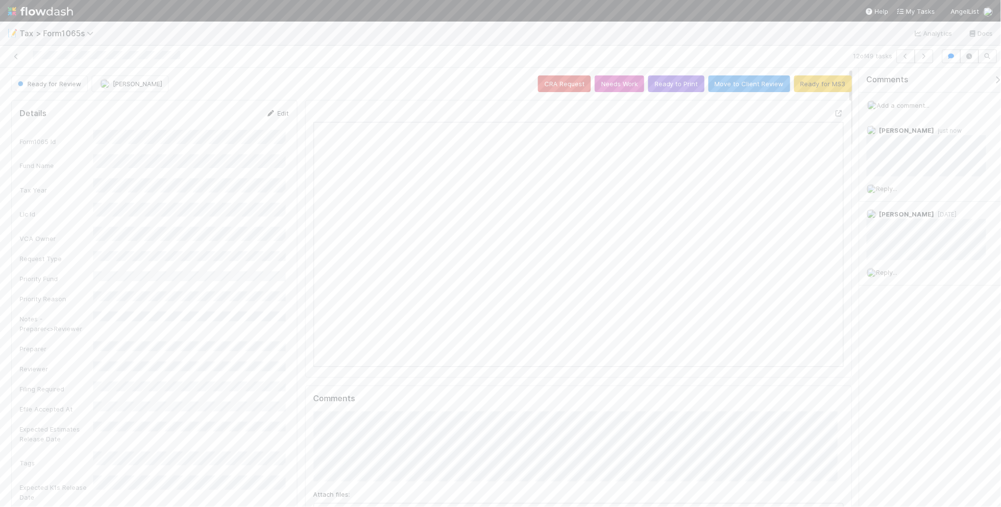
click at [275, 115] on link "Edit" at bounding box center [277, 113] width 23 height 8
click at [155, 434] on div "[PERSON_NAME]" at bounding box center [191, 429] width 189 height 18
click at [240, 118] on button "Save" at bounding box center [237, 116] width 28 height 17
click at [924, 59] on button "button" at bounding box center [924, 56] width 19 height 14
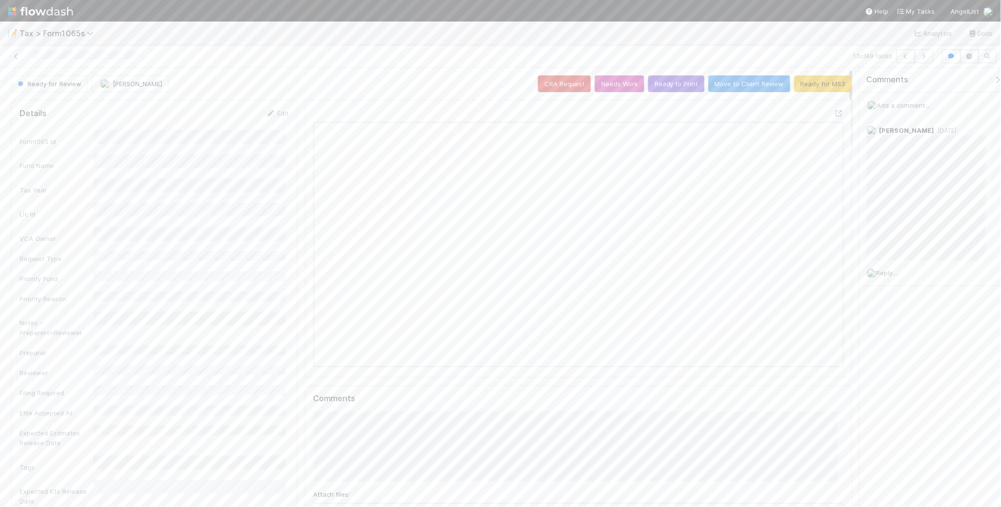
scroll to position [190, 515]
click at [920, 58] on icon "button" at bounding box center [924, 56] width 10 height 6
click at [663, 87] on button "Ready to Print" at bounding box center [676, 83] width 56 height 17
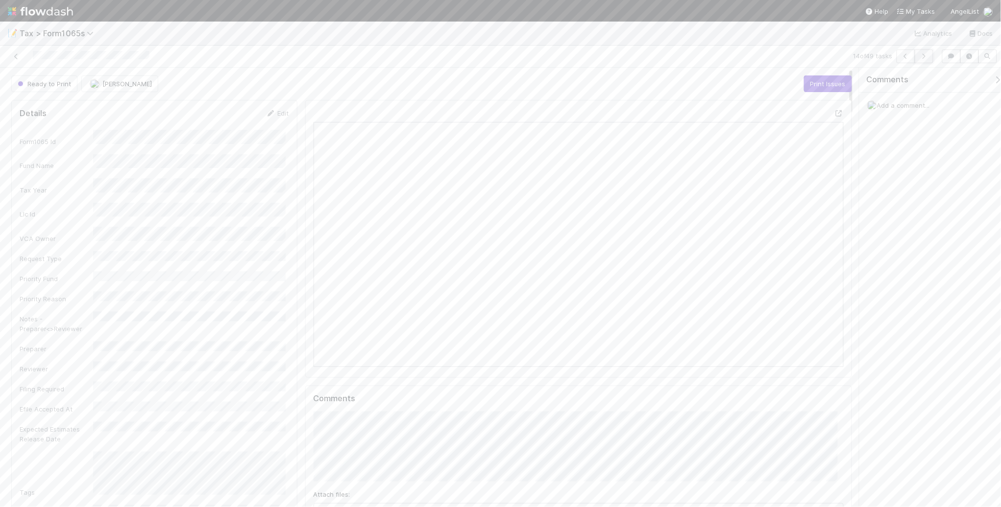
click at [922, 57] on icon "button" at bounding box center [924, 56] width 10 height 6
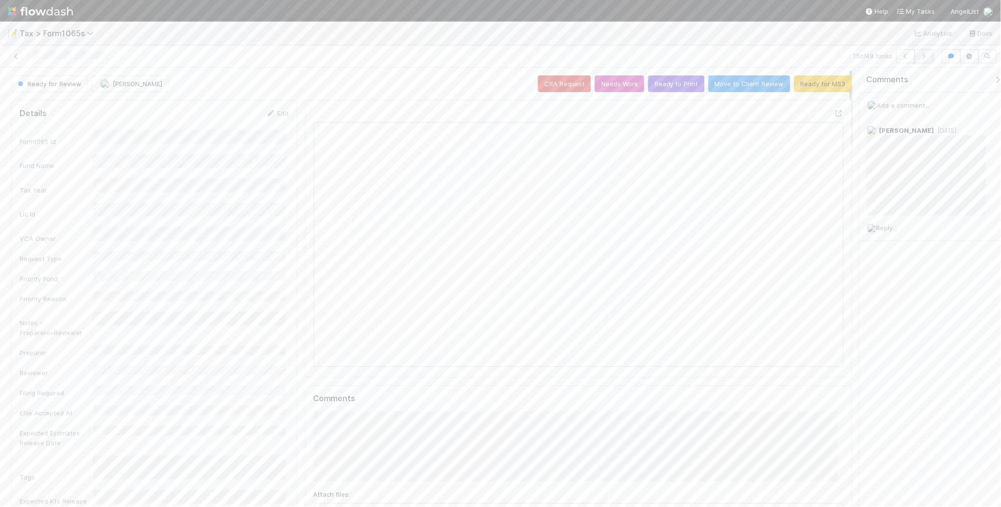
click at [925, 57] on icon "button" at bounding box center [924, 56] width 10 height 6
click at [660, 86] on button "Ready to Print" at bounding box center [676, 83] width 56 height 17
click at [929, 57] on icon "button" at bounding box center [924, 56] width 10 height 6
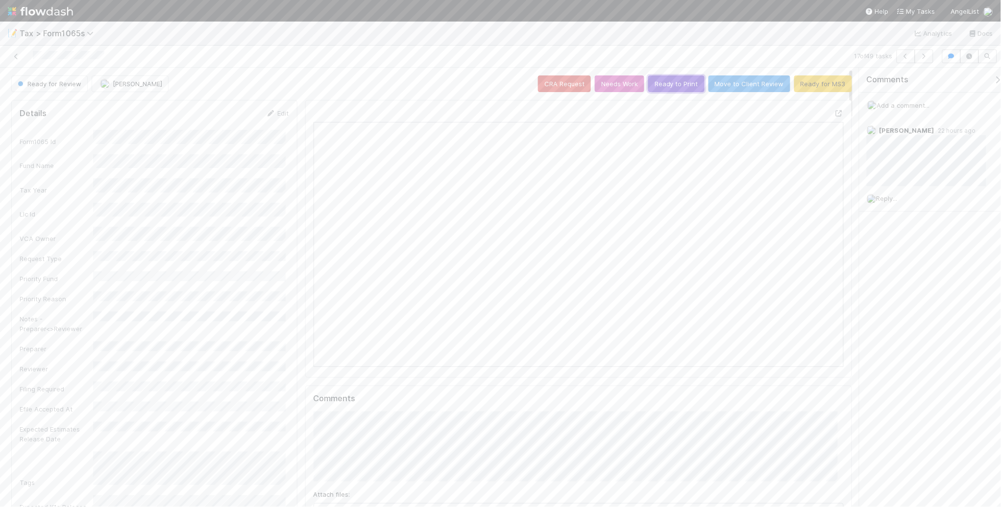
click at [678, 82] on button "Ready to Print" at bounding box center [676, 83] width 56 height 17
click at [923, 59] on icon "button" at bounding box center [924, 56] width 10 height 6
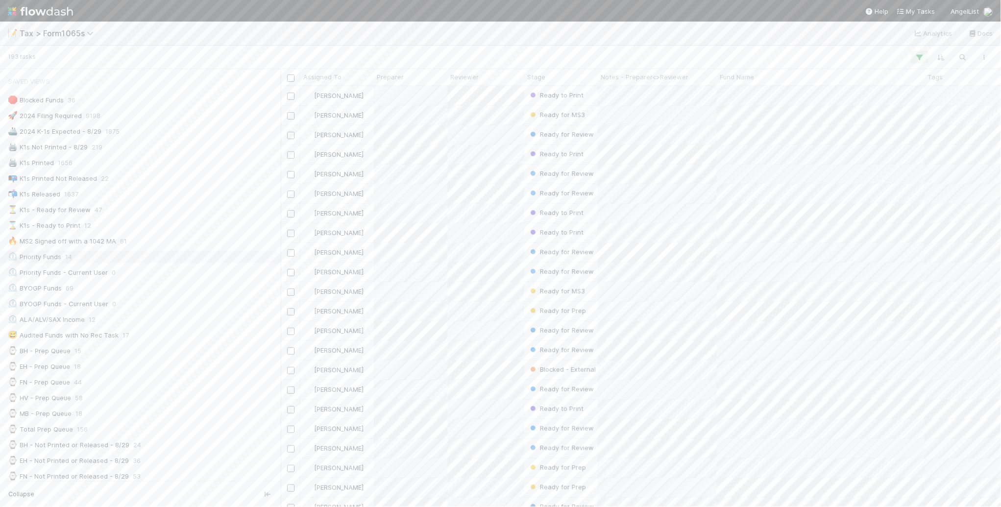
click at [134, 263] on div "⏲️ Priority Funds 14" at bounding box center [143, 257] width 270 height 12
click at [557, 75] on div "Stage" at bounding box center [561, 77] width 68 height 10
click at [566, 91] on div "Sort First → Last" at bounding box center [584, 95] width 112 height 15
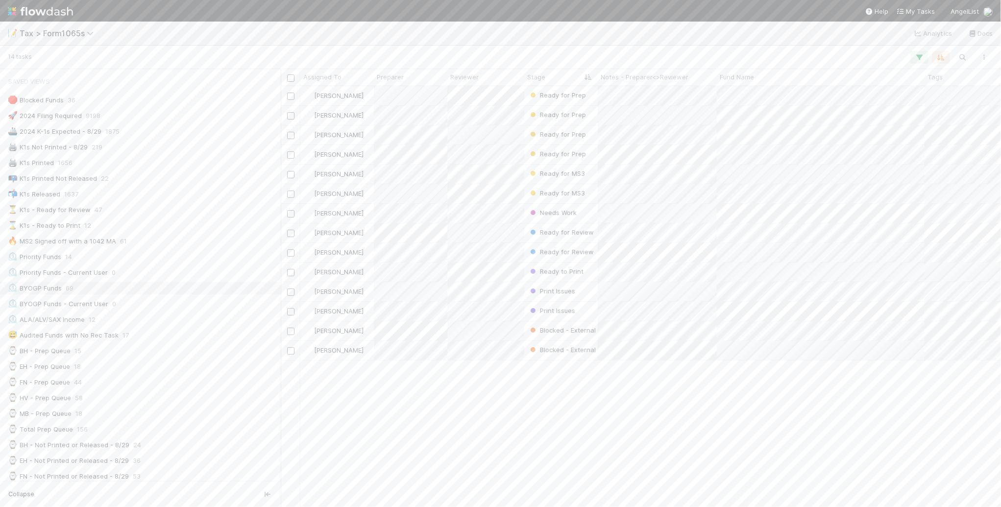
click at [199, 288] on div "⏲️ BYOGP Funds 69" at bounding box center [143, 288] width 270 height 12
click at [195, 322] on div "⏲️ ALA/ALV/SAX Income 12" at bounding box center [143, 320] width 270 height 12
click at [224, 380] on div "💡 8.29 Funds Blocked by Child Fund 35" at bounding box center [143, 374] width 270 height 12
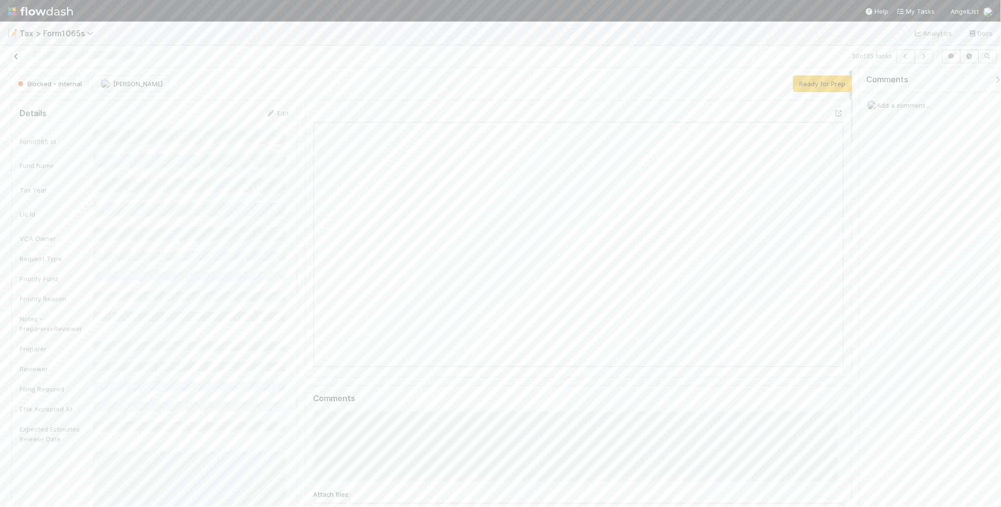
click at [15, 55] on icon at bounding box center [16, 56] width 10 height 6
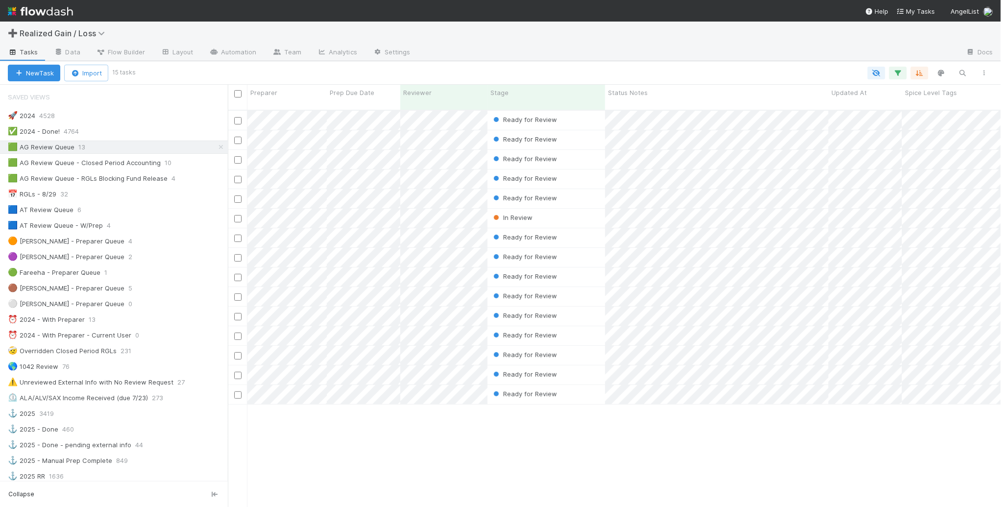
scroll to position [396, 764]
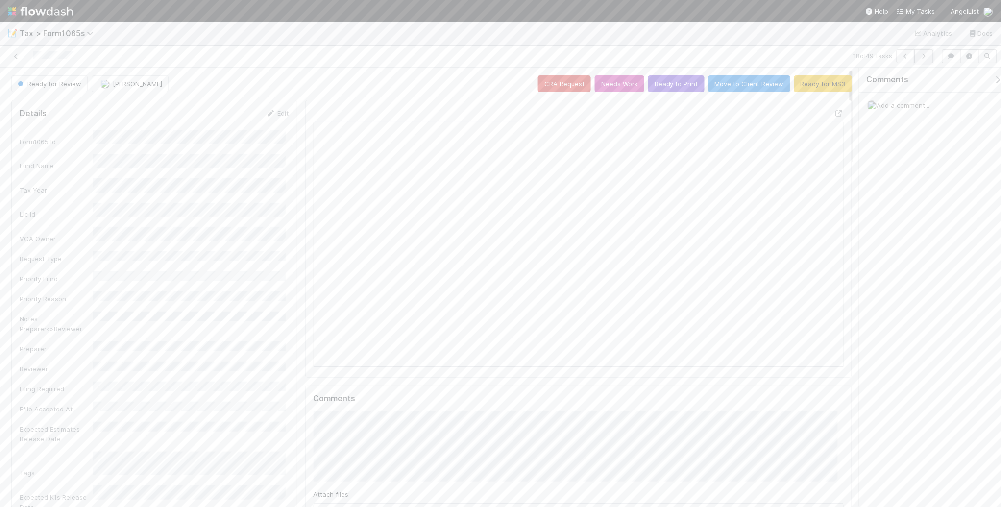
click at [926, 57] on icon "button" at bounding box center [924, 56] width 10 height 6
click at [827, 85] on button "Ready for MS3" at bounding box center [823, 83] width 58 height 17
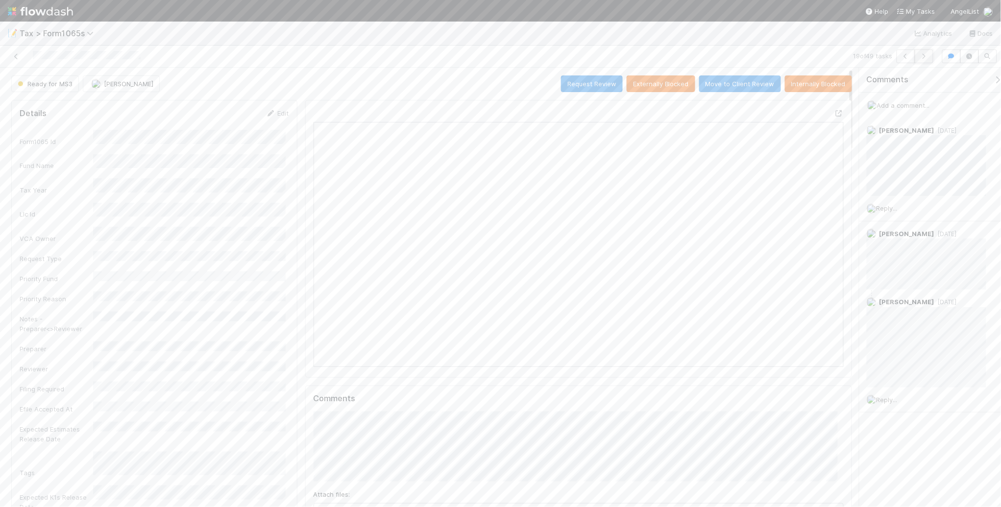
click at [925, 56] on icon "button" at bounding box center [924, 56] width 10 height 6
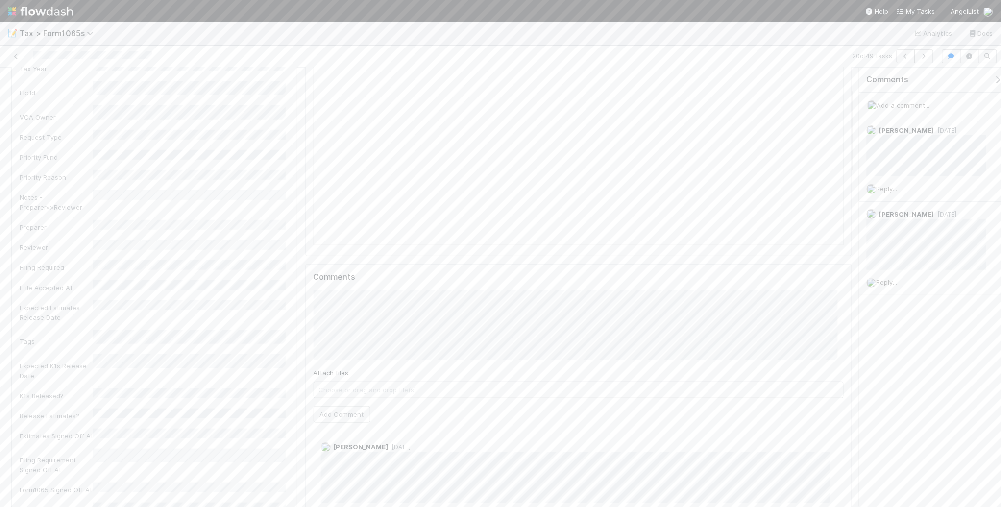
scroll to position [122, 0]
click at [318, 415] on button "Add Comment" at bounding box center [342, 413] width 57 height 17
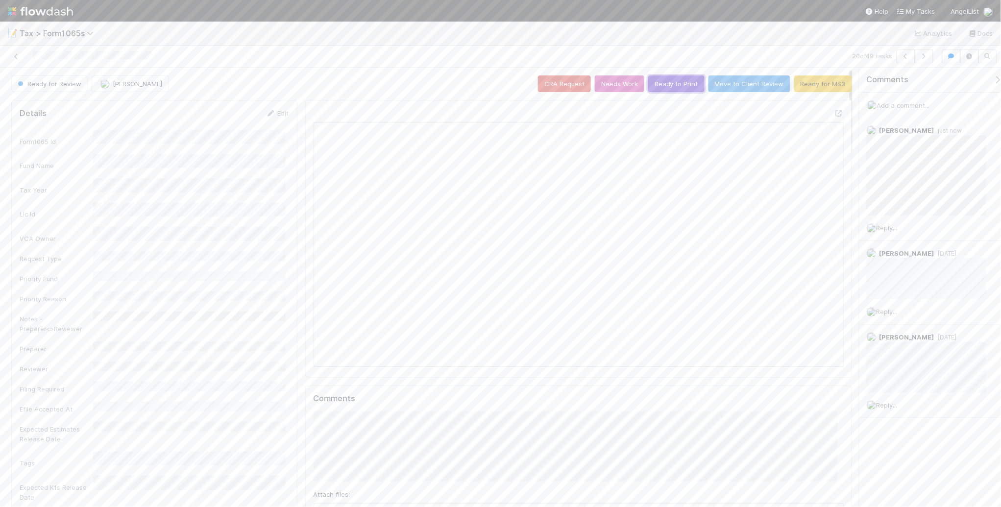
click at [679, 89] on button "Ready to Print" at bounding box center [676, 83] width 56 height 17
click at [924, 57] on icon "button" at bounding box center [924, 56] width 10 height 6
click at [922, 57] on icon "button" at bounding box center [924, 56] width 10 height 6
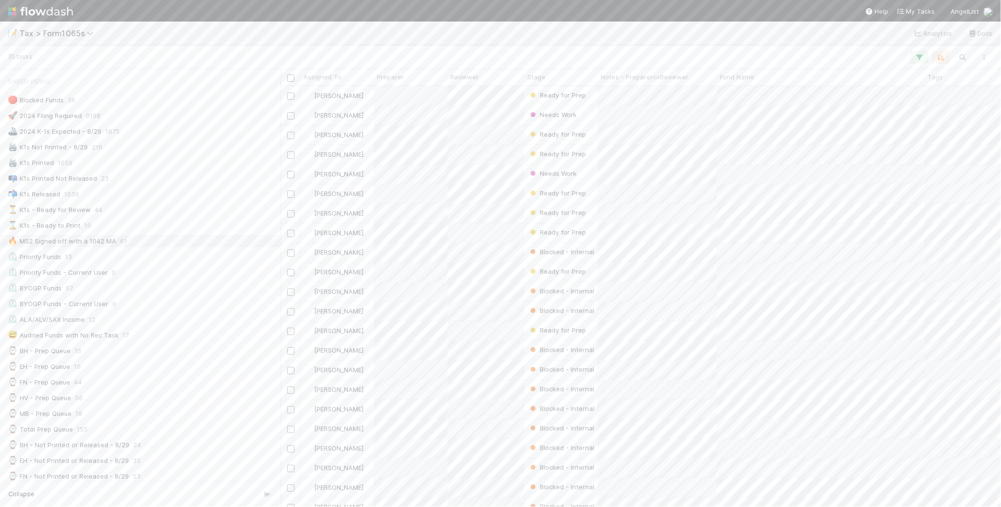
click at [195, 241] on div "🔥 MS2 Signed off with a 1042 MA 61" at bounding box center [143, 241] width 270 height 12
click at [153, 225] on div "⌛ K1s - Ready to Print 10" at bounding box center [143, 226] width 270 height 12
click at [158, 214] on div "⏳ K1s - Ready for Review 44" at bounding box center [143, 210] width 270 height 12
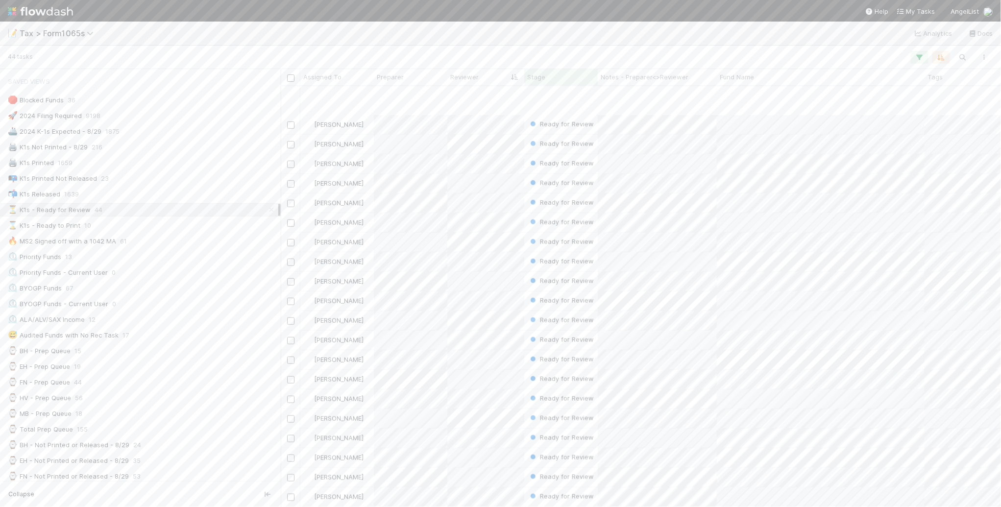
scroll to position [268, 0]
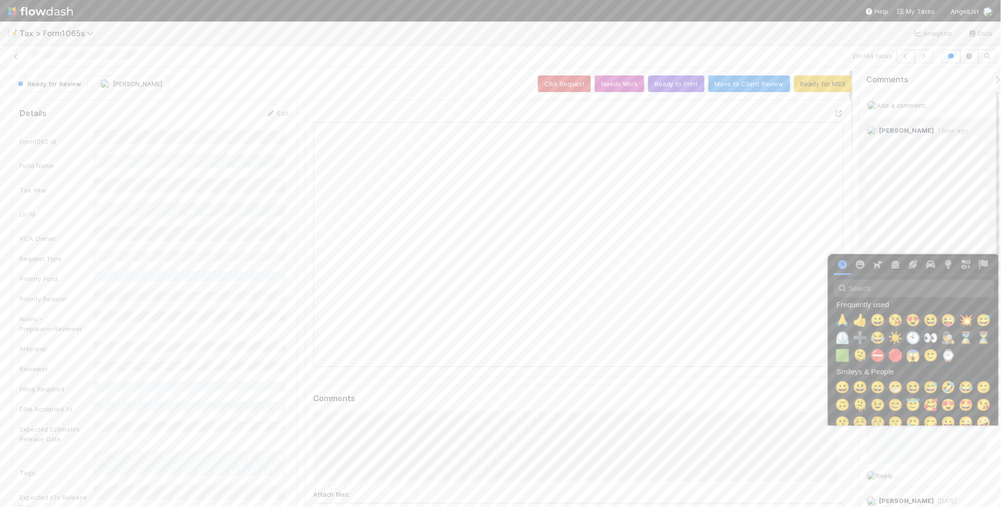
scroll to position [0, 5]
click at [839, 320] on span "🙏" at bounding box center [840, 321] width 15 height 14
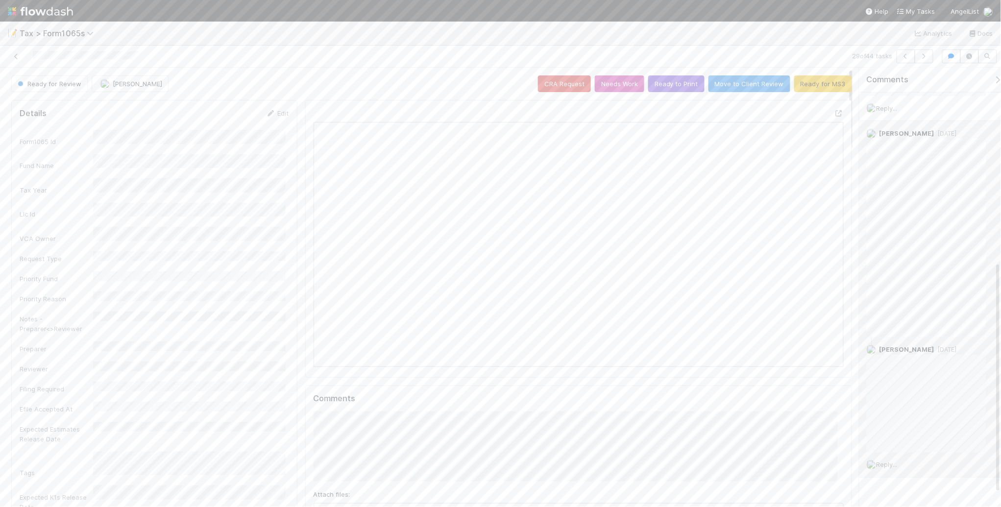
scroll to position [306, 0]
click at [977, 194] on icon at bounding box center [982, 195] width 10 height 6
click at [666, 86] on button "Ready to Print" at bounding box center [676, 83] width 56 height 17
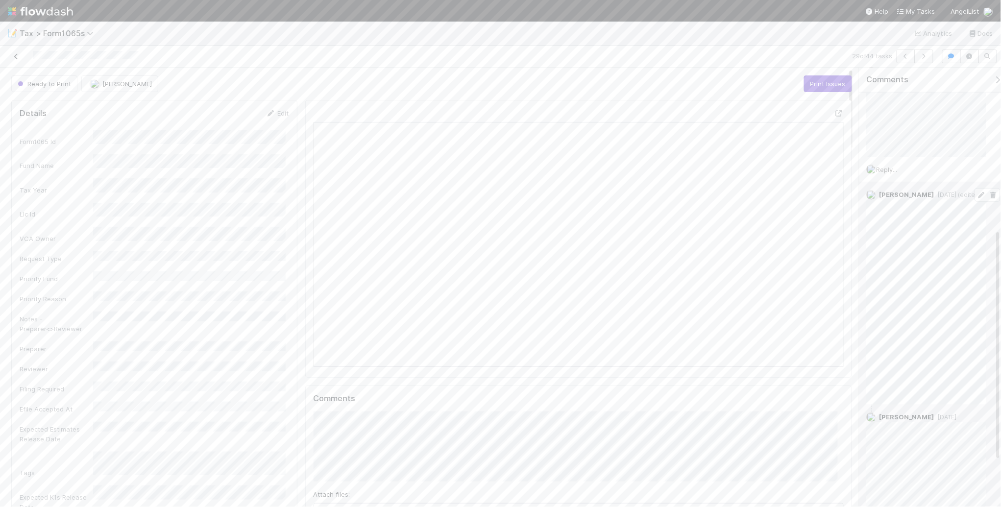
click at [18, 57] on icon at bounding box center [16, 56] width 10 height 6
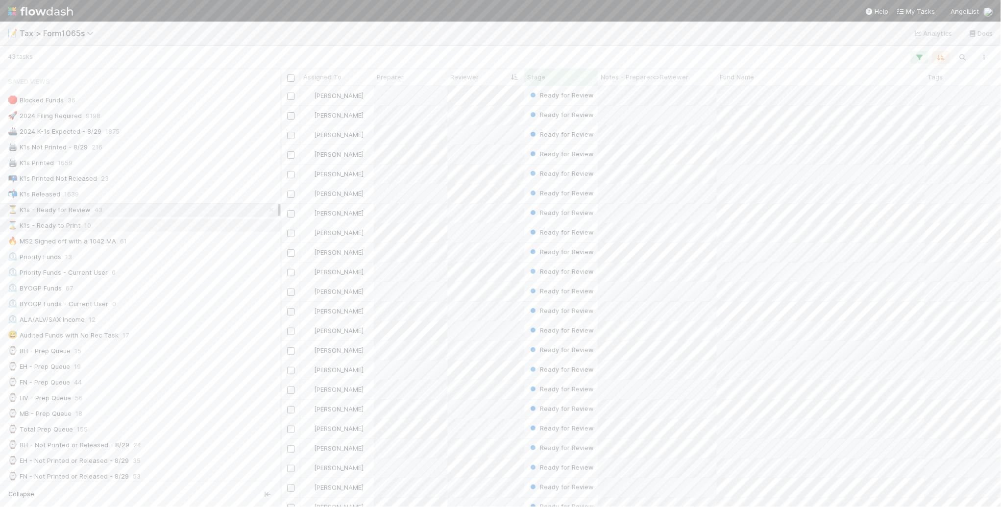
click at [132, 228] on div "⌛ K1s - Ready to Print 10" at bounding box center [143, 226] width 270 height 12
click at [206, 255] on div "⏲️ Priority Funds 13" at bounding box center [143, 257] width 270 height 12
click at [150, 229] on div "⌛ K1s - Ready to Print 10" at bounding box center [143, 226] width 270 height 12
click at [145, 213] on div "⏳ K1s - Ready for Review 43" at bounding box center [143, 210] width 270 height 12
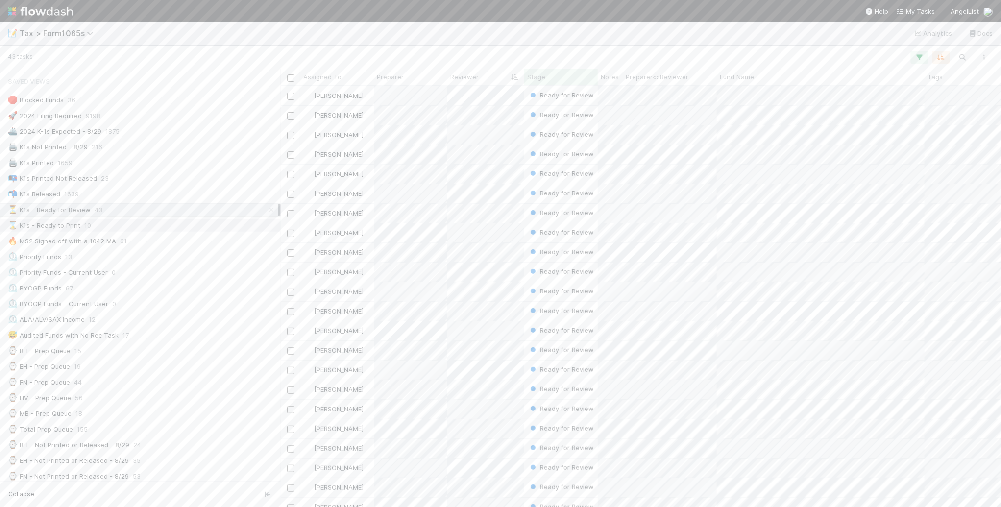
click at [157, 228] on div "⌛ K1s - Ready to Print 10" at bounding box center [143, 226] width 270 height 12
click at [195, 245] on div "🔥 MS2 Signed off with a 1042 MA 61" at bounding box center [143, 241] width 270 height 12
click at [201, 226] on div "⌛ K1s - Ready to Print 10" at bounding box center [143, 226] width 270 height 12
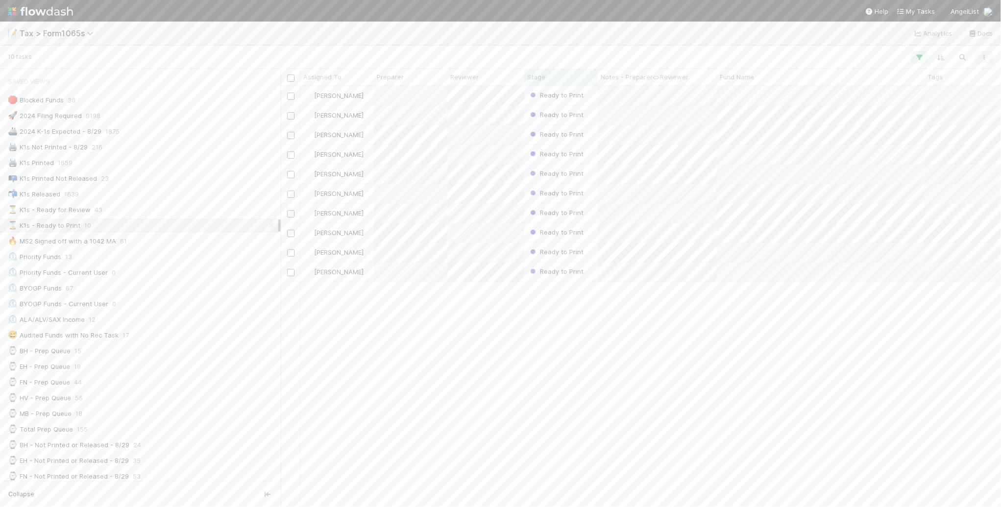
scroll to position [412, 711]
click at [985, 54] on icon "button" at bounding box center [984, 57] width 10 height 6
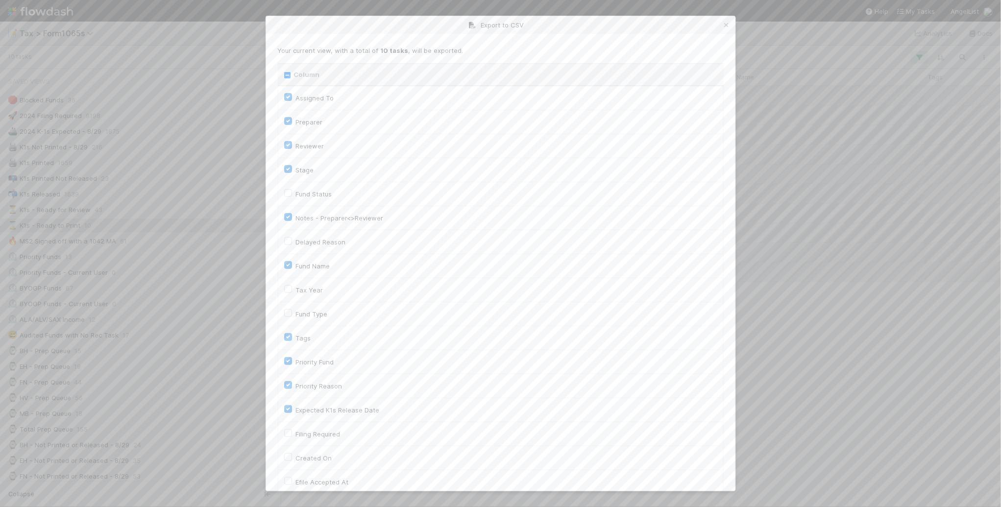
click at [290, 77] on div "Column" at bounding box center [500, 75] width 433 height 10
click at [288, 76] on input "Column" at bounding box center [287, 75] width 6 height 6
checkbox input "true"
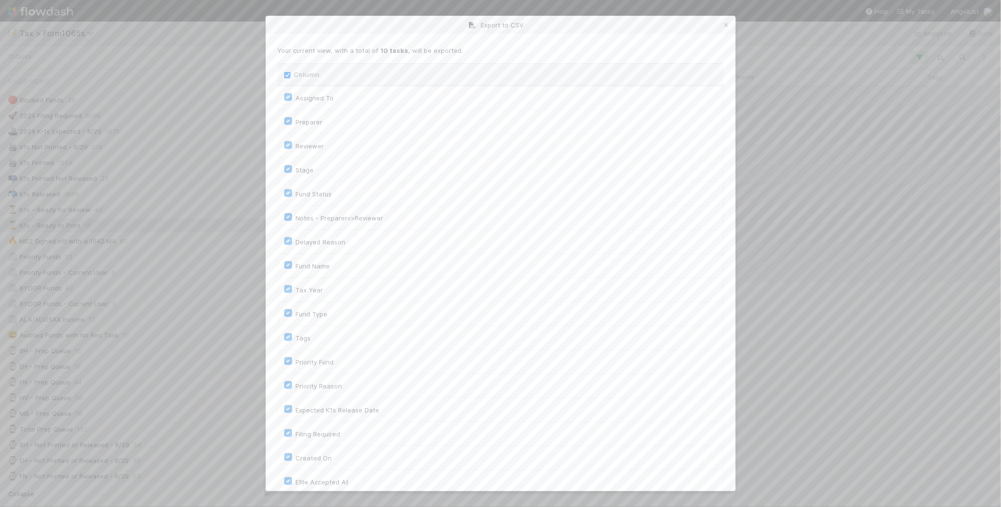
checkbox input "true"
checkbox On "true"
checkbox input "true"
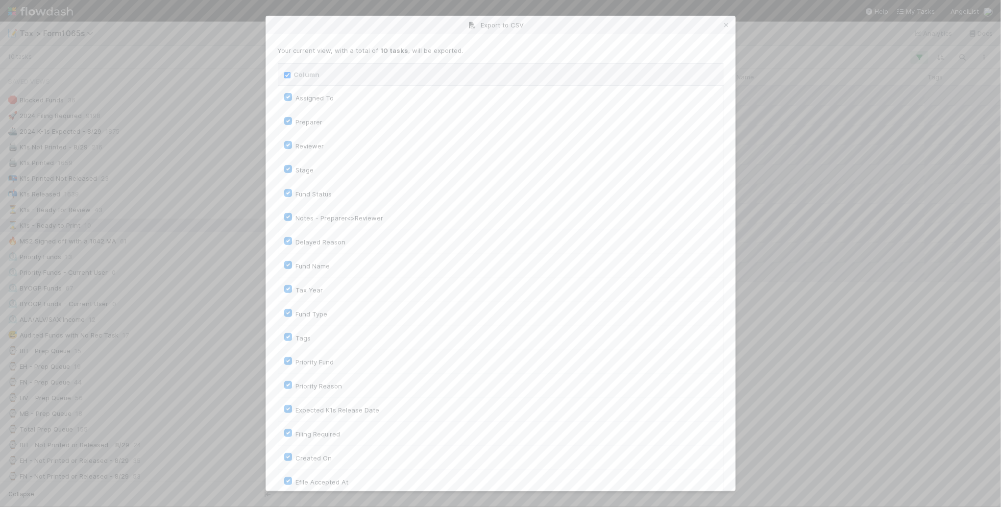
checkbox input "true"
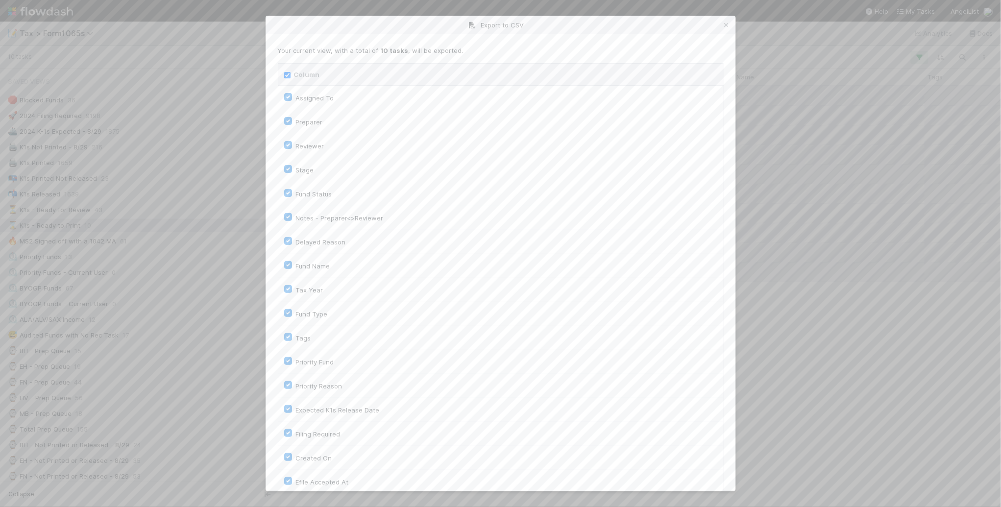
checkbox input "true"
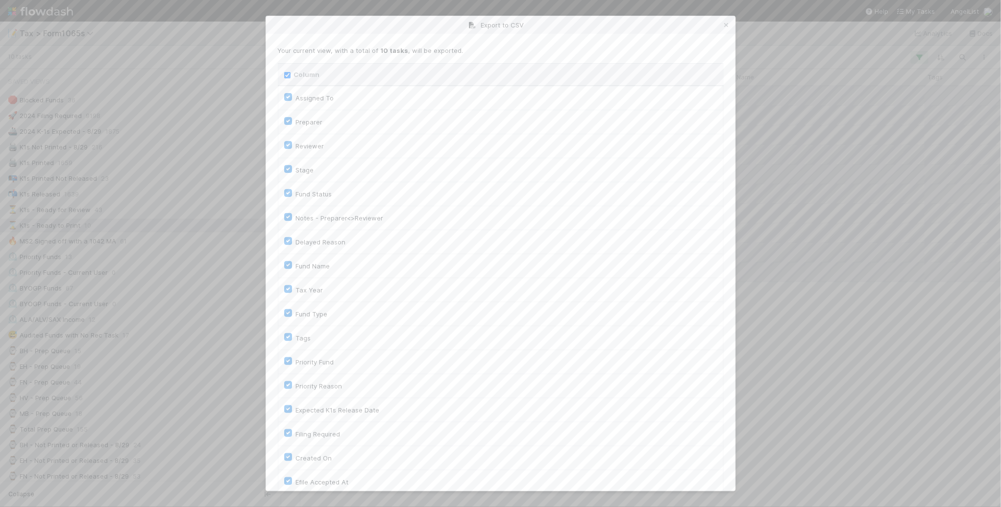
checkbox input "true"
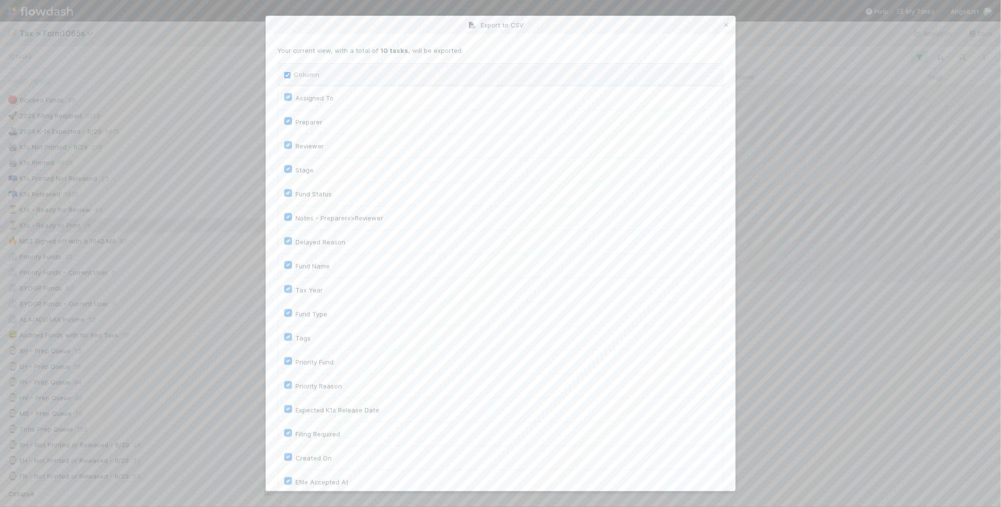
checkbox input "true"
click at [285, 72] on input "Column" at bounding box center [287, 75] width 6 height 6
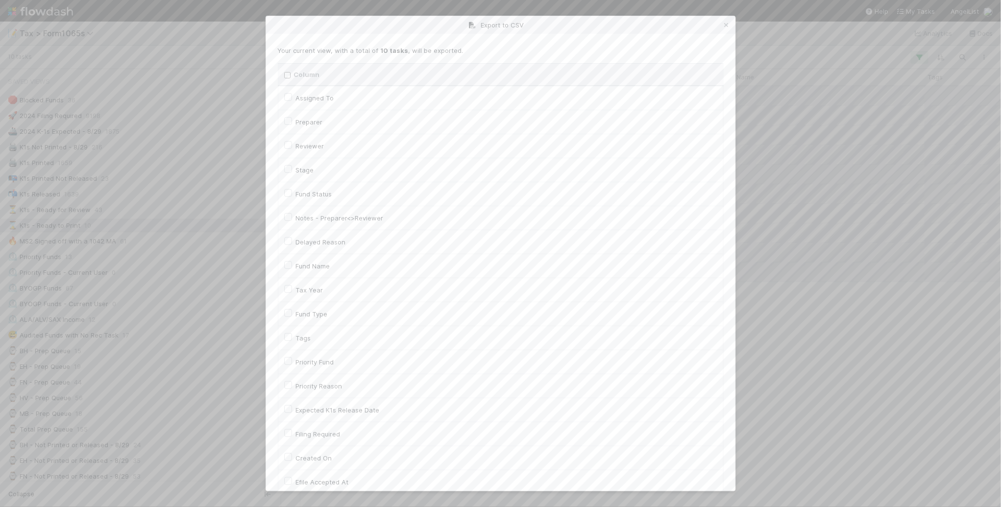
checkbox input "false"
checkbox To "false"
checkbox input "false"
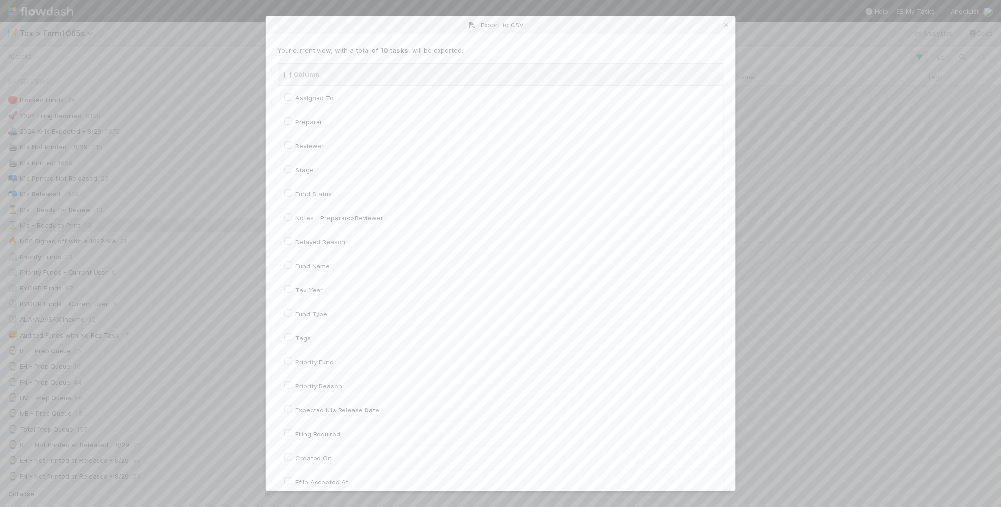
checkbox input "false"
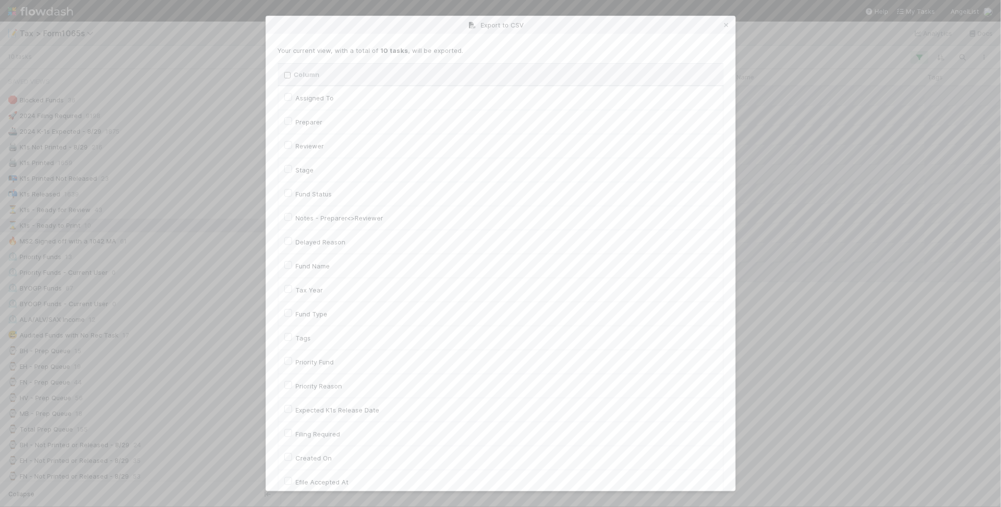
checkbox input "false"
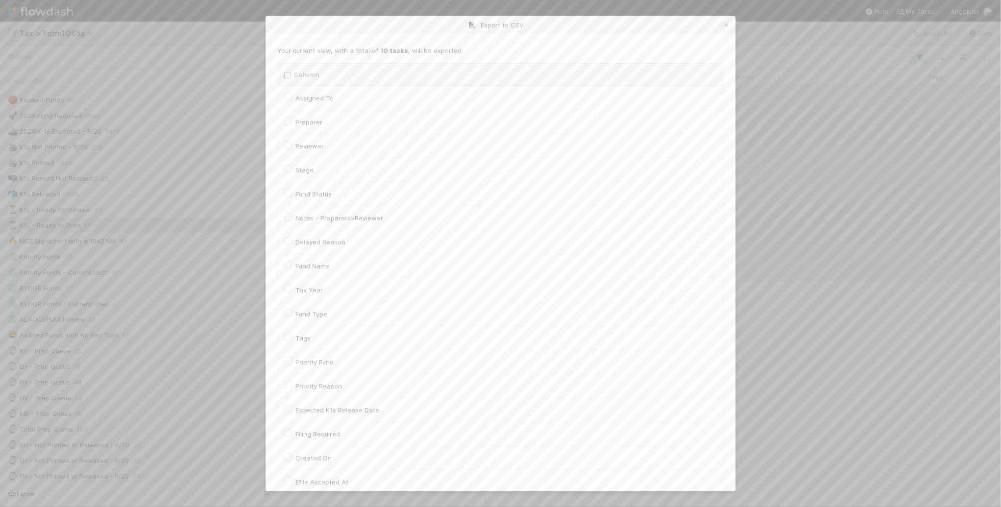
checkbox input "false"
checkbox On "false"
checkbox input "false"
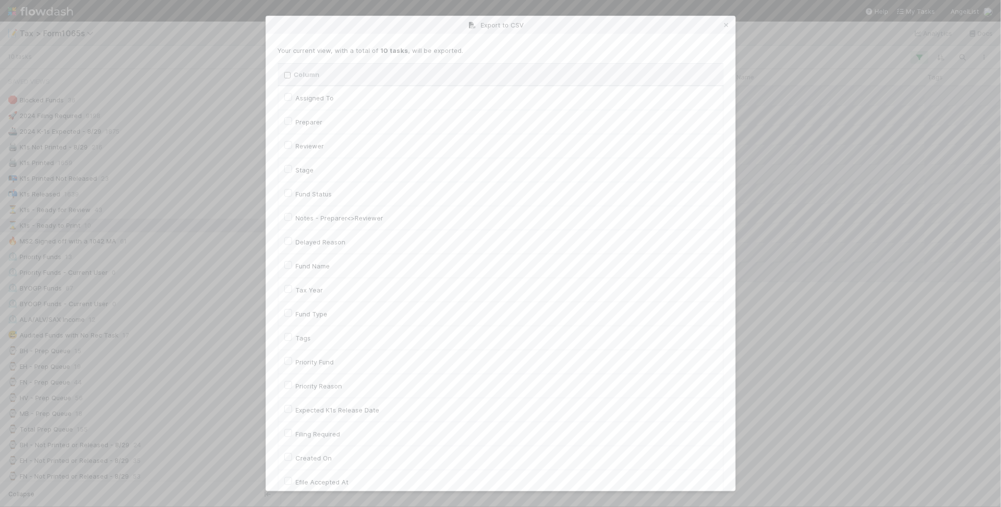
checkbox input "false"
checkbox On "false"
checkbox input "false"
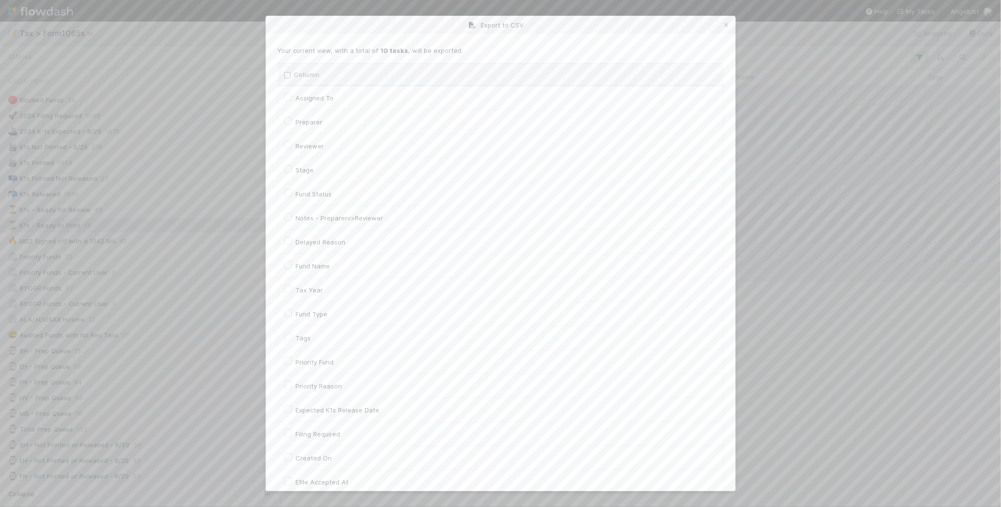
checkbox input "false"
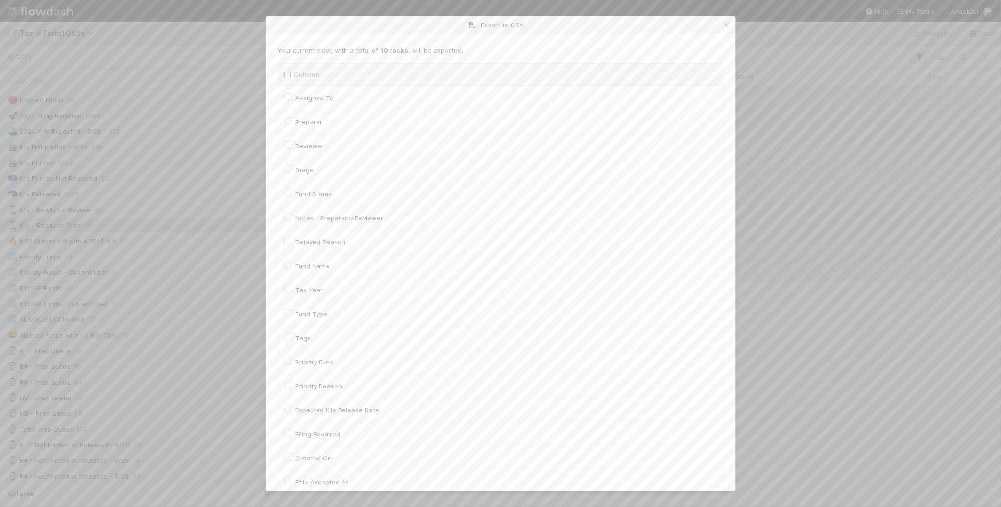
checkbox input "false"
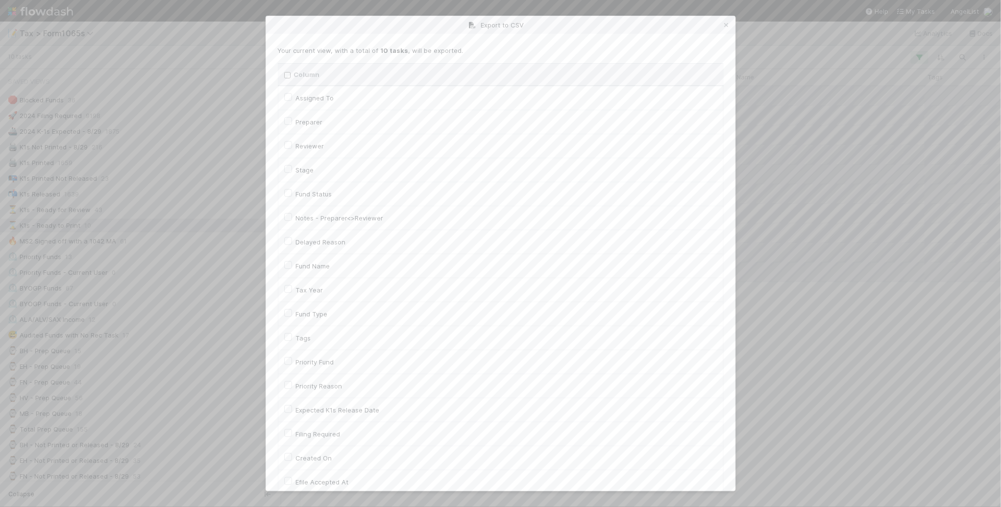
checkbox input "false"
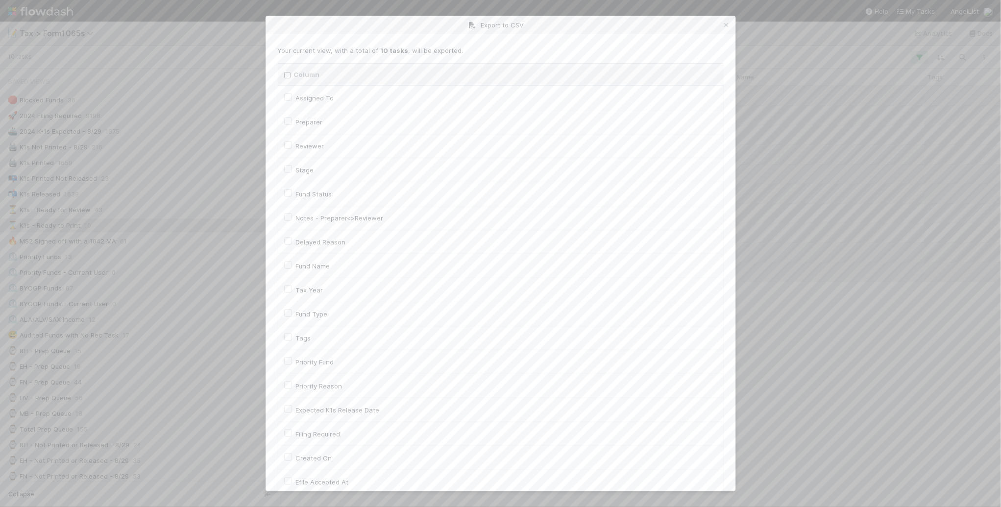
checkbox input "false"
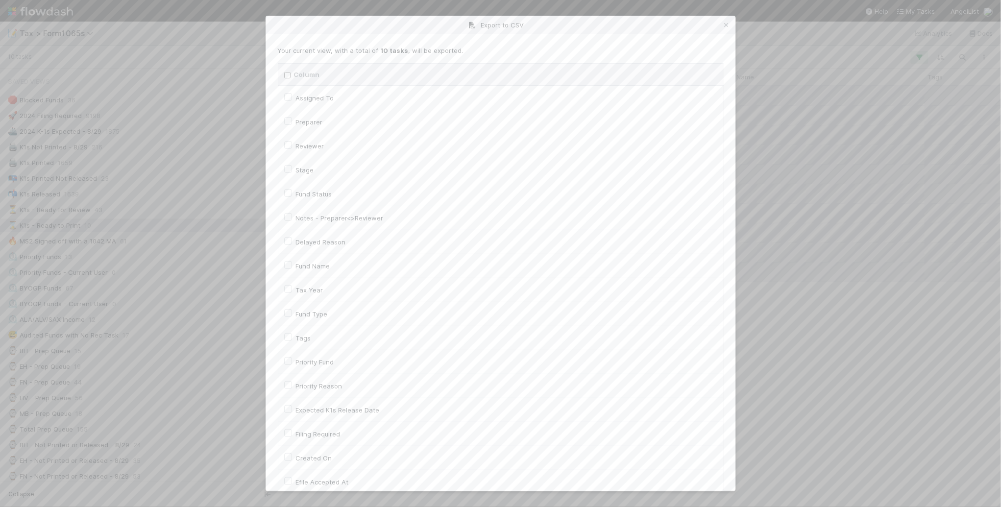
checkbox input "false"
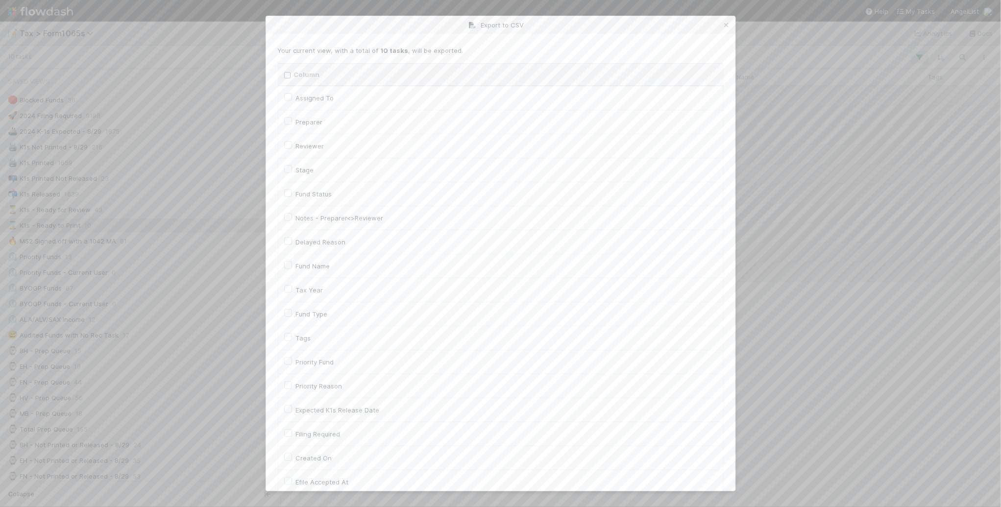
checkbox input "false"
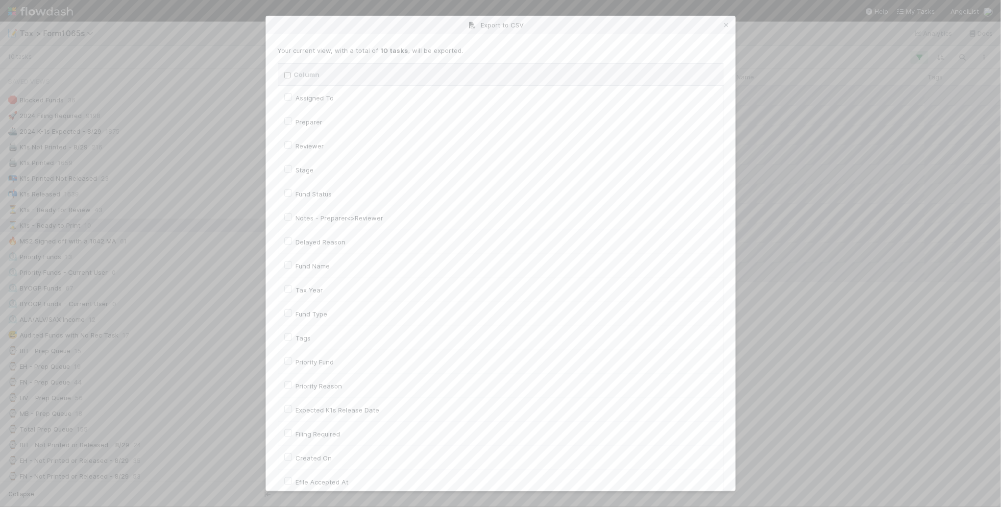
checkbox input "false"
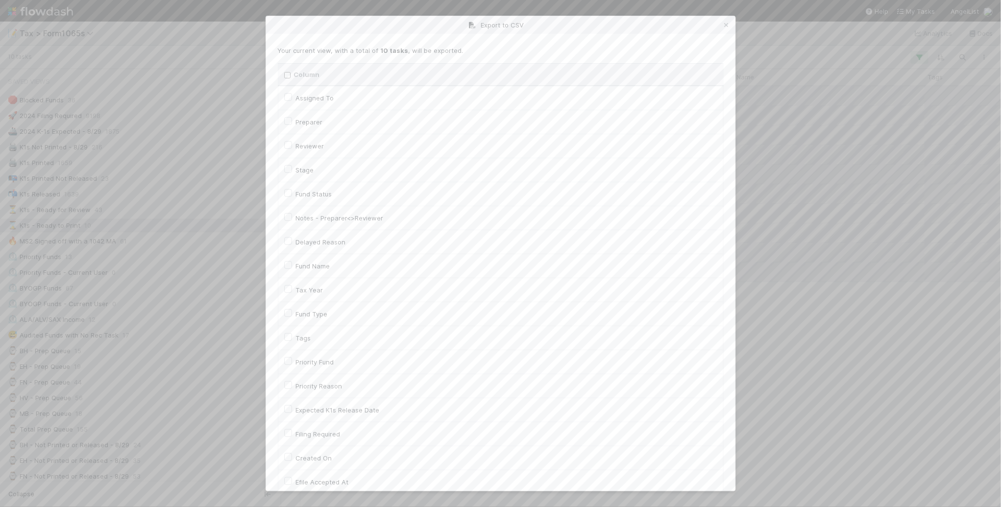
checkbox input "false"
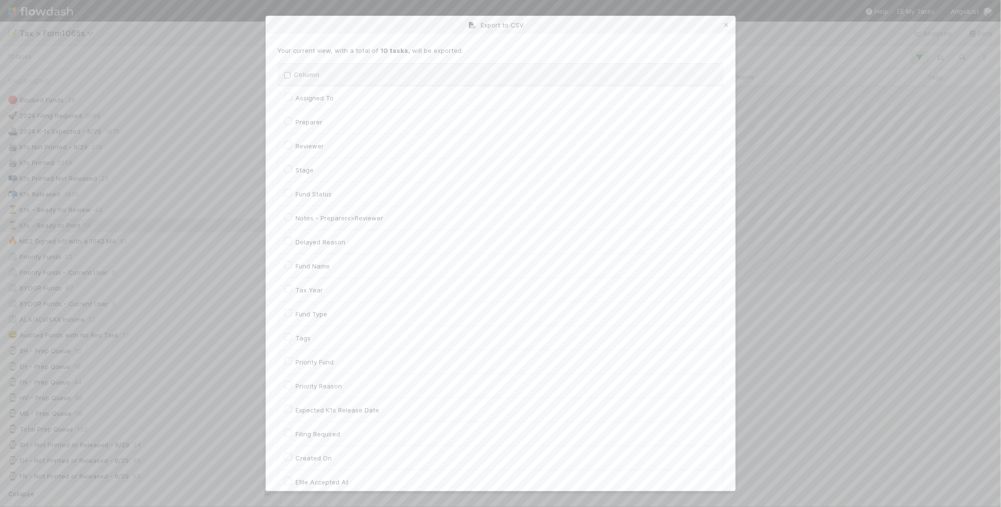
checkbox input "false"
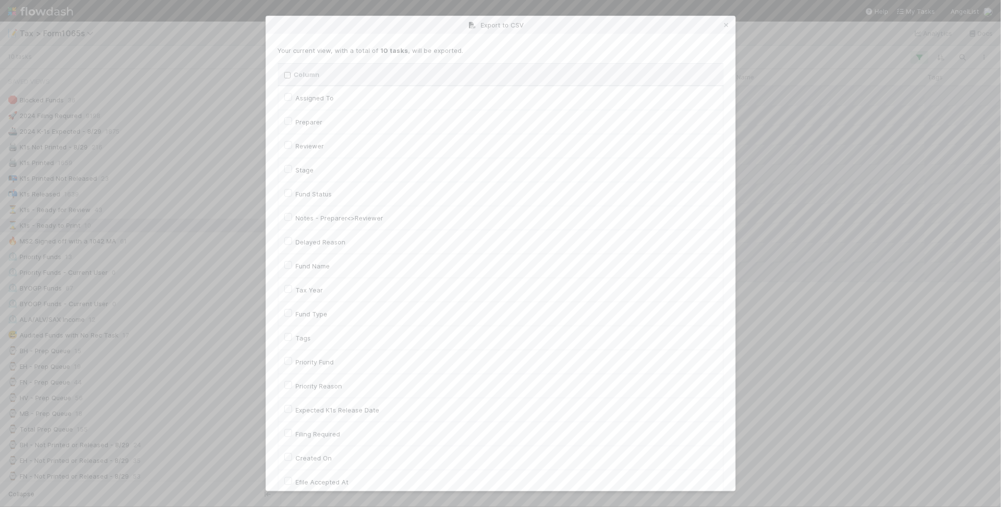
checkbox URL "false"
click at [307, 269] on label "Fund Name" at bounding box center [313, 266] width 34 height 12
click at [292, 269] on input "Fund Name" at bounding box center [288, 264] width 8 height 9
click at [307, 269] on label "Fund Name" at bounding box center [313, 266] width 34 height 12
click at [292, 269] on input "Fund Name" at bounding box center [288, 264] width 8 height 9
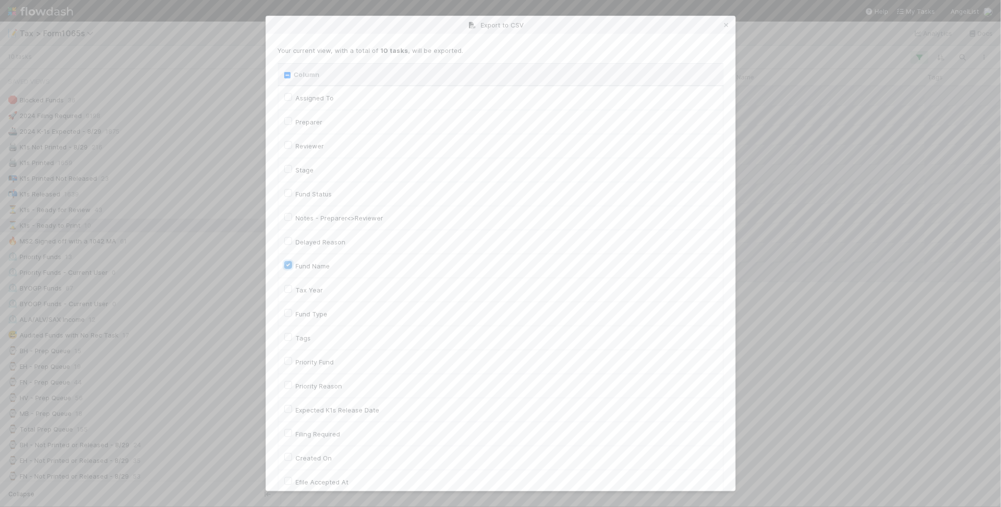
checkbox input "false"
click at [308, 293] on label "Tax Year" at bounding box center [309, 290] width 27 height 12
click at [292, 293] on input "Tax Year" at bounding box center [288, 288] width 8 height 9
checkbox input "true"
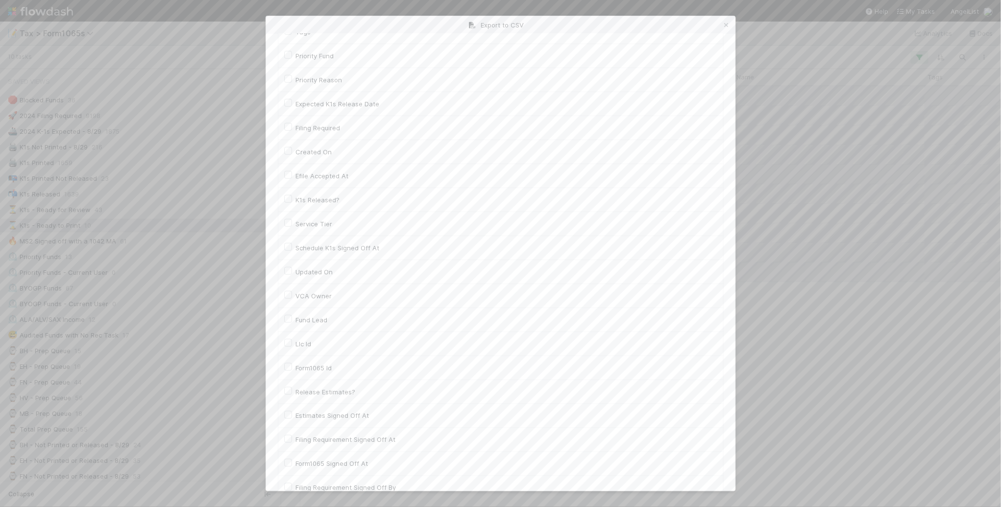
click at [307, 348] on label "Llc Id" at bounding box center [304, 344] width 16 height 12
click at [292, 347] on input "Llc Id" at bounding box center [288, 342] width 8 height 9
checkbox input "true"
click at [302, 476] on button "Generate CSV" at bounding box center [306, 471] width 57 height 17
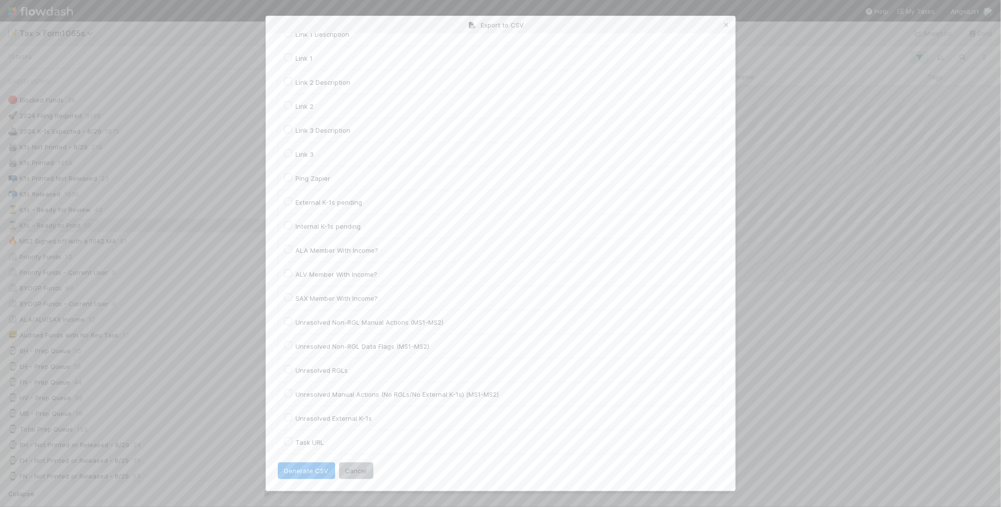
scroll to position [0, 0]
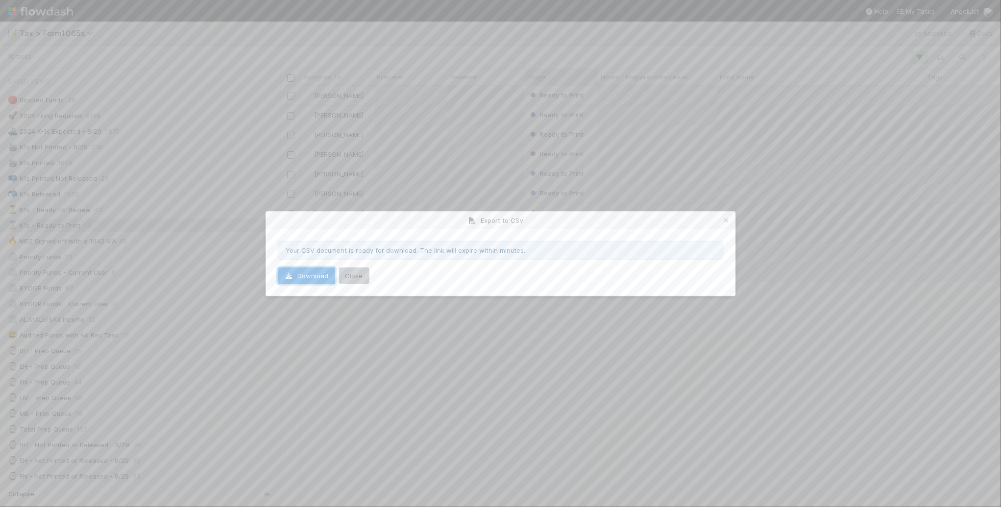
click at [311, 275] on link "Download" at bounding box center [306, 276] width 57 height 17
click at [727, 218] on icon at bounding box center [727, 221] width 10 height 6
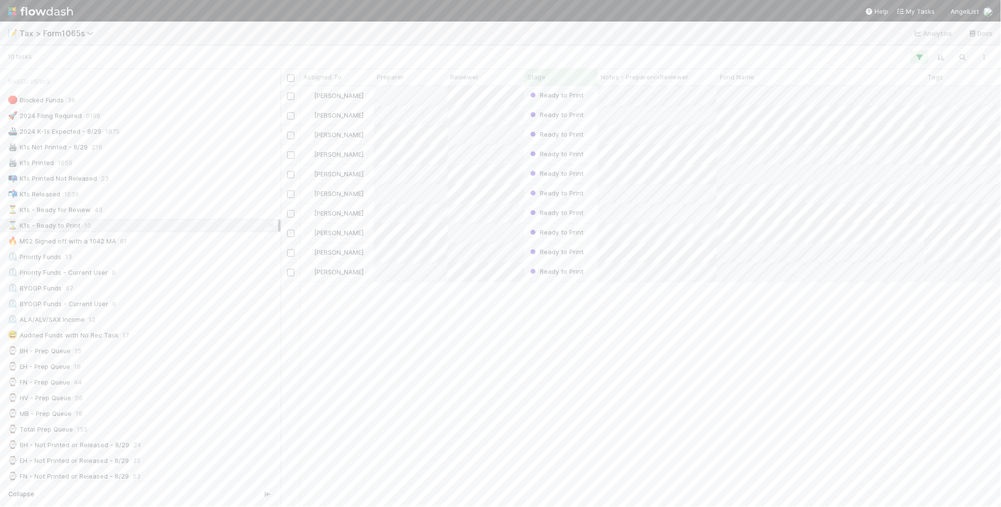
click at [490, 473] on div "Blake Hall Ready to Print 8/25/25, 9:24:07 PM 28 5 0 1 1 0 14 Helen Vo Ready to…" at bounding box center [641, 296] width 721 height 420
click at [987, 52] on button "button" at bounding box center [985, 57] width 18 height 13
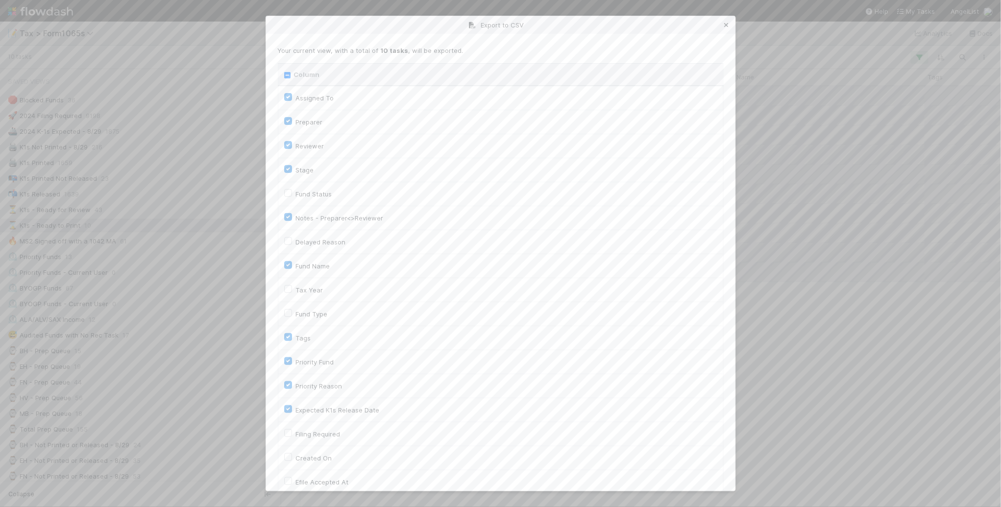
click at [726, 24] on icon at bounding box center [727, 25] width 10 height 6
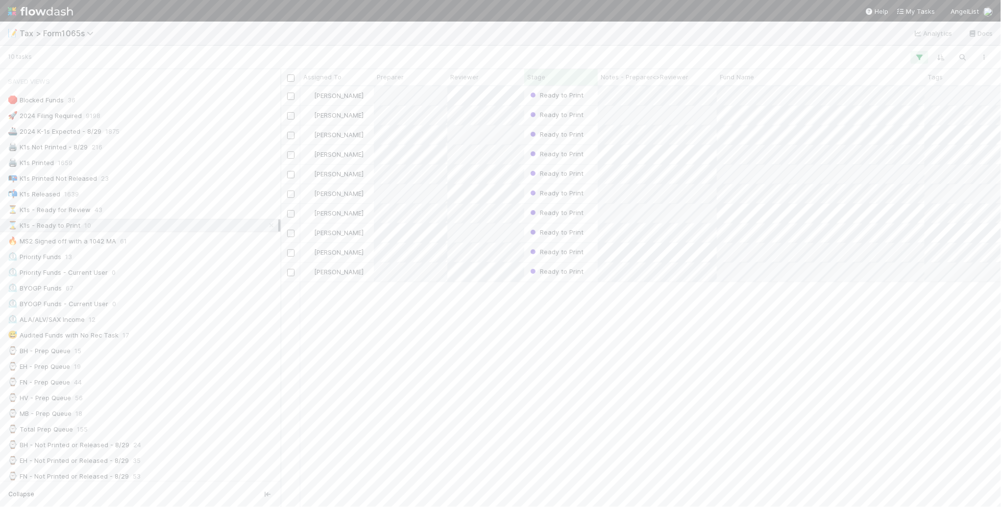
click at [601, 407] on div "Blake Hall Ready to Print 8/25/25, 9:24:07 PM 28 5 0 1 1 0 14 Helen Vo Ready to…" at bounding box center [641, 296] width 721 height 420
click at [195, 181] on div "📭 K1s Printed Not Released 24" at bounding box center [143, 178] width 270 height 12
click at [985, 60] on button "button" at bounding box center [985, 57] width 18 height 13
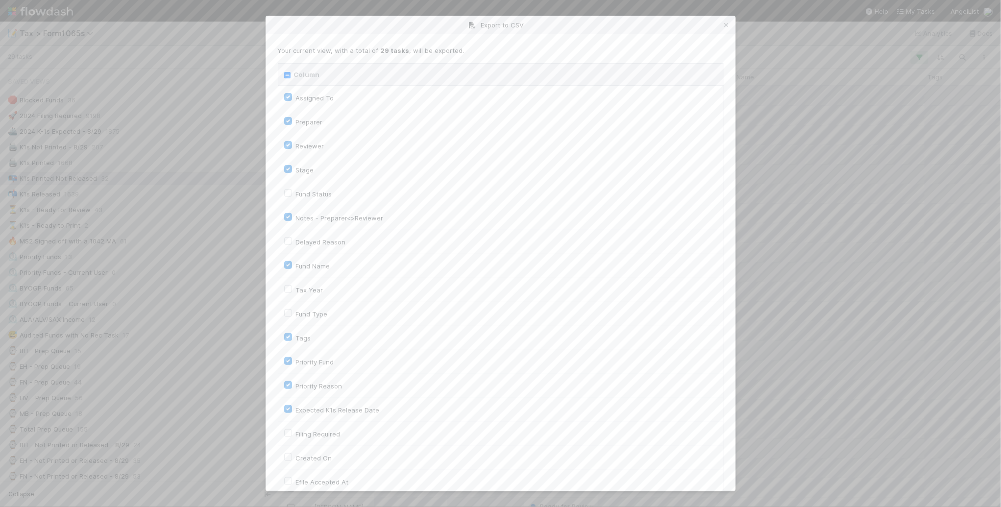
click at [285, 78] on input "Column" at bounding box center [287, 75] width 6 height 6
checkbox input "true"
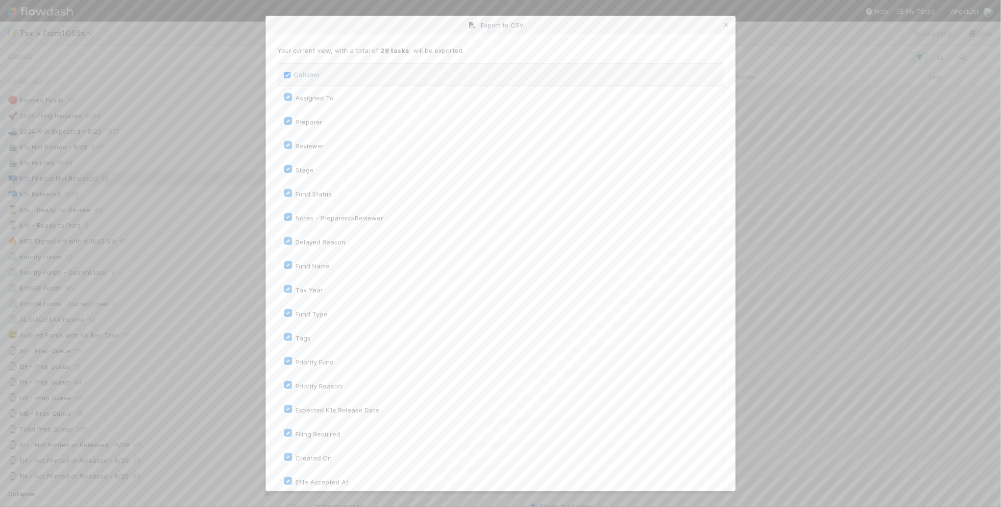
checkbox input "true"
checkbox On "true"
checkbox input "true"
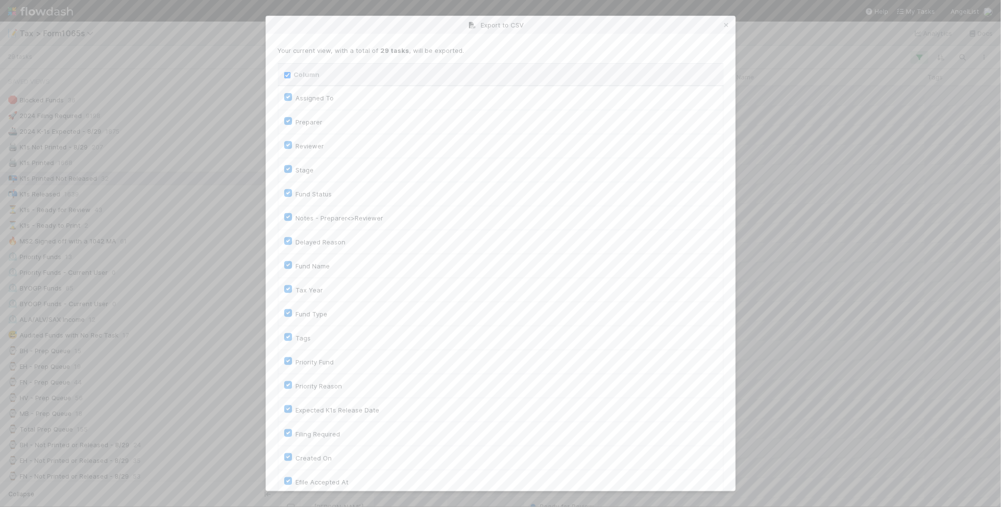
checkbox input "true"
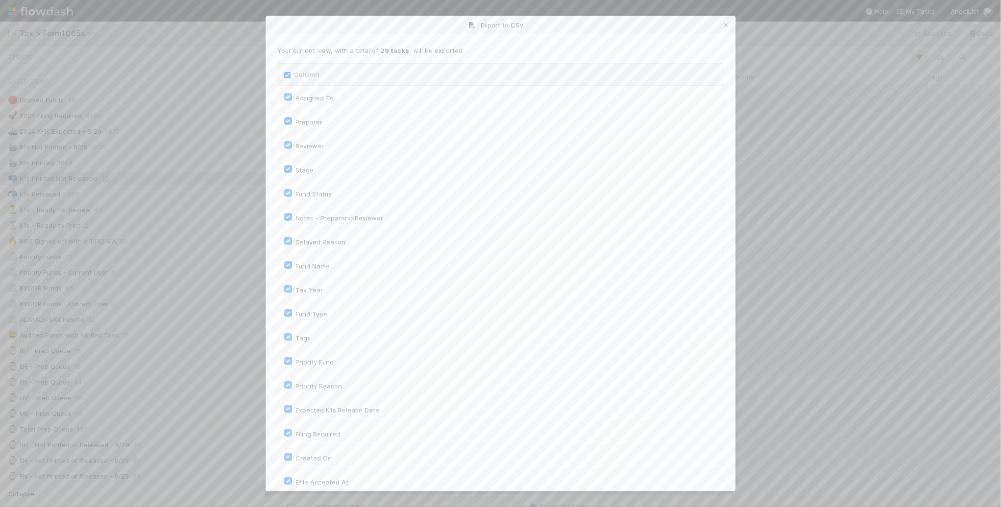
checkbox input "true"
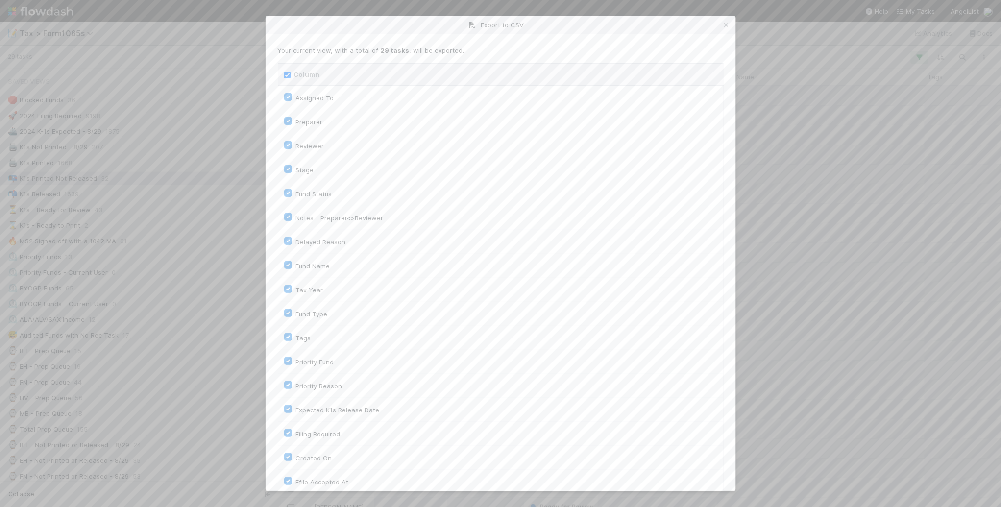
checkbox input "true"
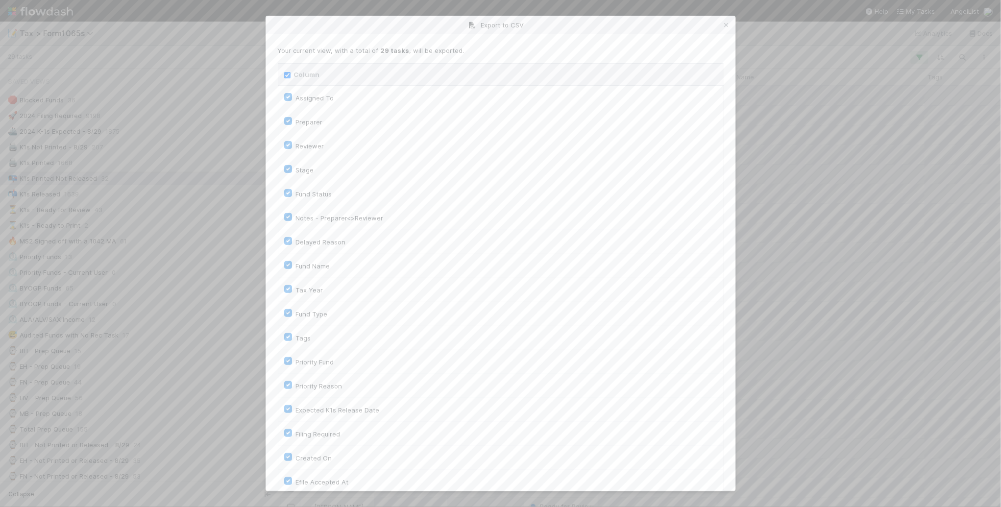
checkbox input "true"
click at [284, 78] on input "Column" at bounding box center [287, 75] width 6 height 6
checkbox input "false"
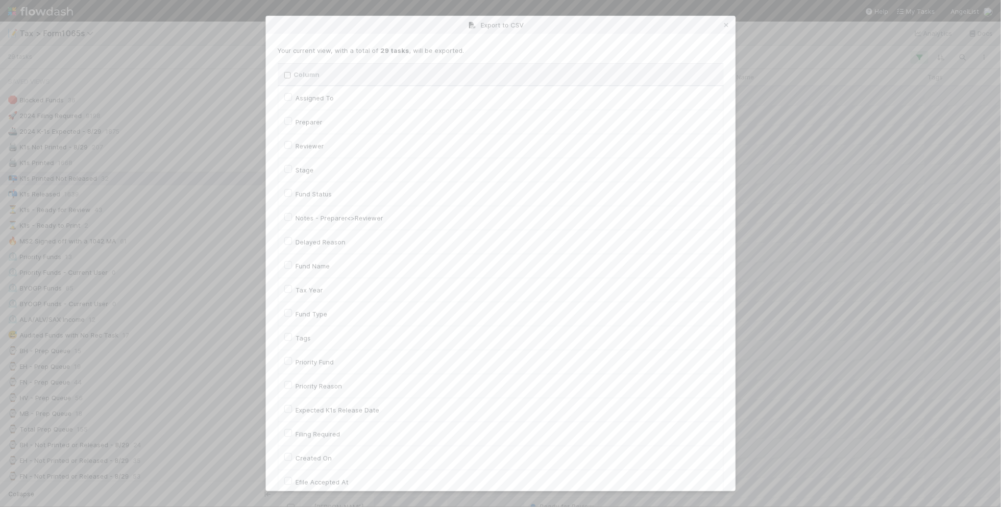
checkbox To "false"
checkbox input "false"
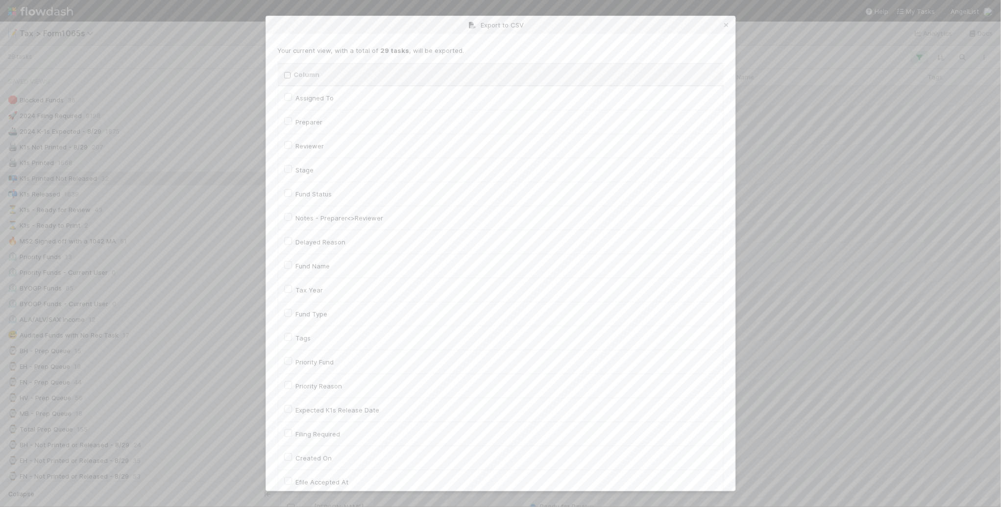
checkbox input "false"
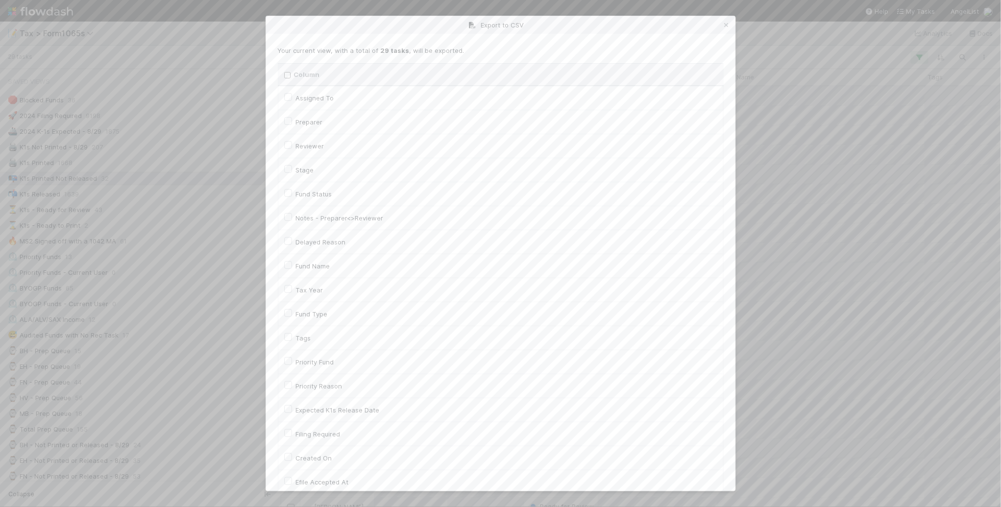
checkbox input "false"
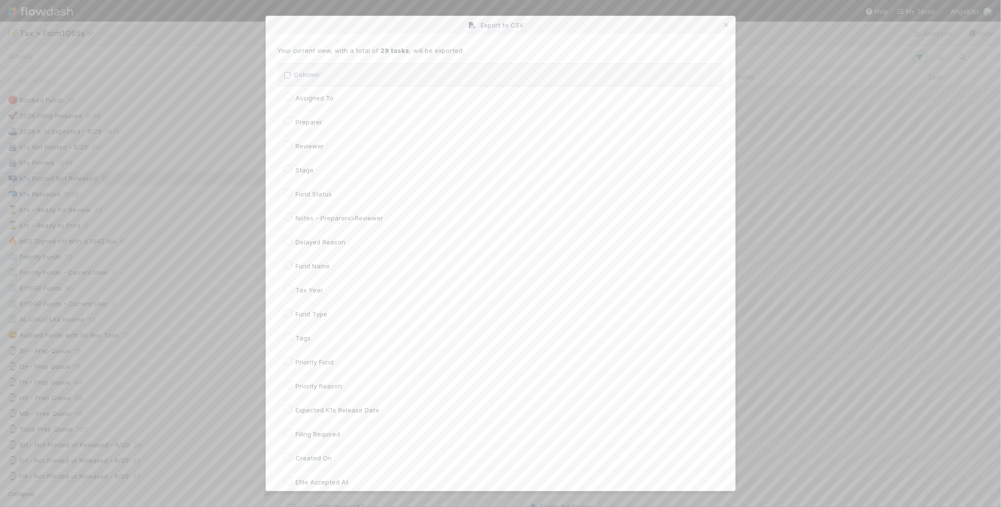
checkbox On "false"
checkbox input "false"
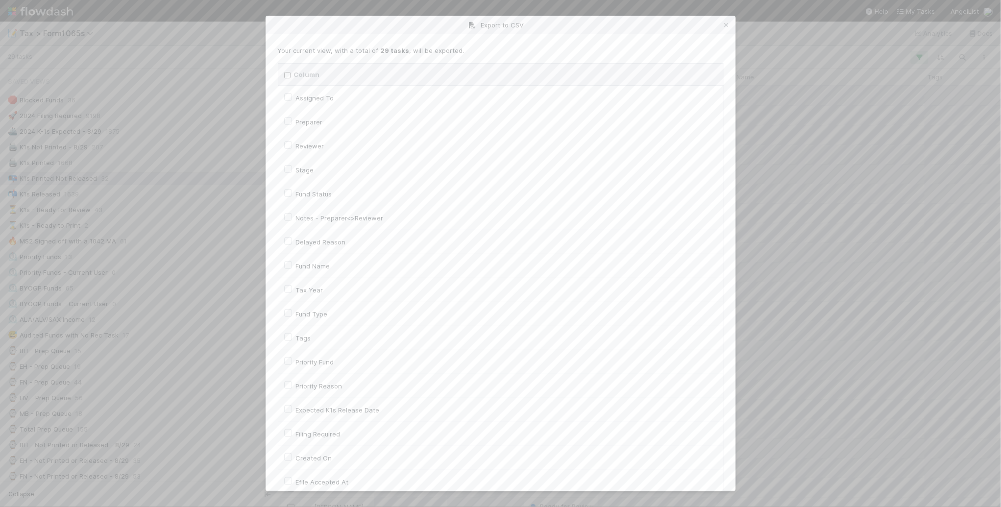
checkbox On "false"
checkbox input "false"
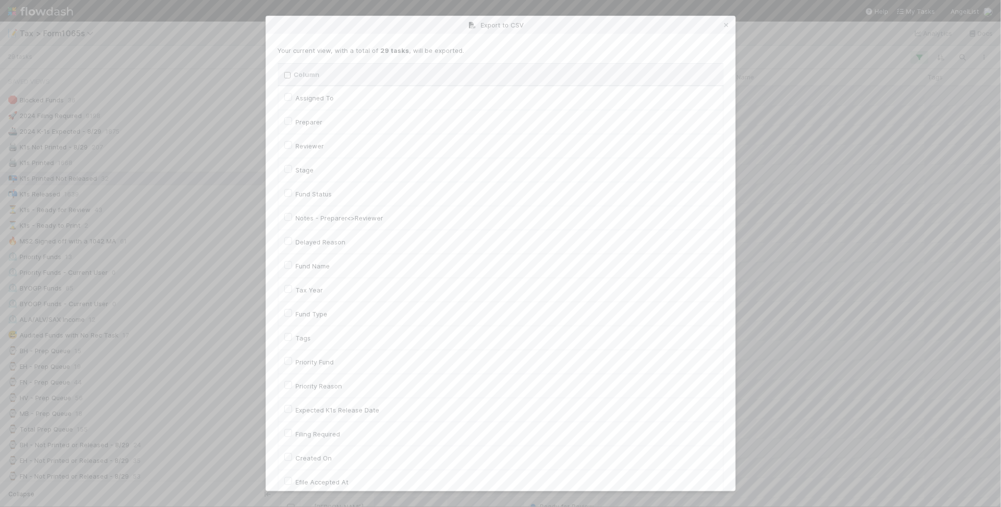
checkbox input "false"
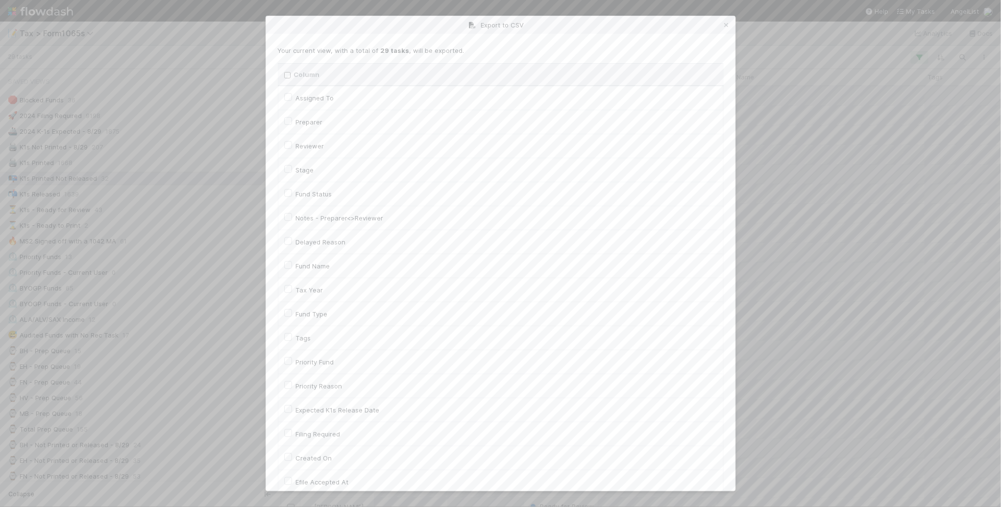
checkbox input "false"
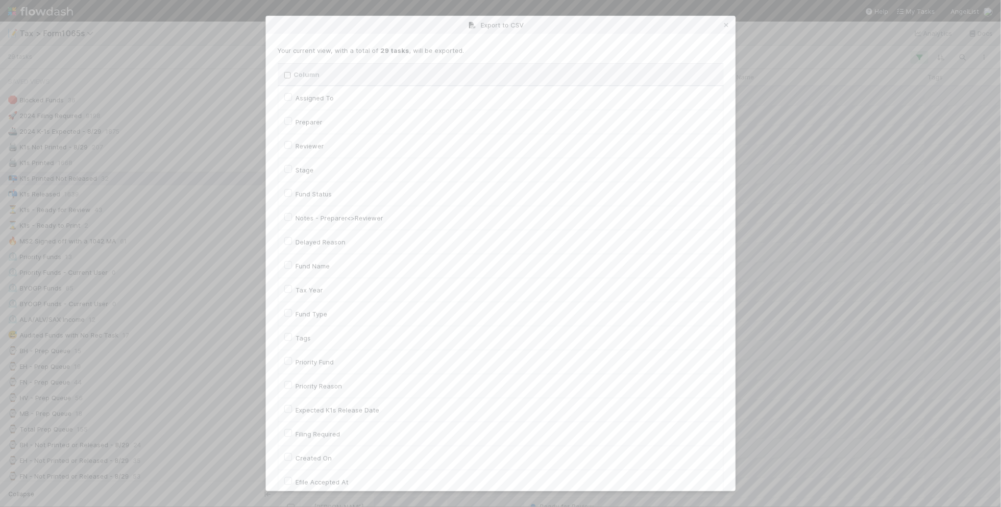
checkbox input "false"
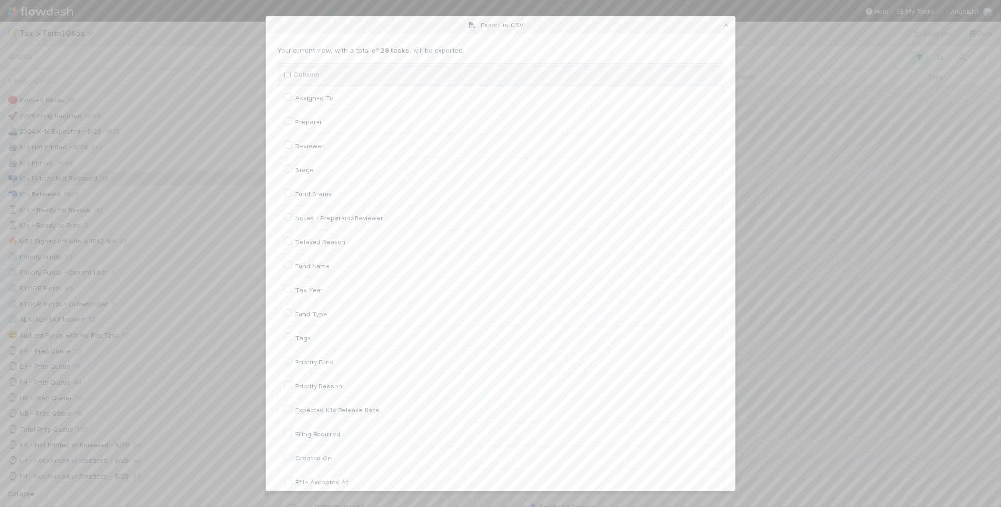
checkbox input "false"
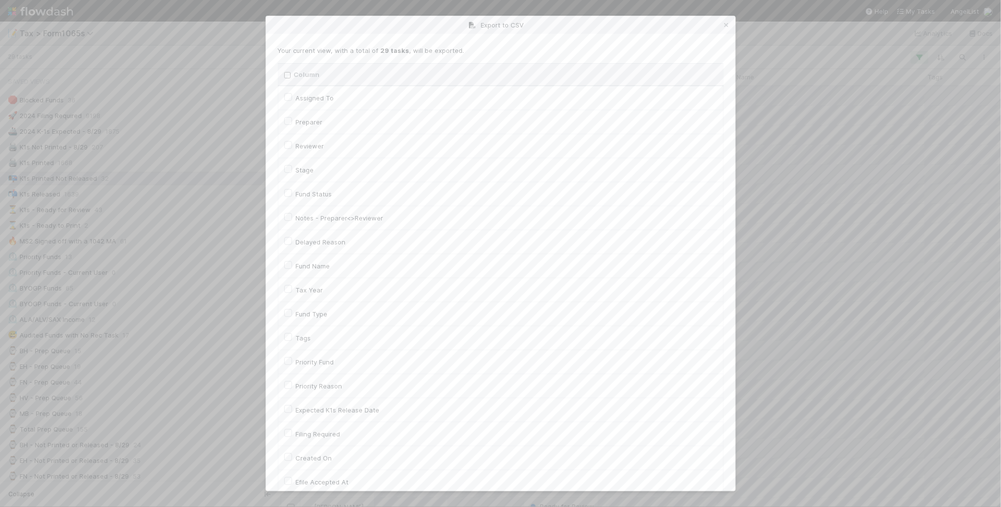
checkbox input "false"
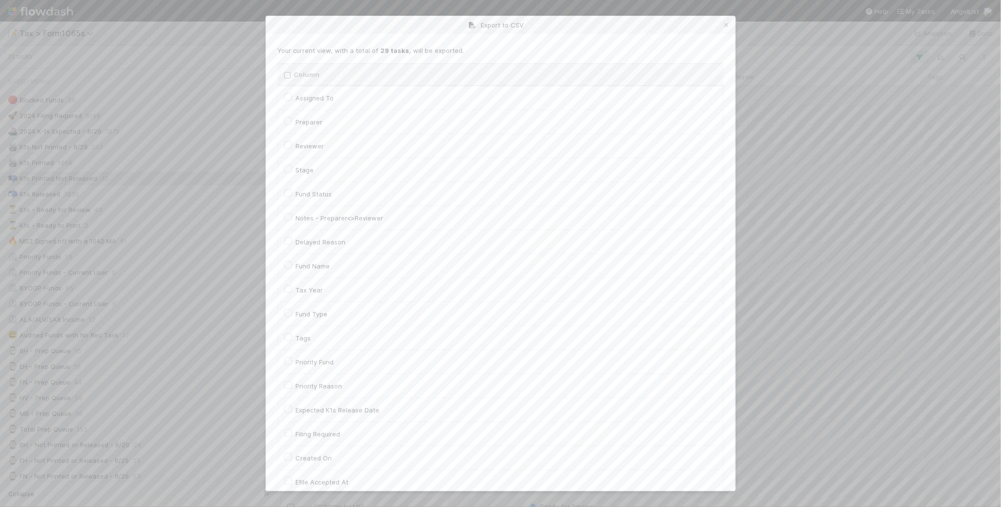
checkbox input "false"
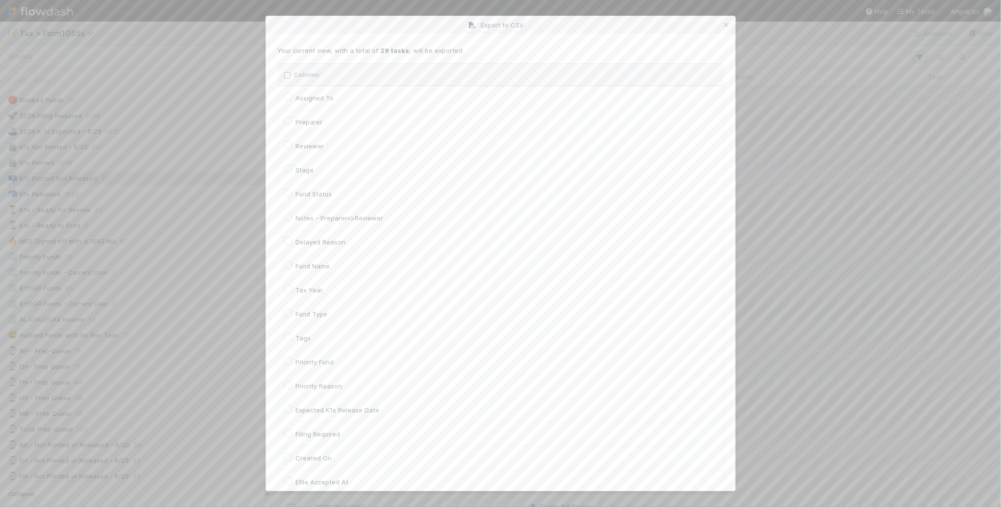
checkbox input "false"
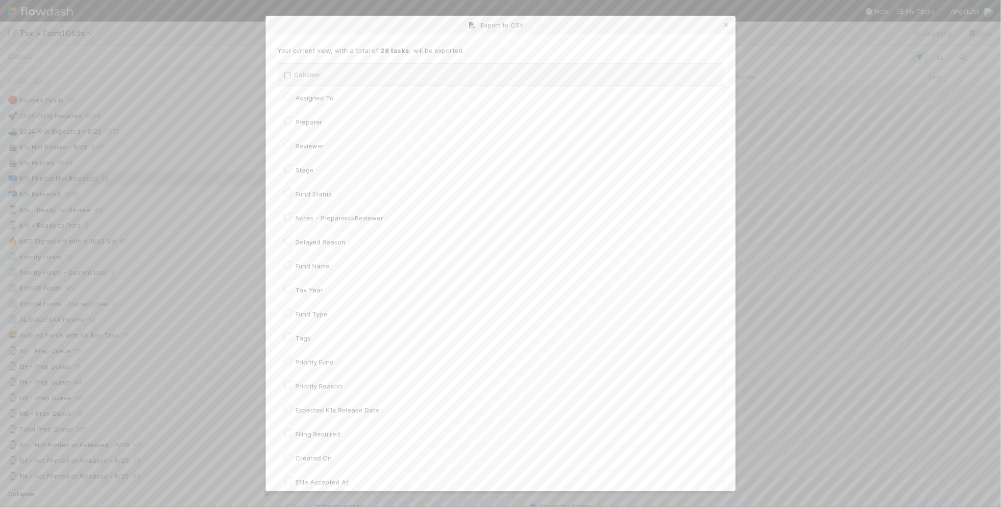
checkbox input "false"
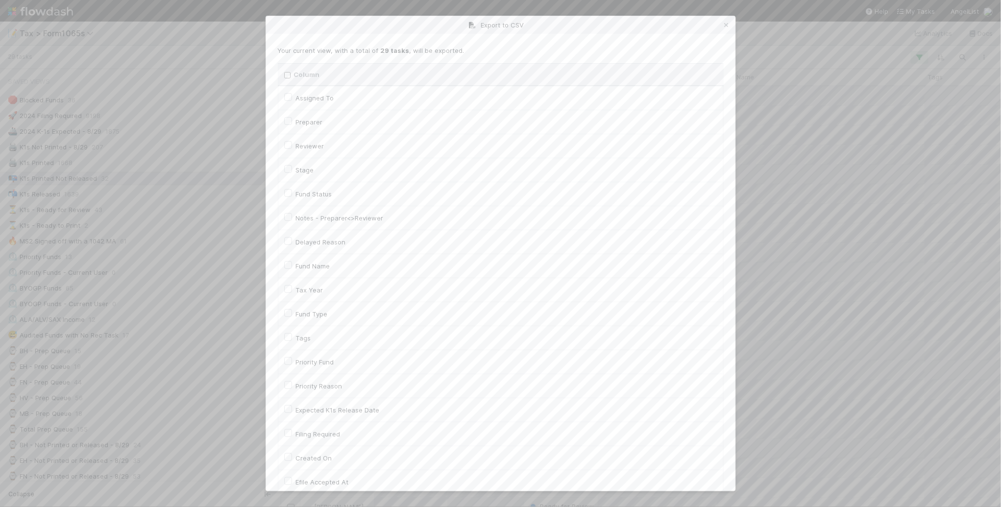
checkbox input "false"
checkbox URL "false"
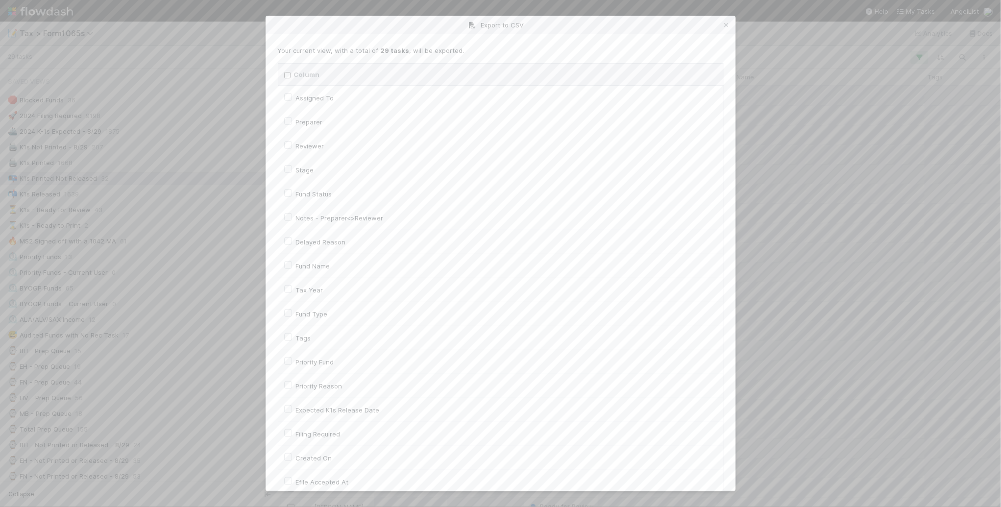
click at [315, 294] on label "Tax Year" at bounding box center [309, 290] width 27 height 12
click at [292, 293] on input "Tax Year" at bounding box center [288, 288] width 8 height 9
checkbox input "true"
click at [313, 349] on div "Llc Id" at bounding box center [500, 344] width 433 height 12
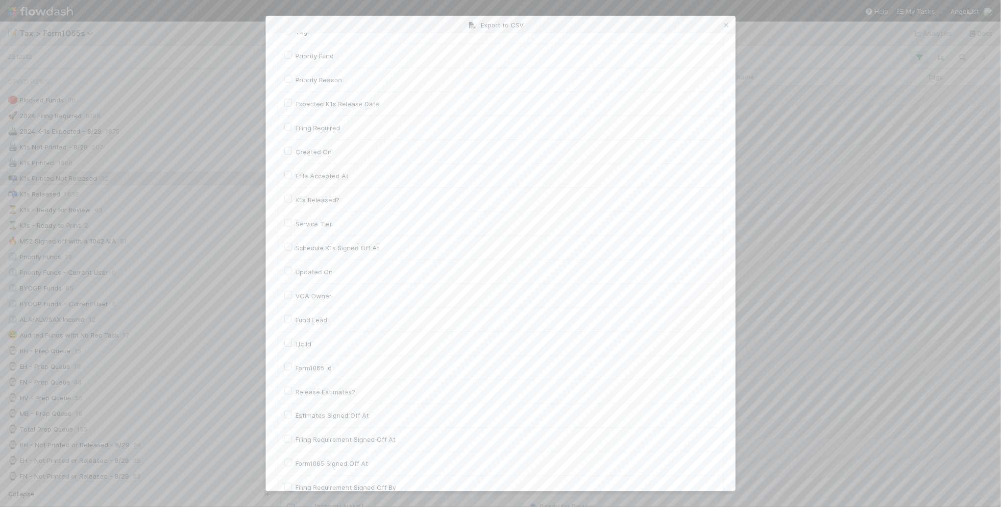
click at [309, 349] on label "Llc Id" at bounding box center [304, 344] width 16 height 12
click at [292, 347] on input "Llc Id" at bounding box center [288, 342] width 8 height 9
click at [315, 470] on button "Generate CSV" at bounding box center [306, 471] width 57 height 17
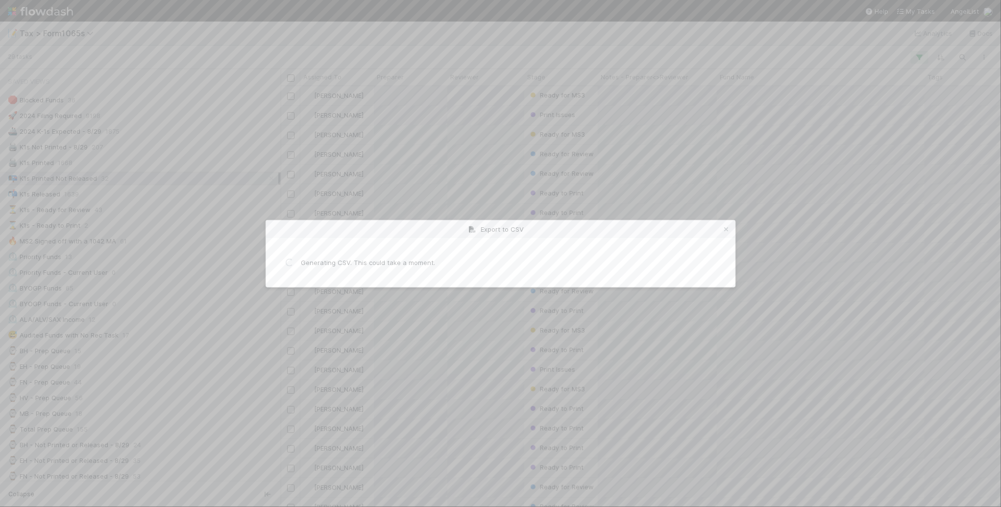
scroll to position [0, 0]
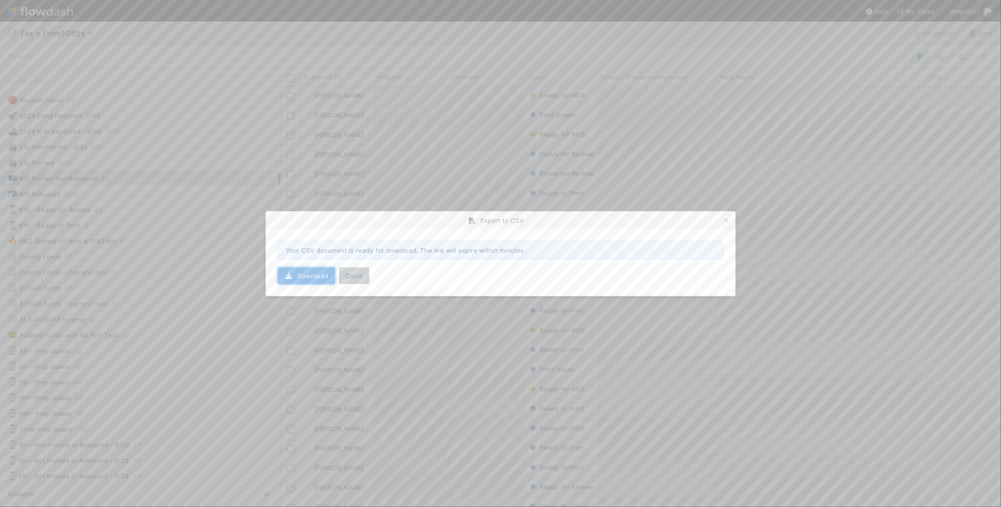
click at [312, 282] on link "Download" at bounding box center [306, 276] width 57 height 17
click at [729, 216] on link at bounding box center [727, 221] width 10 height 10
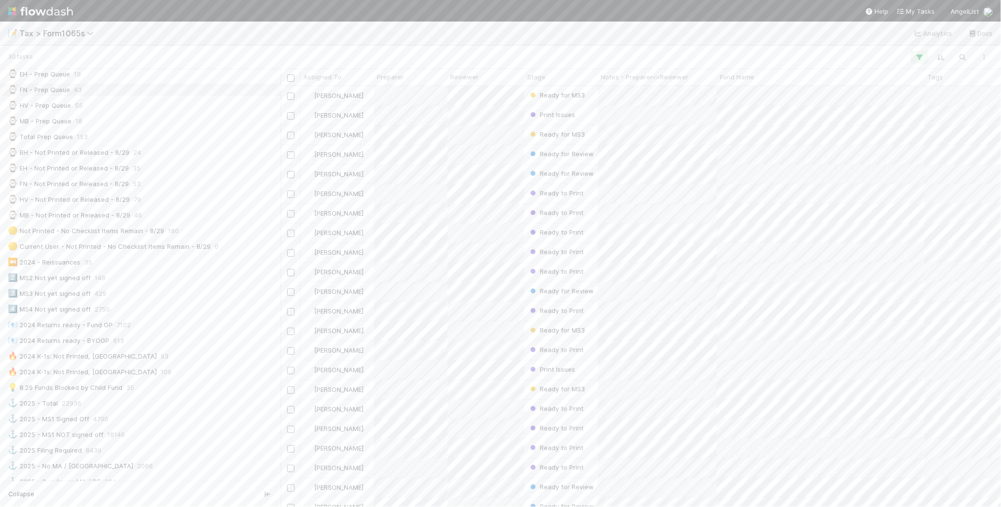
scroll to position [429, 0]
click at [212, 258] on div "💡 8.29 Funds Blocked by Child Fund 35" at bounding box center [143, 251] width 270 height 12
click at [177, 426] on div "🔥 2024 K-1s: Not Printed, No States 109" at bounding box center [143, 420] width 270 height 12
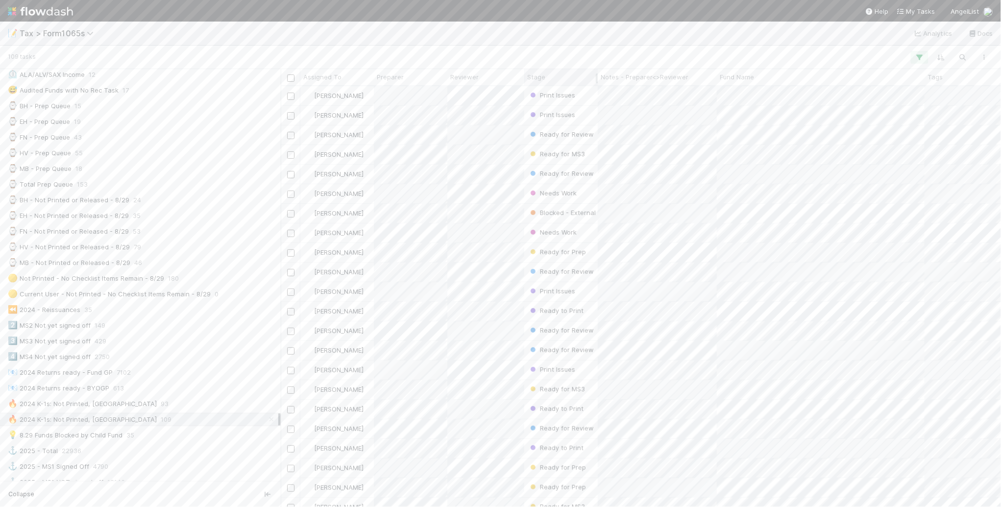
click at [562, 84] on div "Stage" at bounding box center [560, 77] width 73 height 16
click at [542, 78] on span "Stage" at bounding box center [536, 77] width 18 height 10
click at [550, 95] on div "Sort First → Last" at bounding box center [584, 95] width 112 height 15
click at [126, 193] on div "📬 K1s Released 1639" at bounding box center [143, 194] width 270 height 12
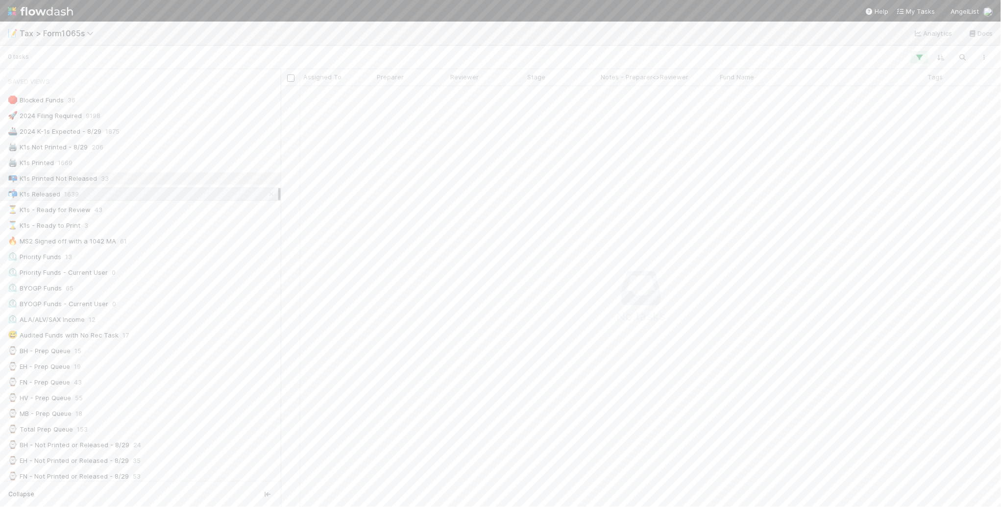
click at [139, 178] on div "📭 K1s Printed Not Released 33" at bounding box center [143, 178] width 270 height 12
click at [212, 380] on div "💡 8.29 Funds Blocked by Child Fund 35" at bounding box center [143, 374] width 270 height 12
click at [189, 426] on div "🔥 2024 K-1s: Not Printed, No States 102" at bounding box center [143, 420] width 270 height 12
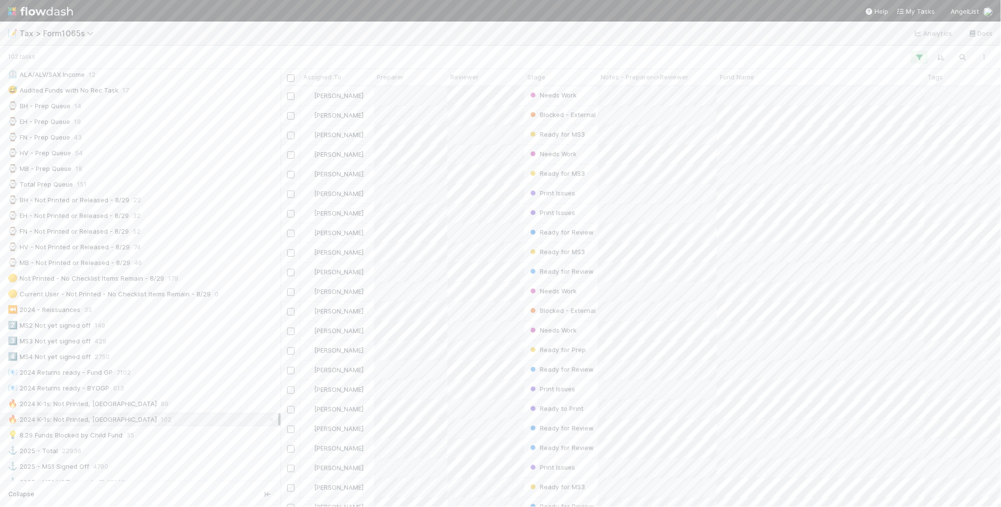
scroll to position [412, 711]
click at [566, 73] on div "Stage" at bounding box center [561, 77] width 68 height 10
click at [560, 96] on div "Sort First → Last" at bounding box center [584, 95] width 112 height 15
click at [150, 323] on div "⏲️ ALA/ALV/SAX Income 12" at bounding box center [143, 320] width 270 height 12
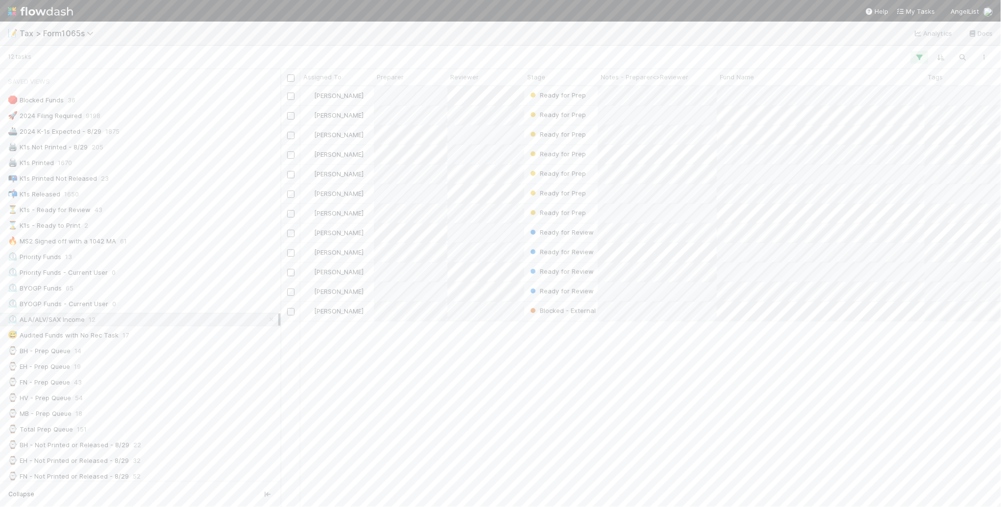
scroll to position [412, 711]
click at [124, 259] on div "⏲️ Priority Funds 13" at bounding box center [143, 257] width 270 height 12
click at [197, 365] on div "🔥 2024 K-1s: Not Printed, No States 102" at bounding box center [143, 358] width 270 height 12
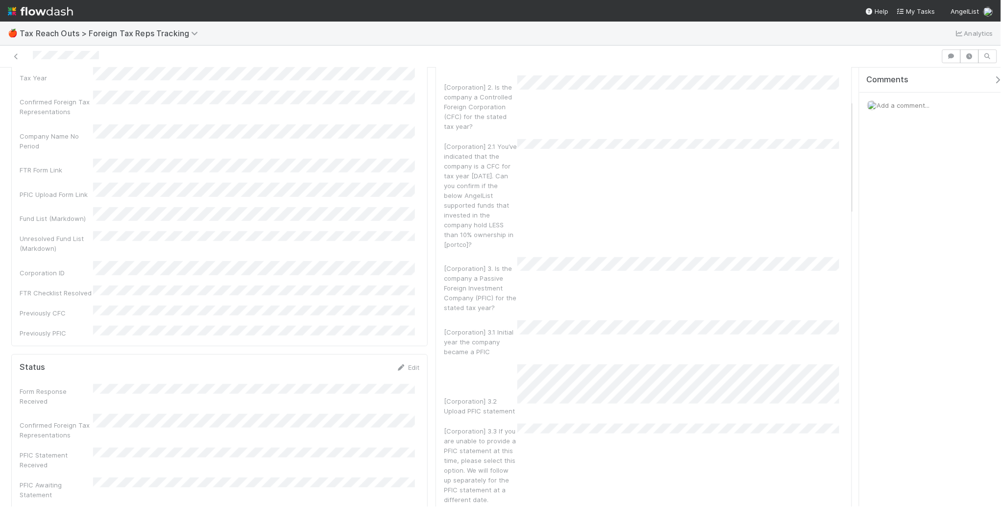
scroll to position [122, 0]
